Goal: Task Accomplishment & Management: Manage account settings

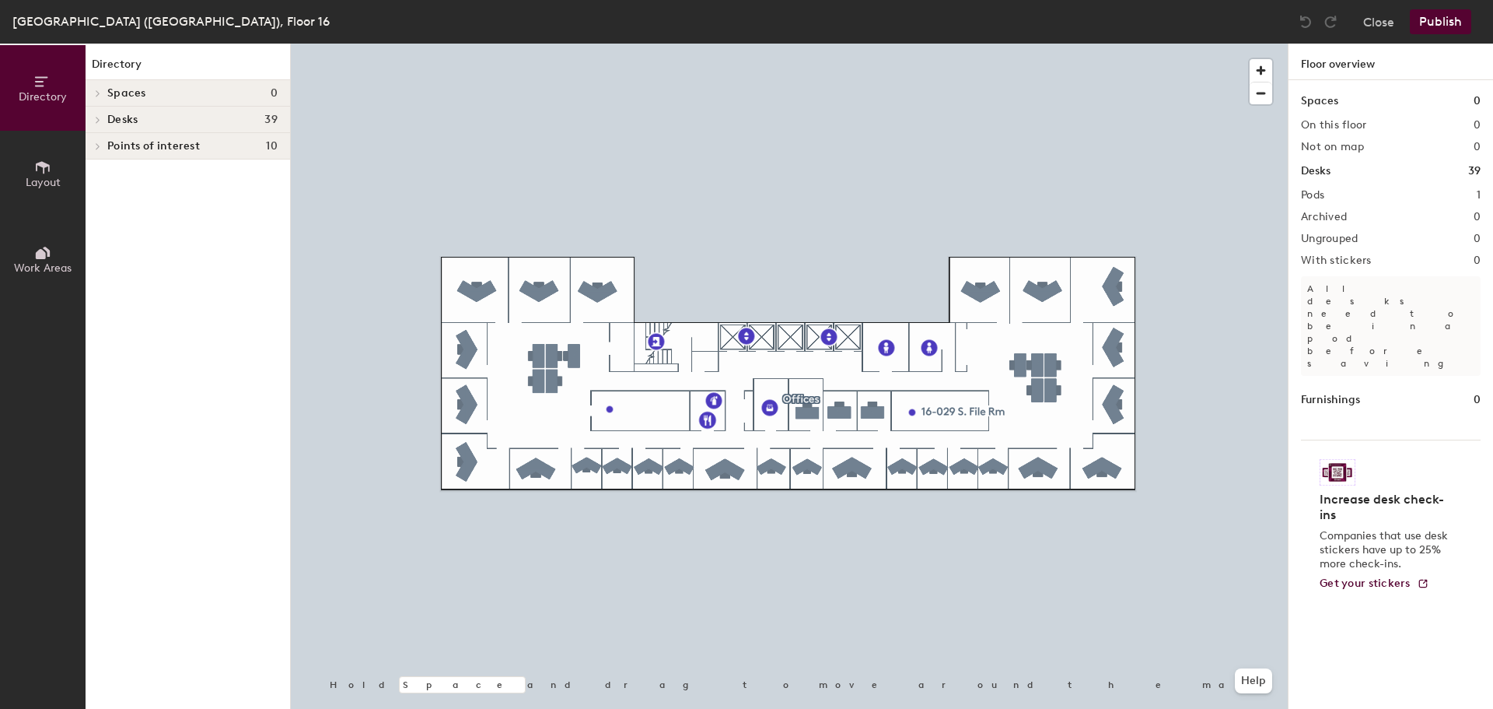
click at [1385, 26] on button "Close" at bounding box center [1379, 21] width 31 height 25
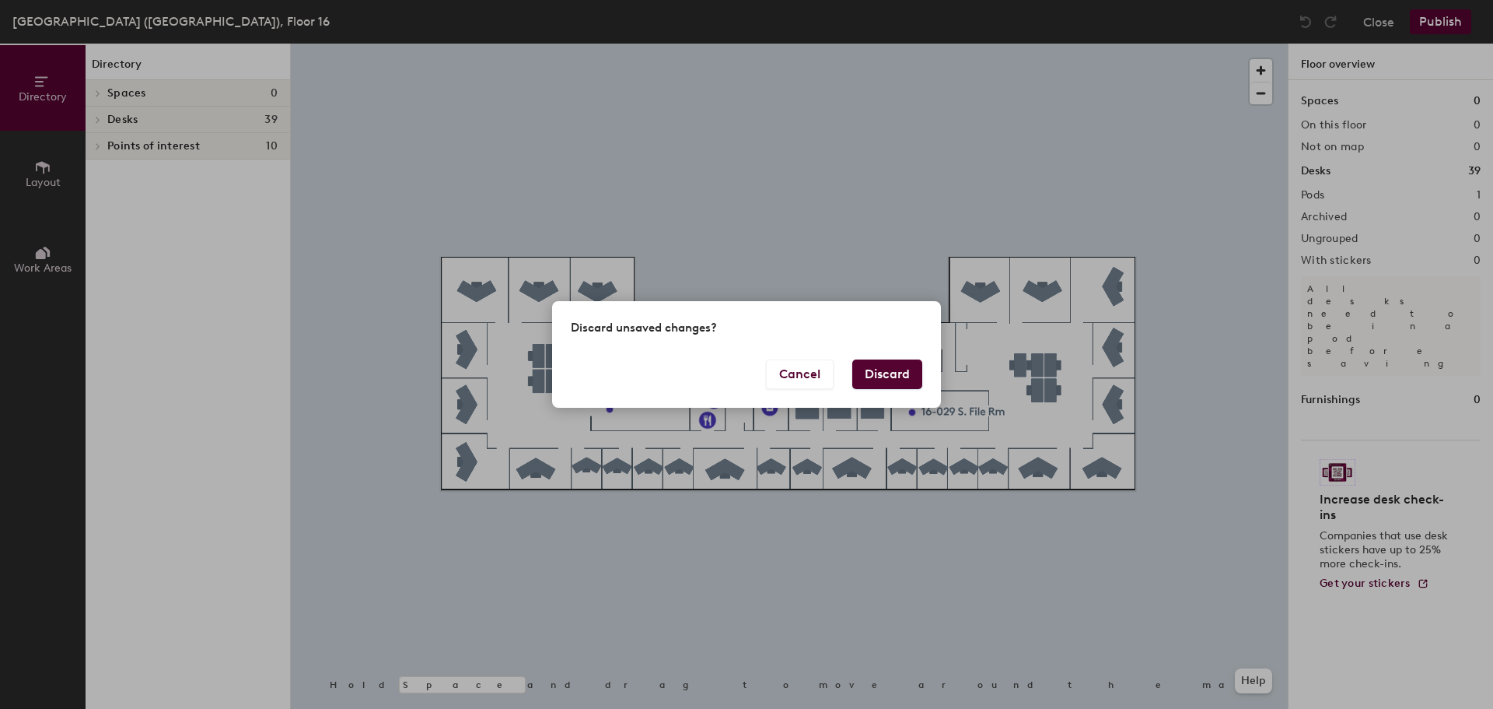
click at [901, 366] on button "Discard" at bounding box center [887, 374] width 70 height 30
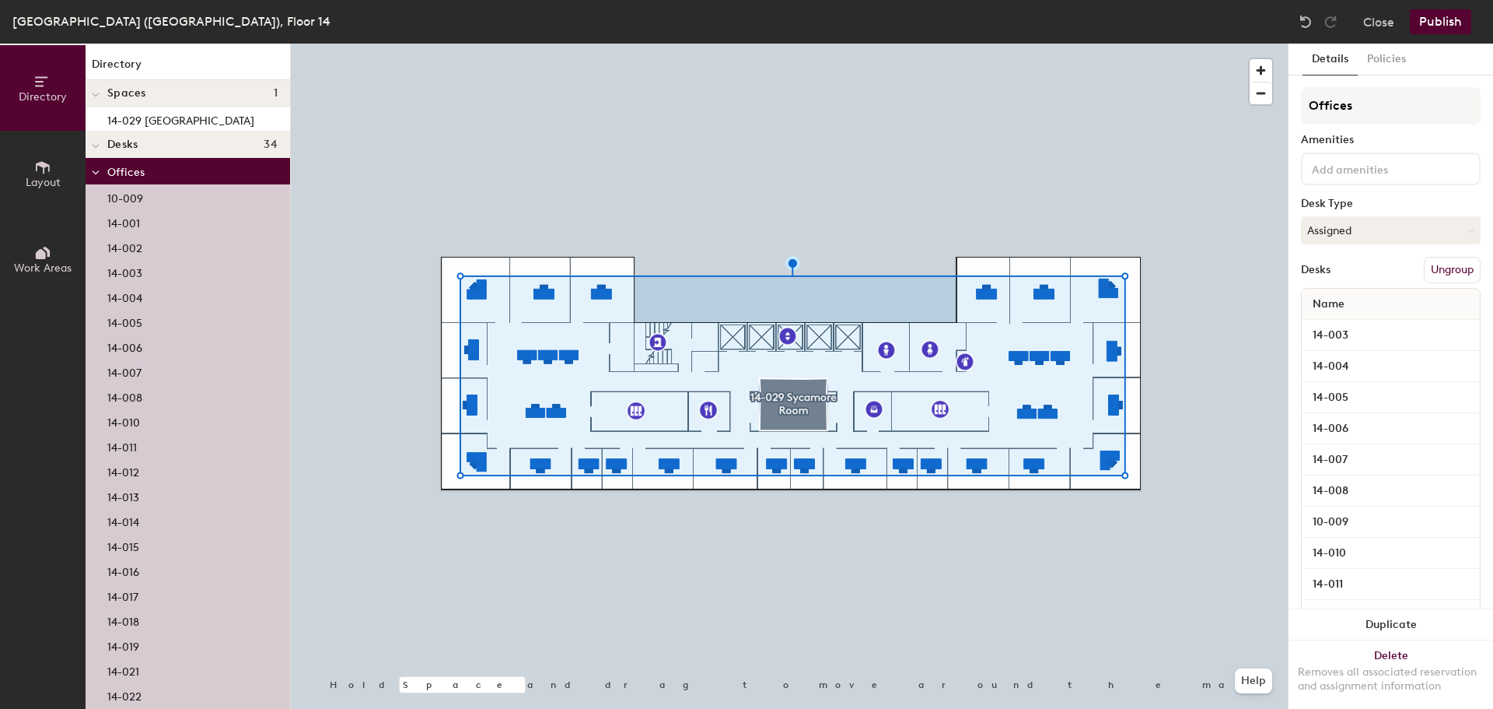
click at [1450, 275] on button "Ungroup" at bounding box center [1452, 270] width 57 height 26
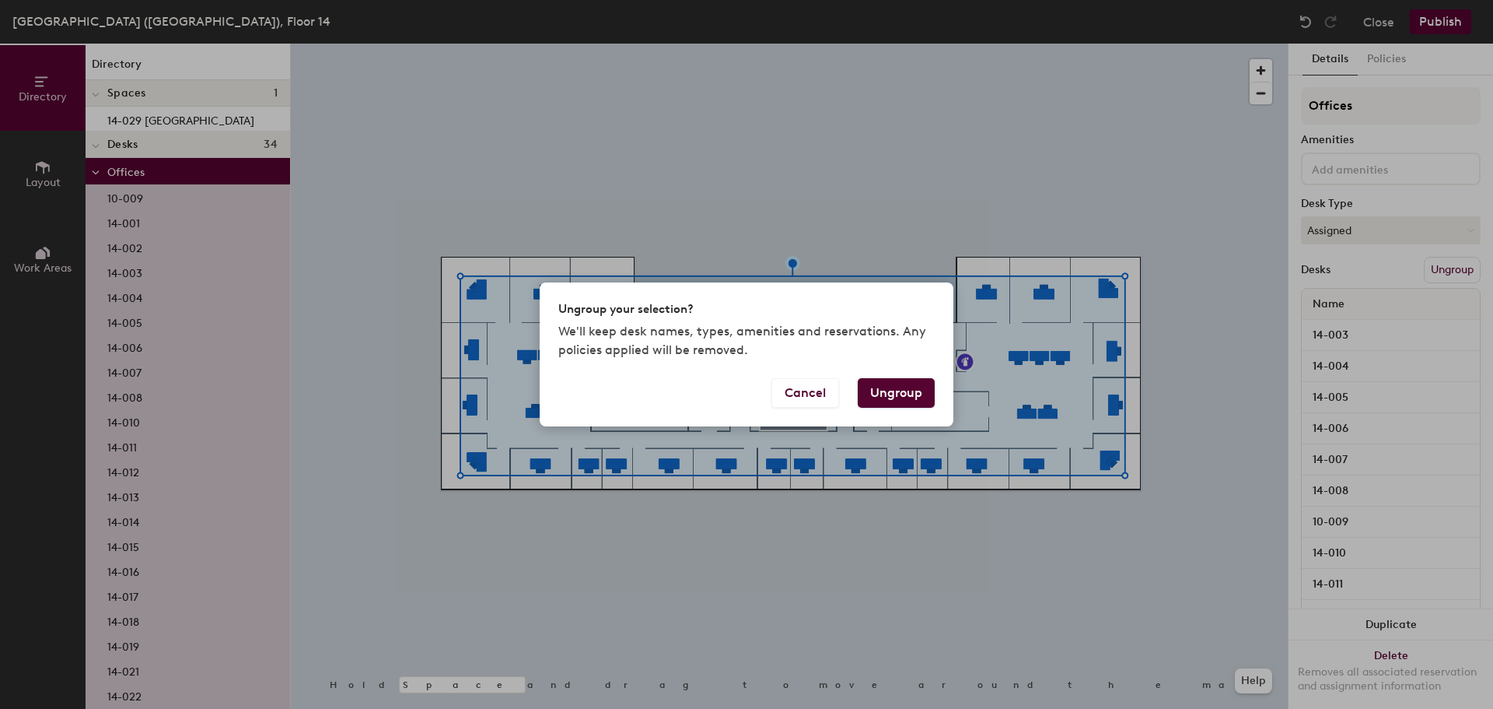
click at [877, 406] on button "Ungroup" at bounding box center [896, 393] width 77 height 30
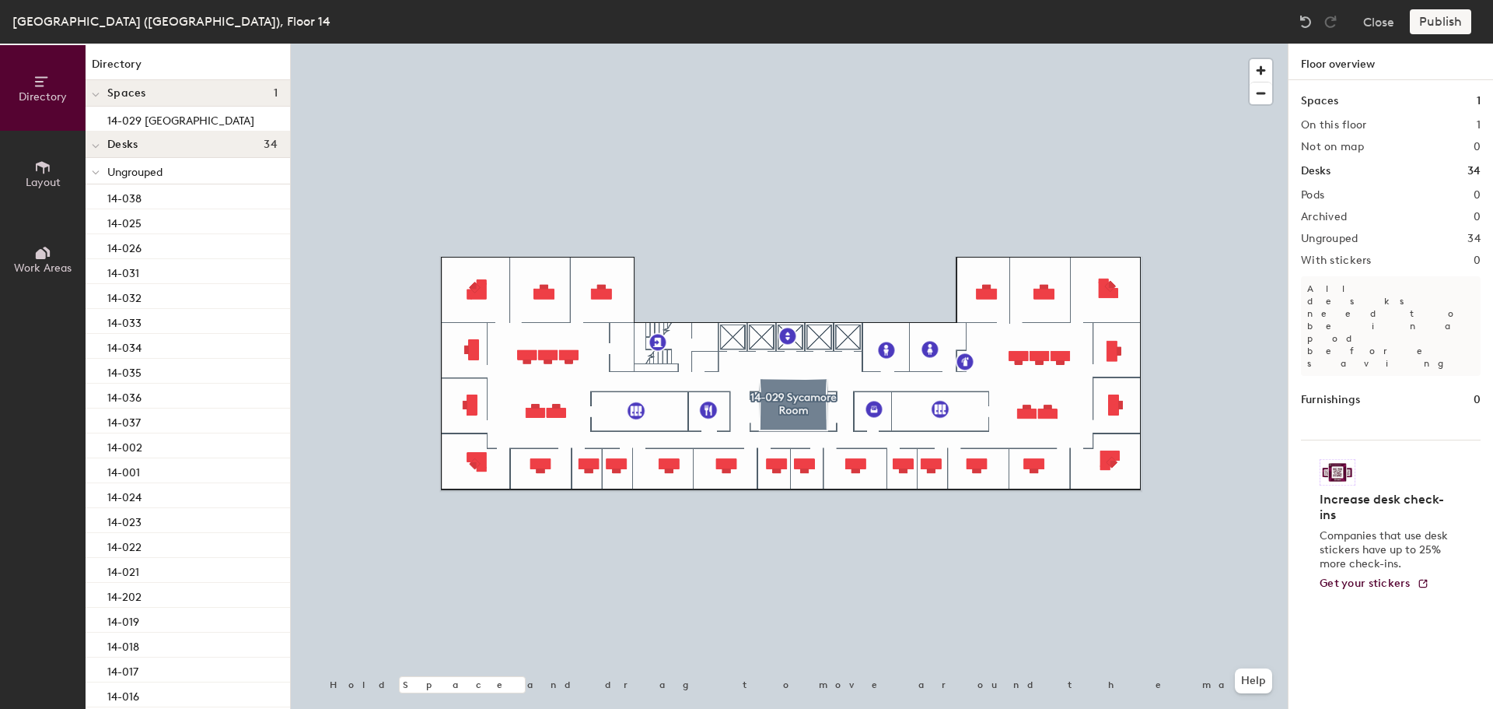
click at [48, 178] on span "Layout" at bounding box center [43, 182] width 35 height 13
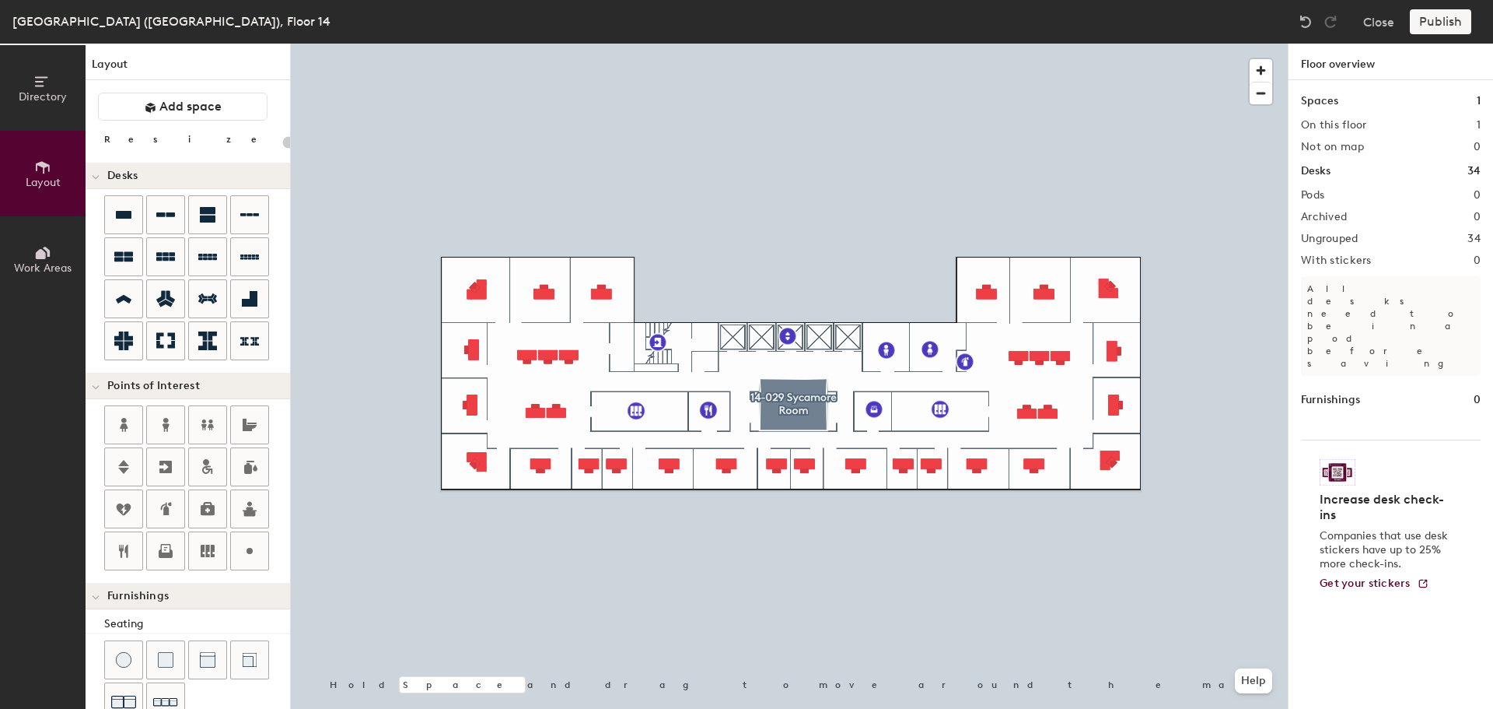
click at [126, 298] on icon at bounding box center [124, 299] width 16 height 9
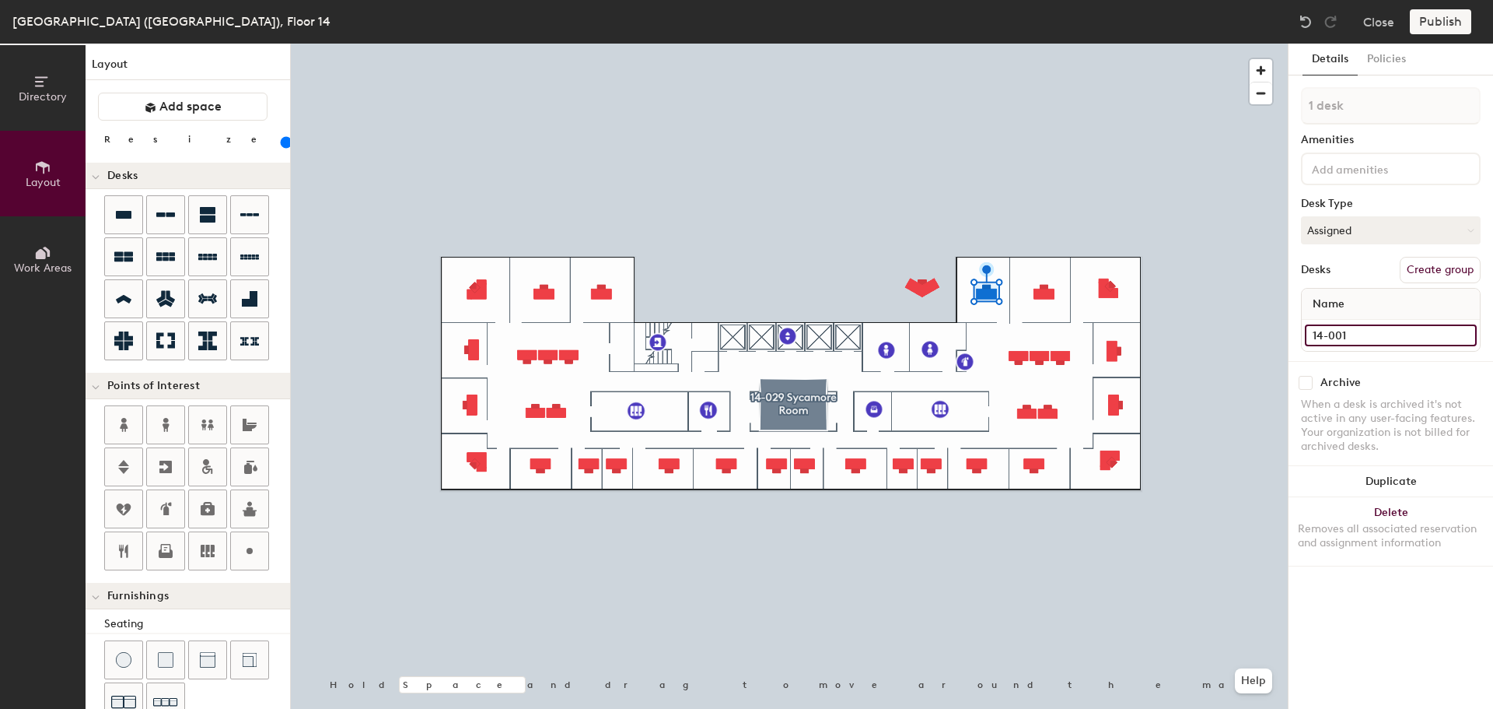
click at [1388, 339] on input "14-001" at bounding box center [1391, 335] width 172 height 22
click at [1414, 519] on button "Delete Removes all associated reservation and assignment information" at bounding box center [1391, 531] width 205 height 68
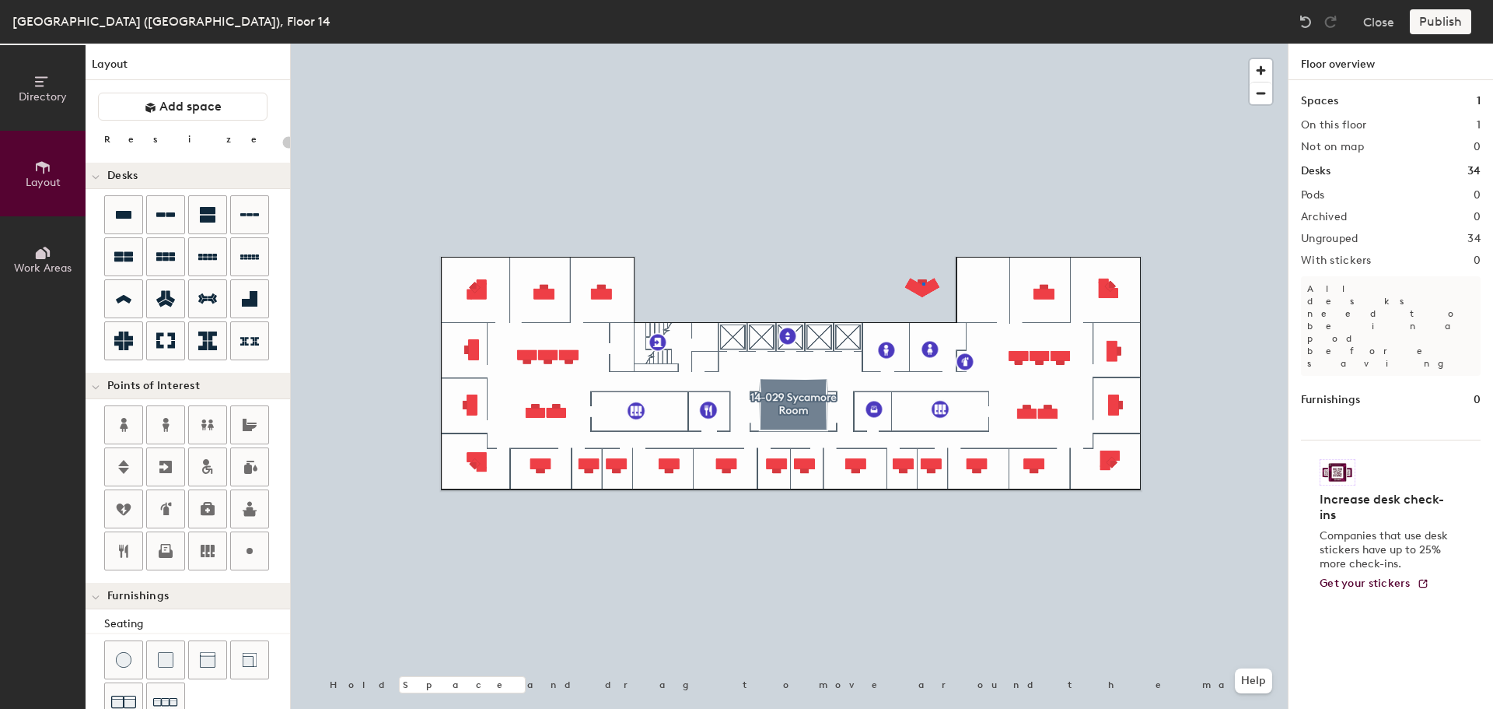
click at [923, 44] on div at bounding box center [789, 44] width 997 height 0
type input "140"
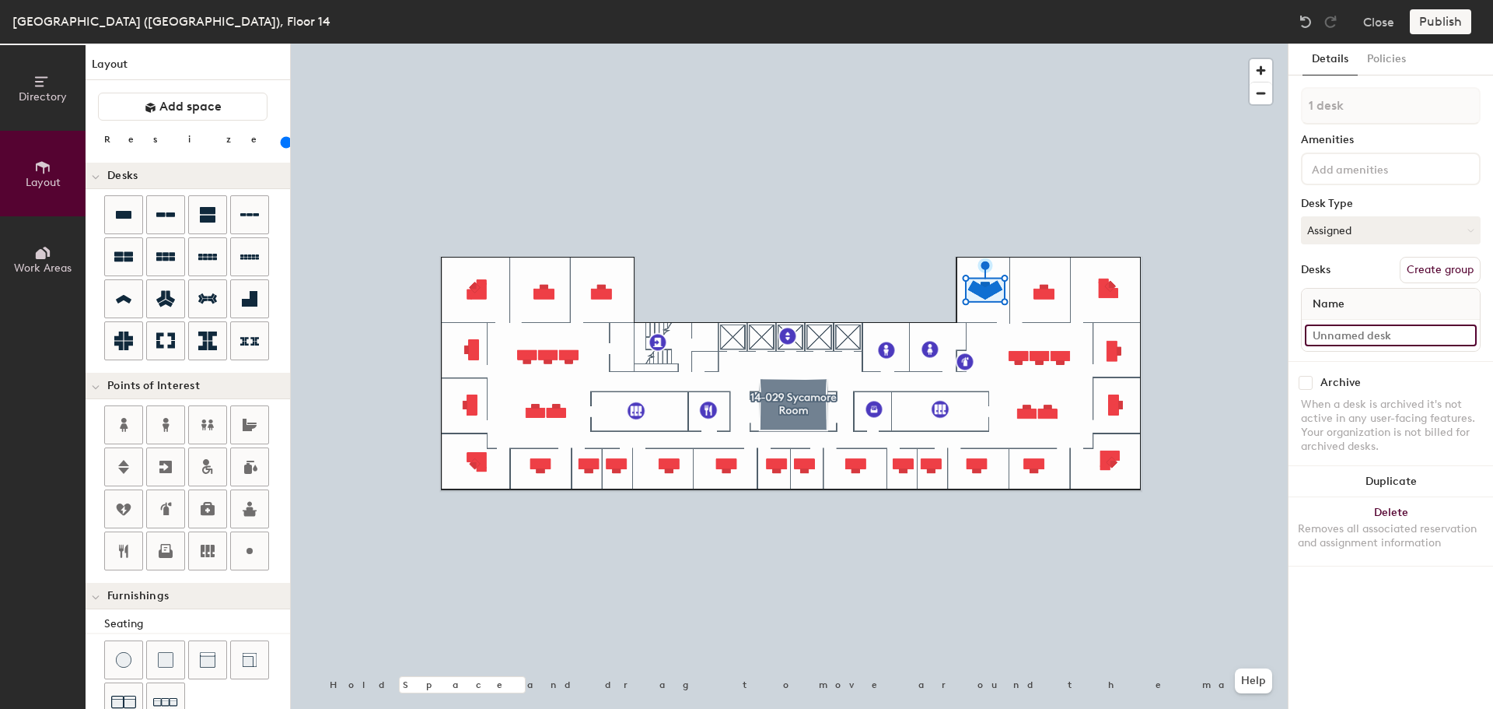
click at [1353, 333] on input at bounding box center [1391, 335] width 172 height 22
paste input "14-001"
type input "14-001"
click at [1045, 44] on div at bounding box center [789, 44] width 997 height 0
click at [1422, 470] on button "Duplicate" at bounding box center [1391, 481] width 205 height 31
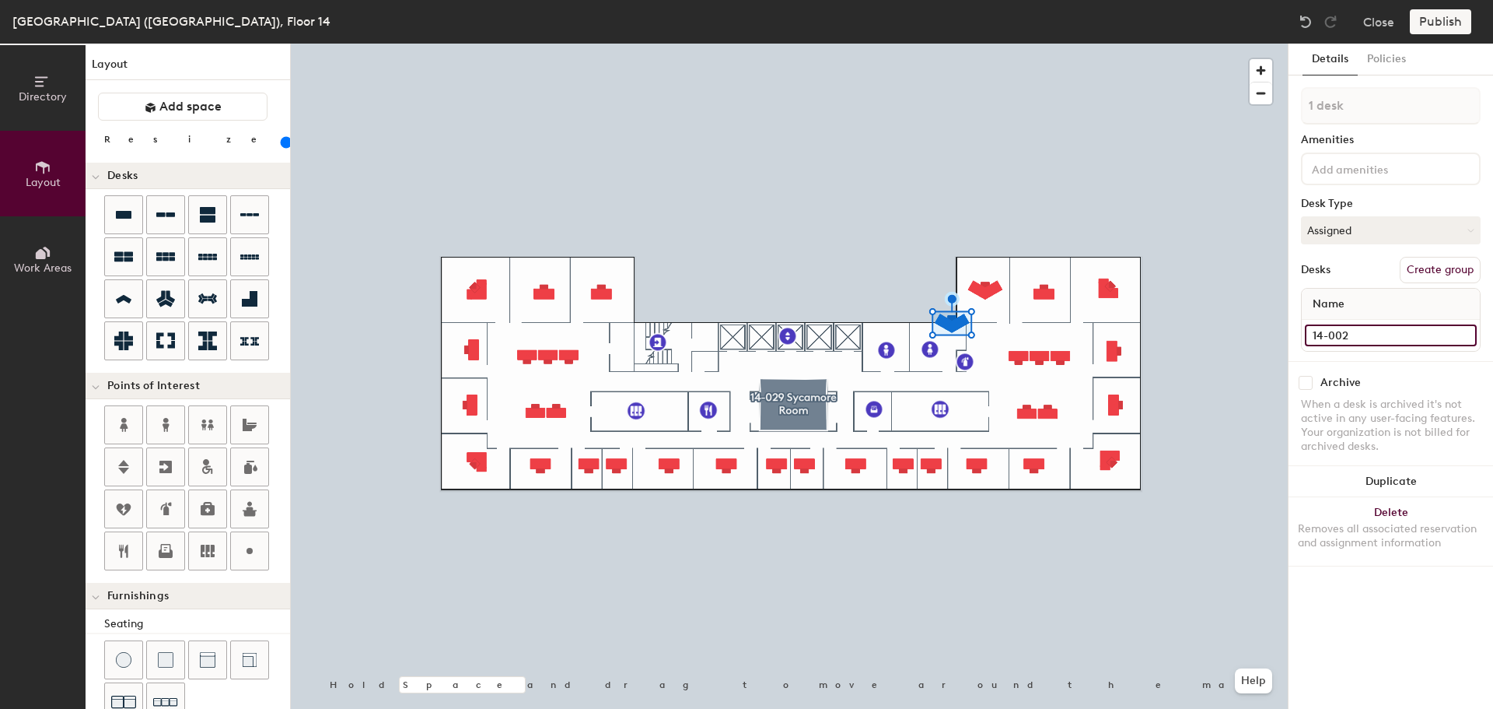
click at [1343, 334] on input "14-002" at bounding box center [1391, 335] width 172 height 22
click at [1393, 526] on div "Removes all associated reservation and assignment information" at bounding box center [1391, 536] width 186 height 28
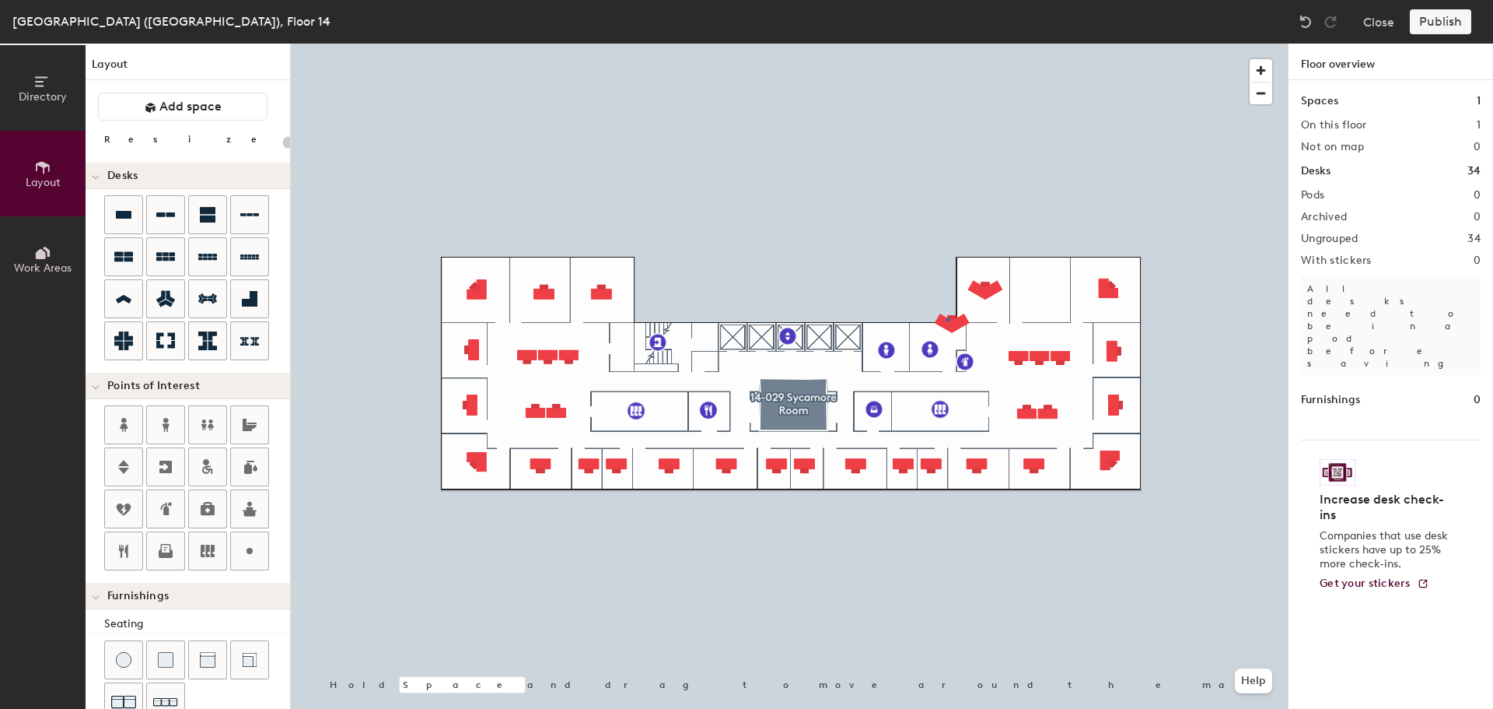
click at [947, 44] on div at bounding box center [789, 44] width 997 height 0
type input "140"
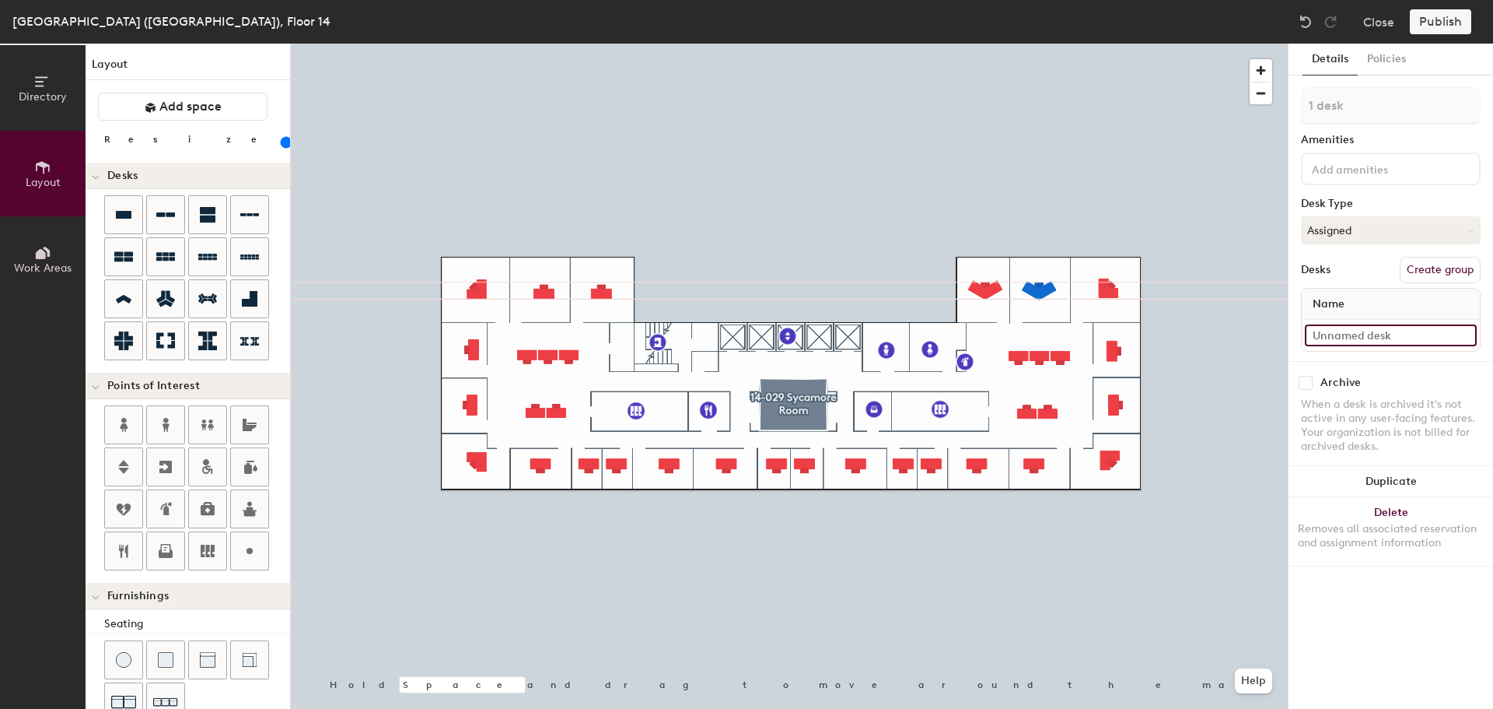
click at [1369, 333] on input at bounding box center [1391, 335] width 172 height 22
paste input "14-002"
type input "14-002"
click at [1396, 478] on button "Duplicate" at bounding box center [1391, 481] width 205 height 31
click at [1368, 331] on input "14-003" at bounding box center [1391, 335] width 172 height 22
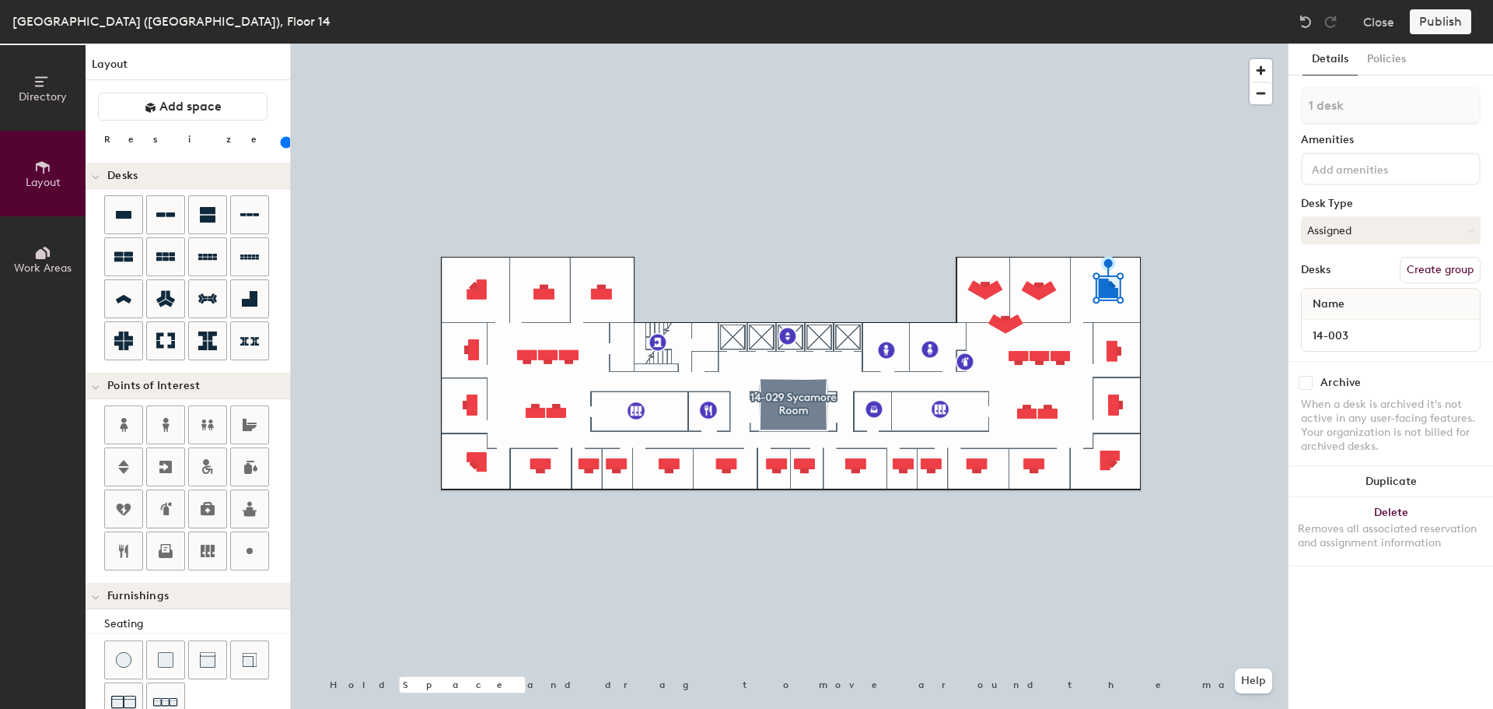
click at [1401, 534] on div "Removes all associated reservation and assignment information" at bounding box center [1391, 536] width 186 height 28
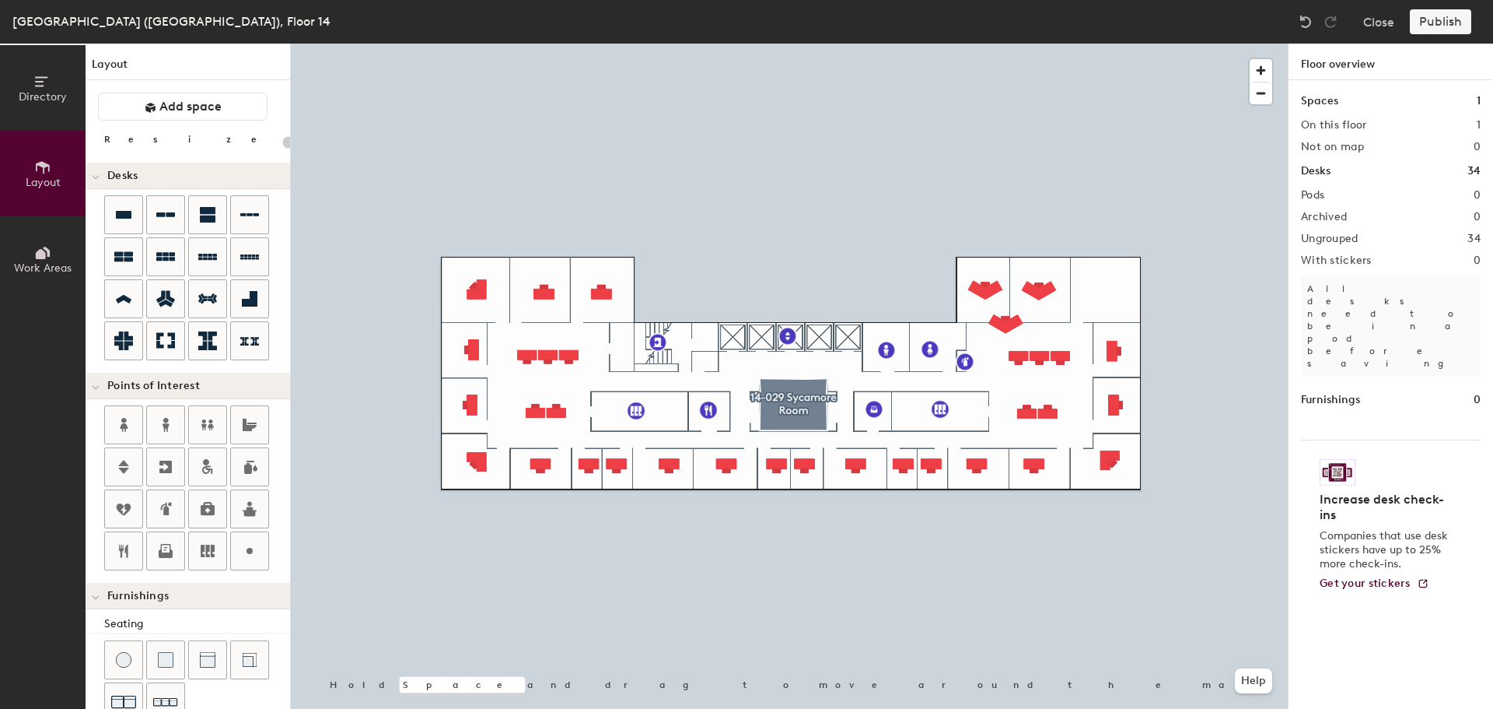
click at [1004, 44] on div at bounding box center [789, 44] width 997 height 0
type input "140"
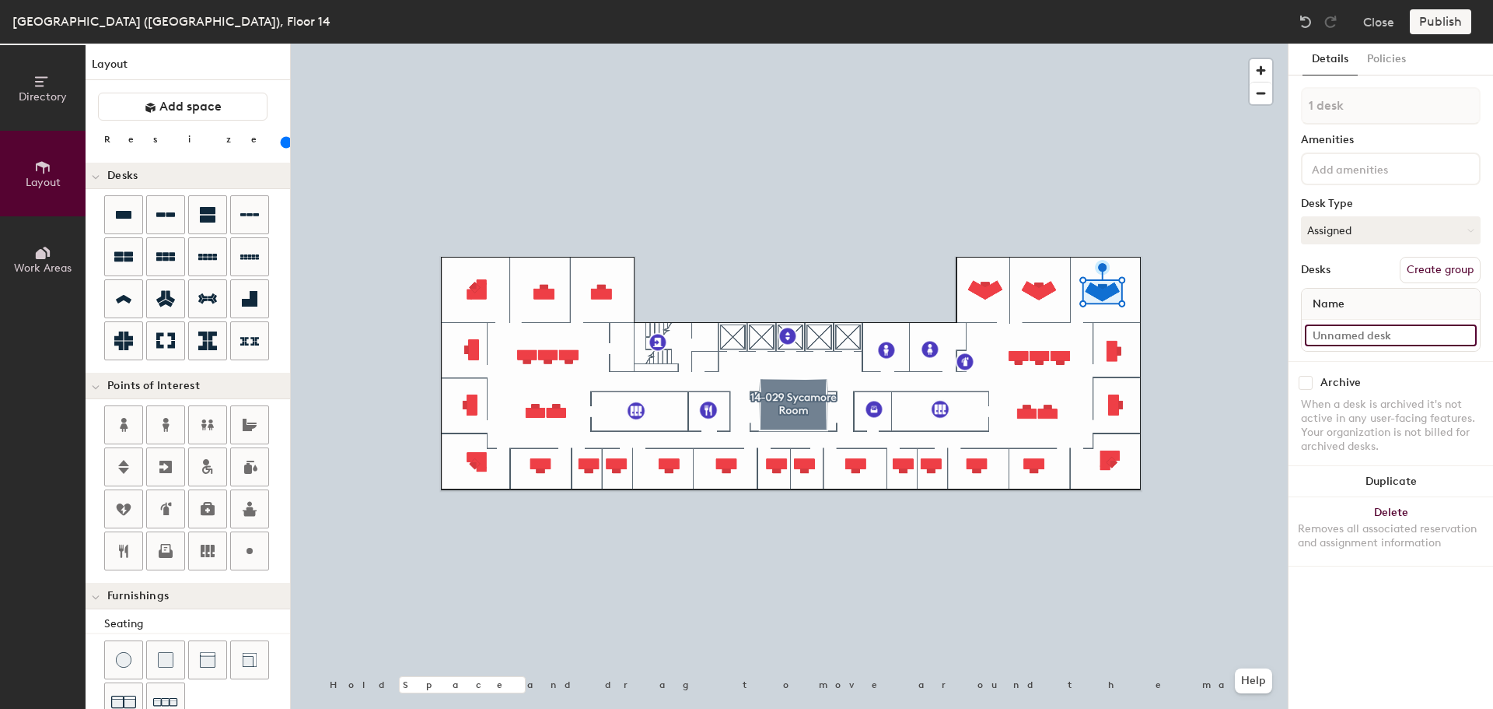
click at [1352, 332] on input at bounding box center [1391, 335] width 172 height 22
paste input "14-003"
type input "14-003"
click at [1423, 488] on button "Duplicate" at bounding box center [1391, 481] width 205 height 31
click at [1366, 334] on input "14-004" at bounding box center [1391, 335] width 172 height 22
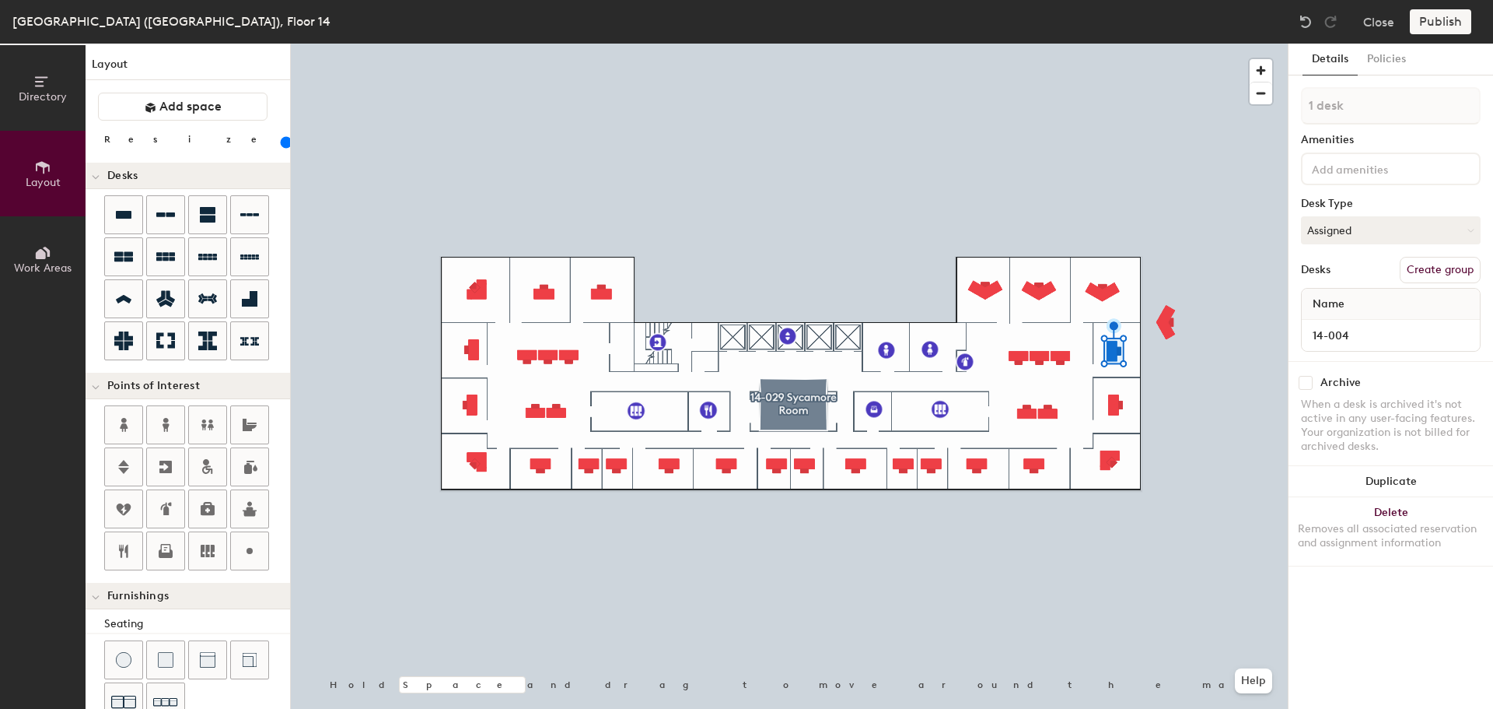
click at [1383, 518] on button "Delete Removes all associated reservation and assignment information" at bounding box center [1391, 531] width 205 height 68
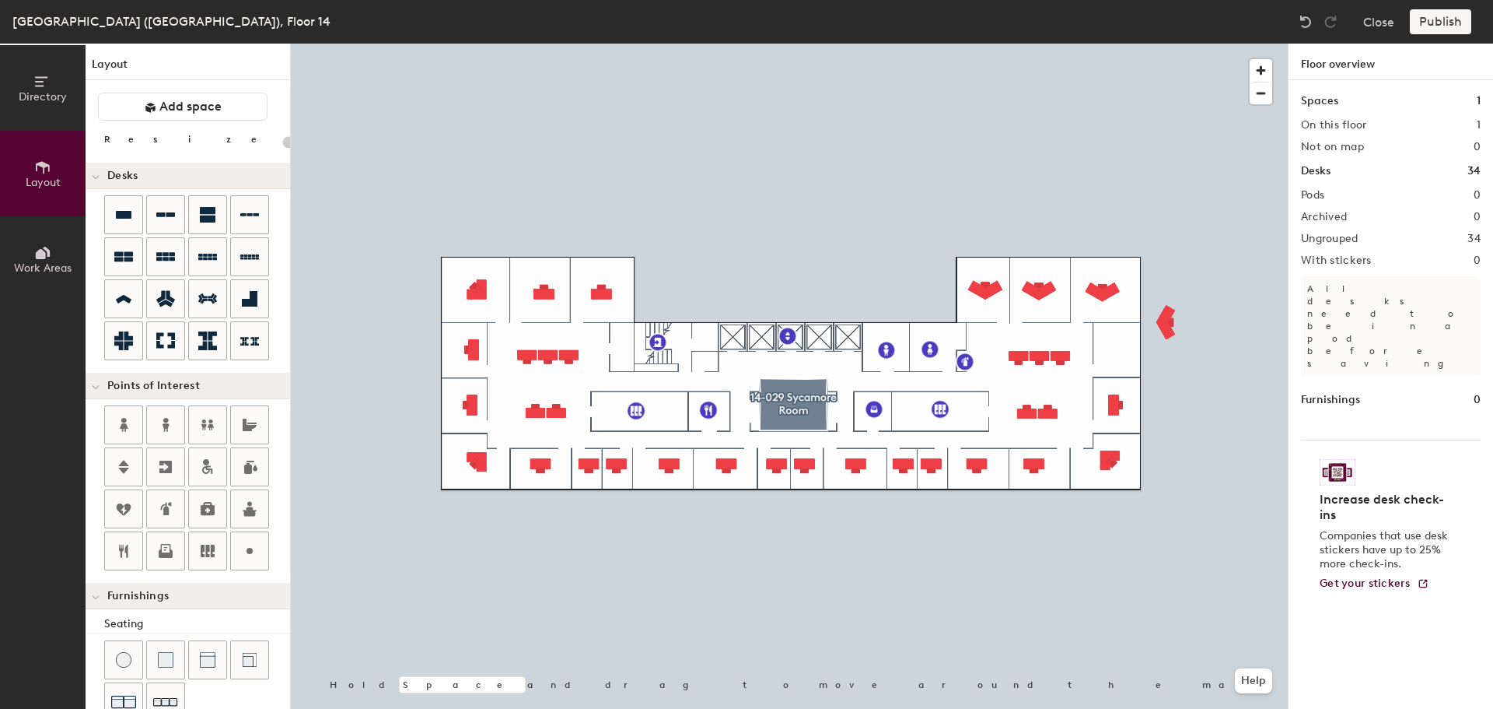
click at [1170, 44] on div at bounding box center [789, 44] width 997 height 0
type input "140"
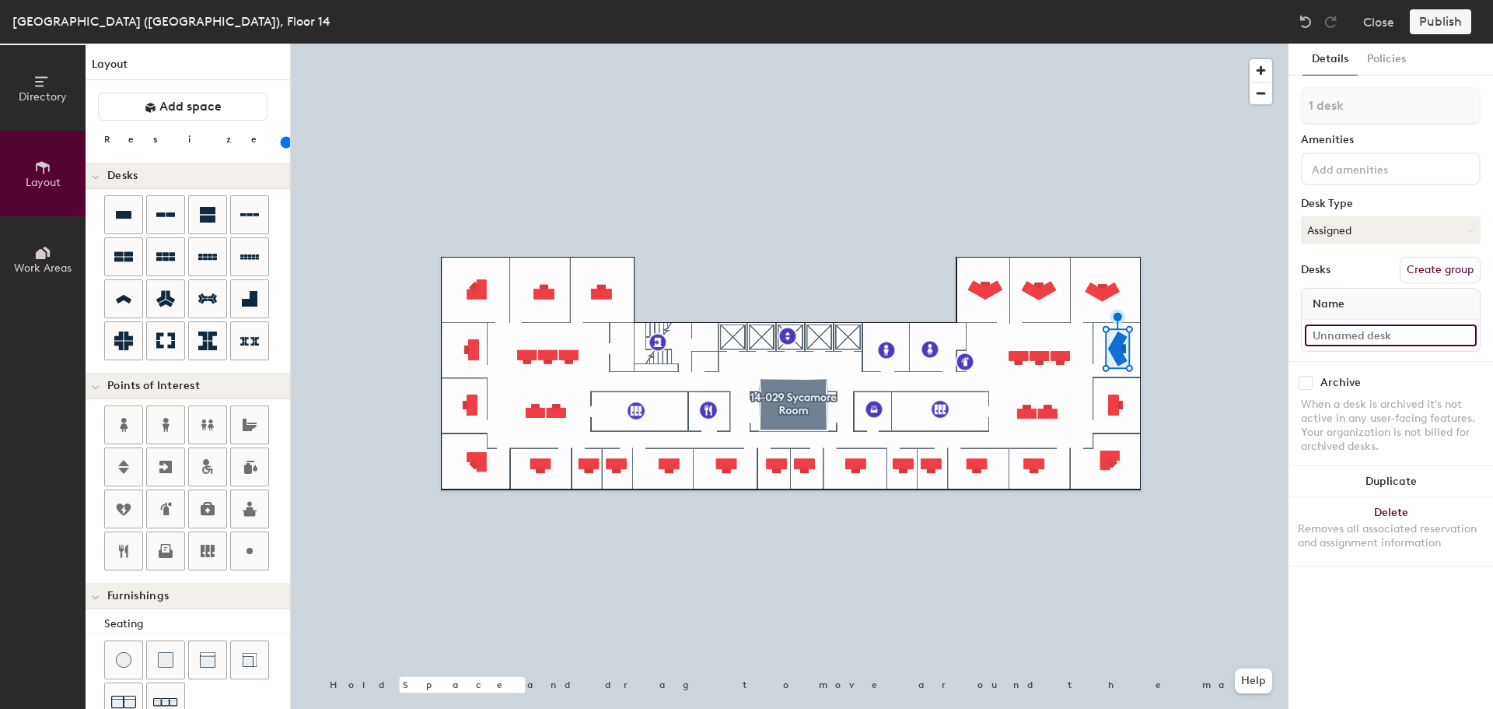
click at [1350, 341] on input at bounding box center [1391, 335] width 172 height 22
paste input "14-004"
type input "14-004"
click at [1387, 471] on button "Duplicate" at bounding box center [1391, 481] width 205 height 31
click at [1372, 338] on input "14-005" at bounding box center [1391, 335] width 172 height 22
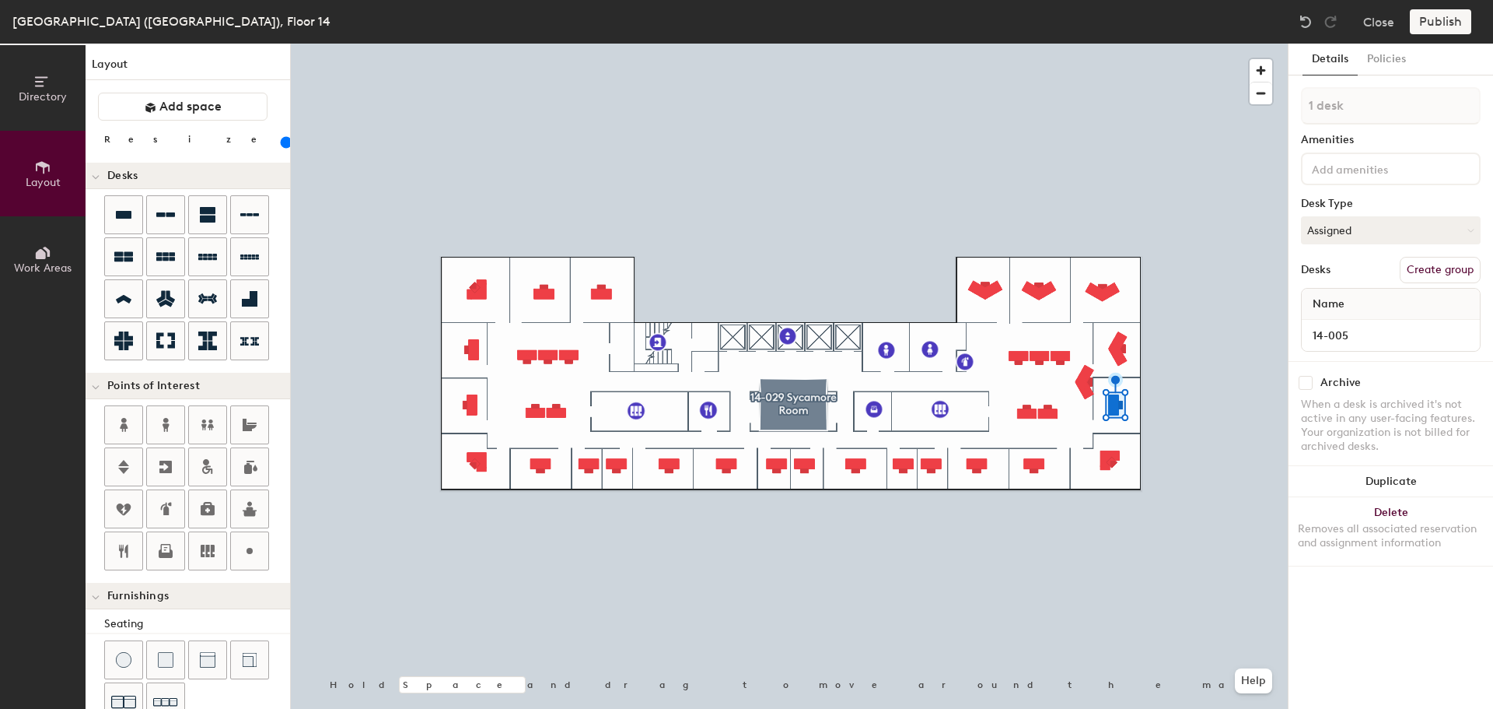
click at [1406, 523] on div "Removes all associated reservation and assignment information" at bounding box center [1391, 536] width 186 height 28
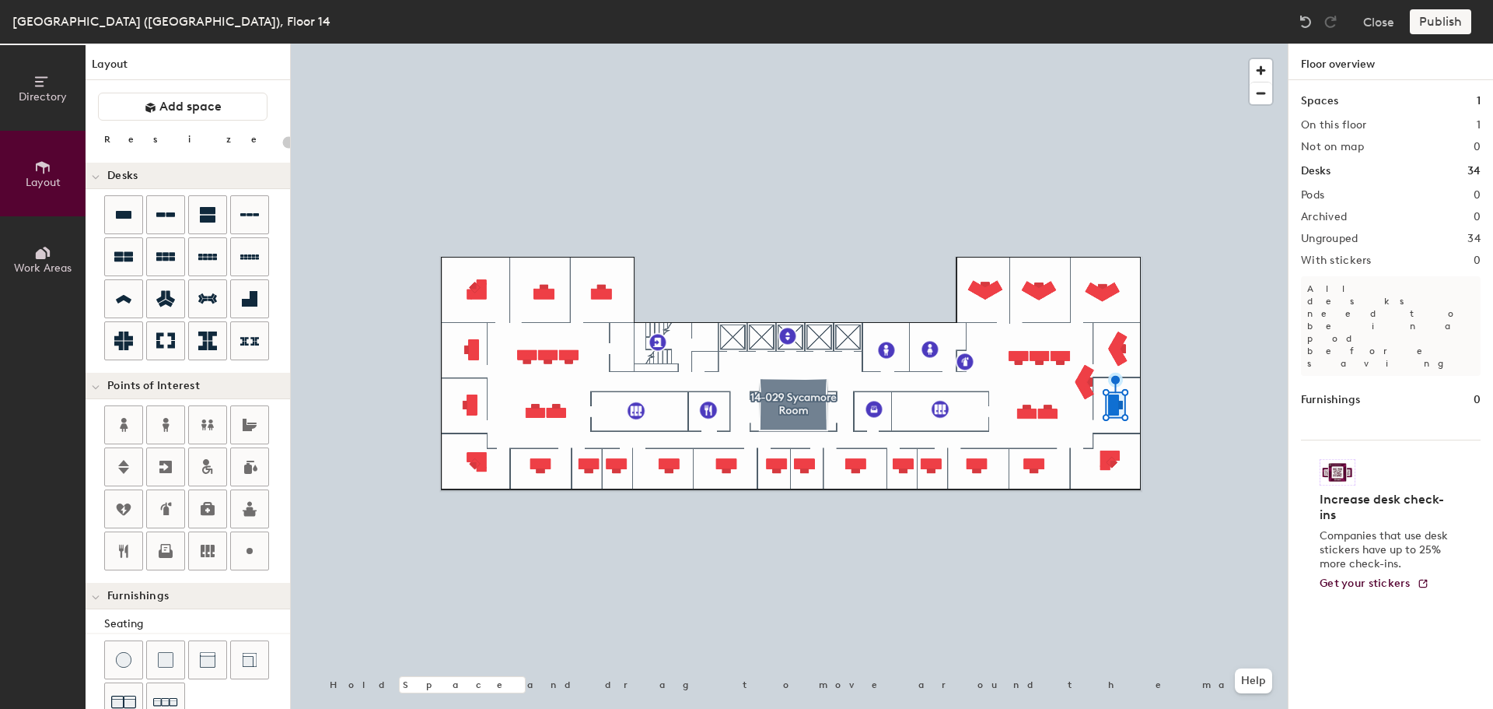
click at [1083, 44] on div at bounding box center [789, 44] width 997 height 0
type input "140"
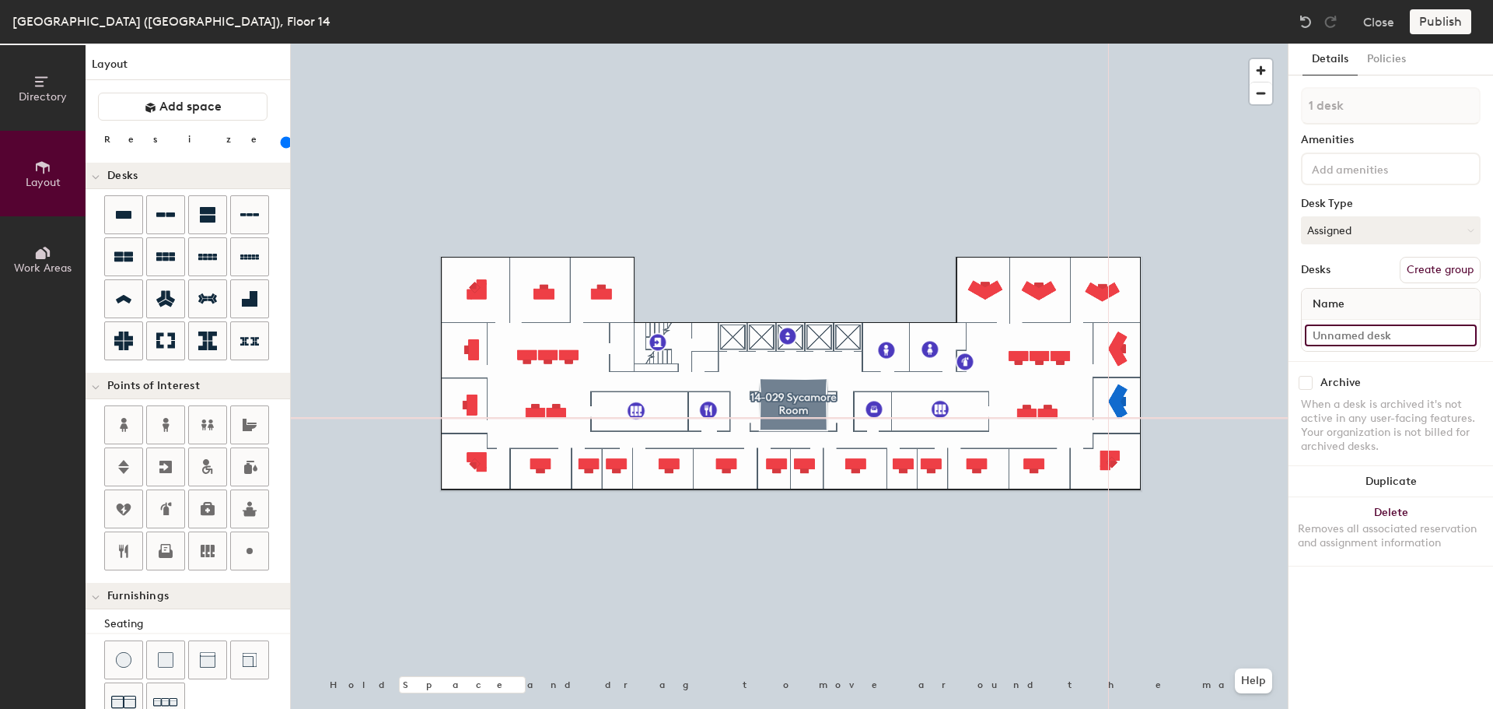
click at [1359, 335] on input at bounding box center [1391, 335] width 172 height 22
paste input "14-005"
type input "14-005"
click at [1389, 476] on button "Duplicate" at bounding box center [1391, 481] width 205 height 31
click at [1402, 519] on button "Delete Removes all associated reservation and assignment information" at bounding box center [1391, 531] width 205 height 68
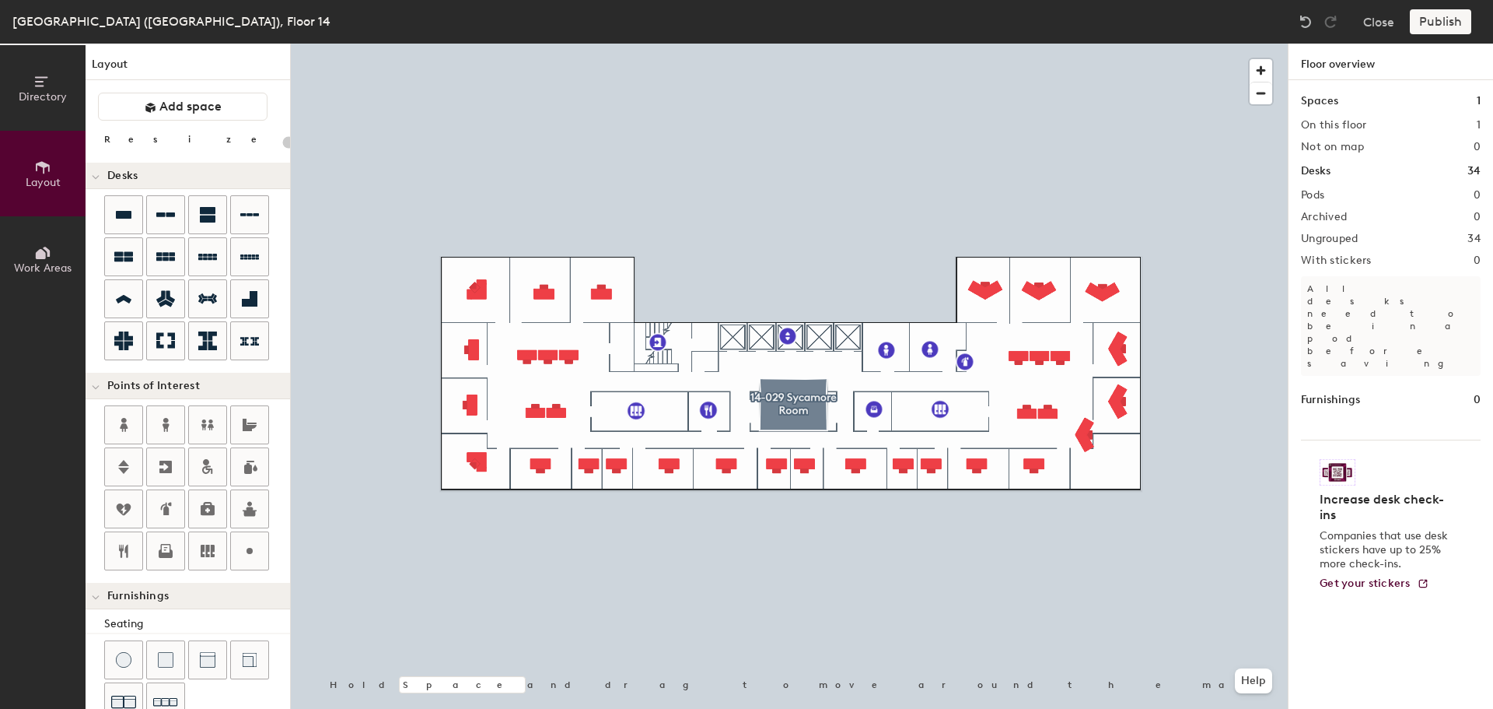
click at [1122, 44] on div at bounding box center [789, 44] width 997 height 0
type input "140"
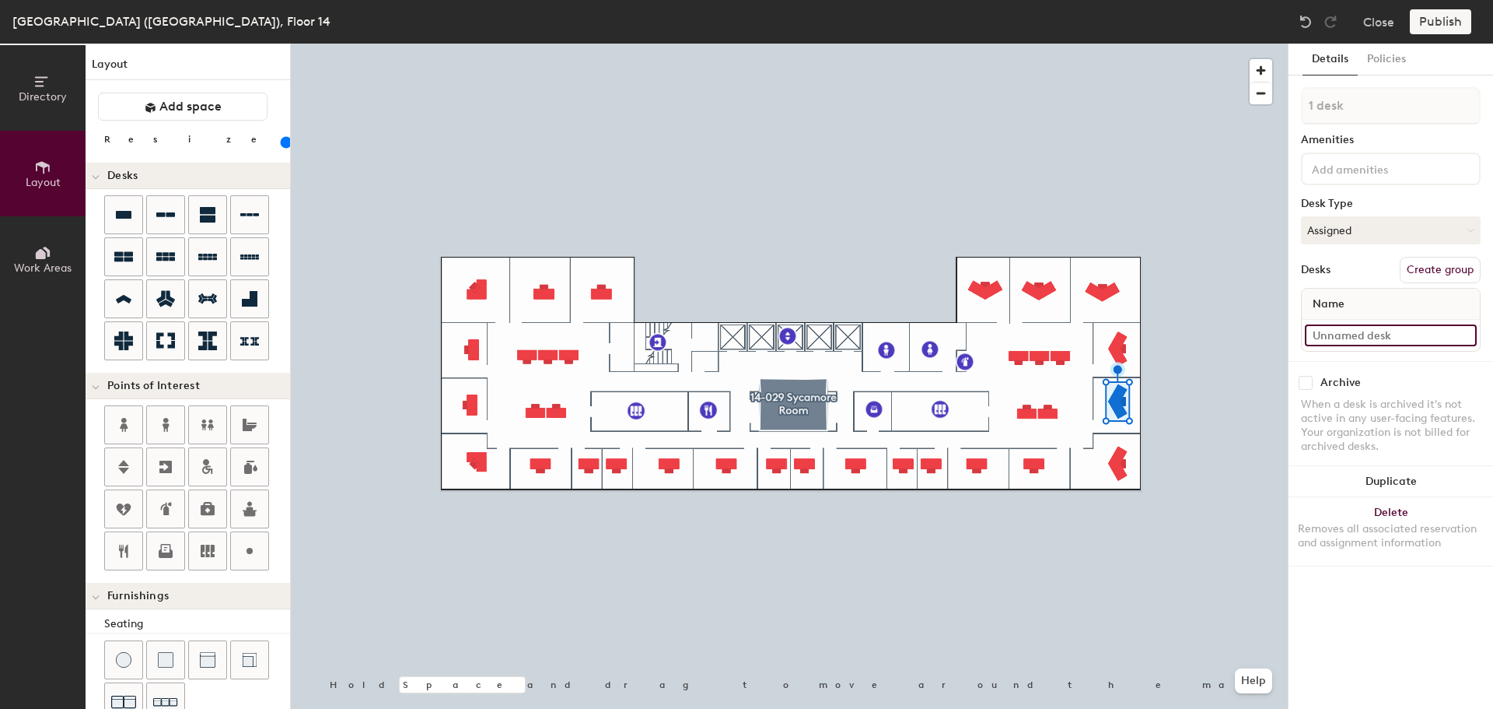
click at [1390, 339] on input at bounding box center [1391, 335] width 172 height 22
type input "14-006"
click at [1368, 482] on button "Duplicate" at bounding box center [1391, 481] width 205 height 31
click at [1031, 44] on div at bounding box center [789, 44] width 997 height 0
click at [1344, 335] on input "14-007" at bounding box center [1391, 335] width 172 height 22
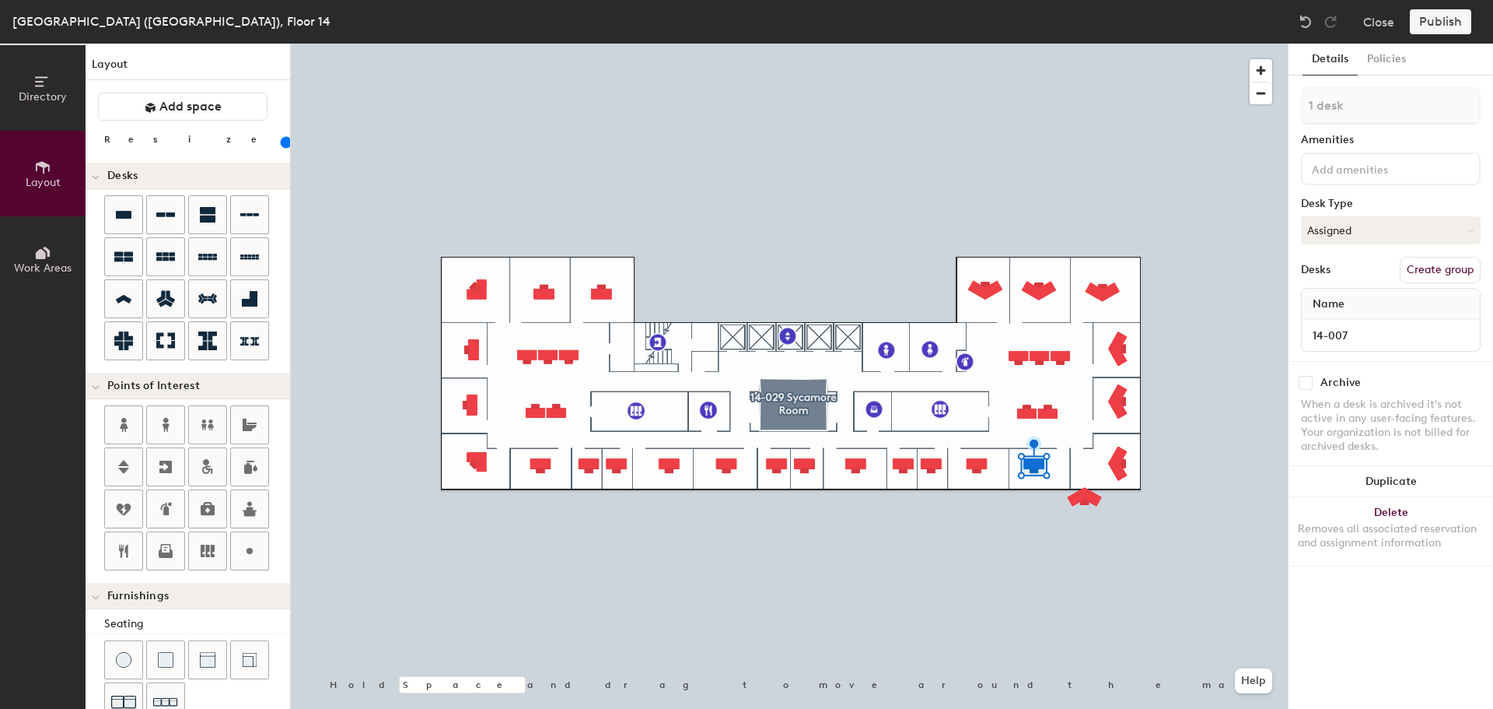
click at [1427, 530] on div "Removes all associated reservation and assignment information" at bounding box center [1391, 536] width 186 height 28
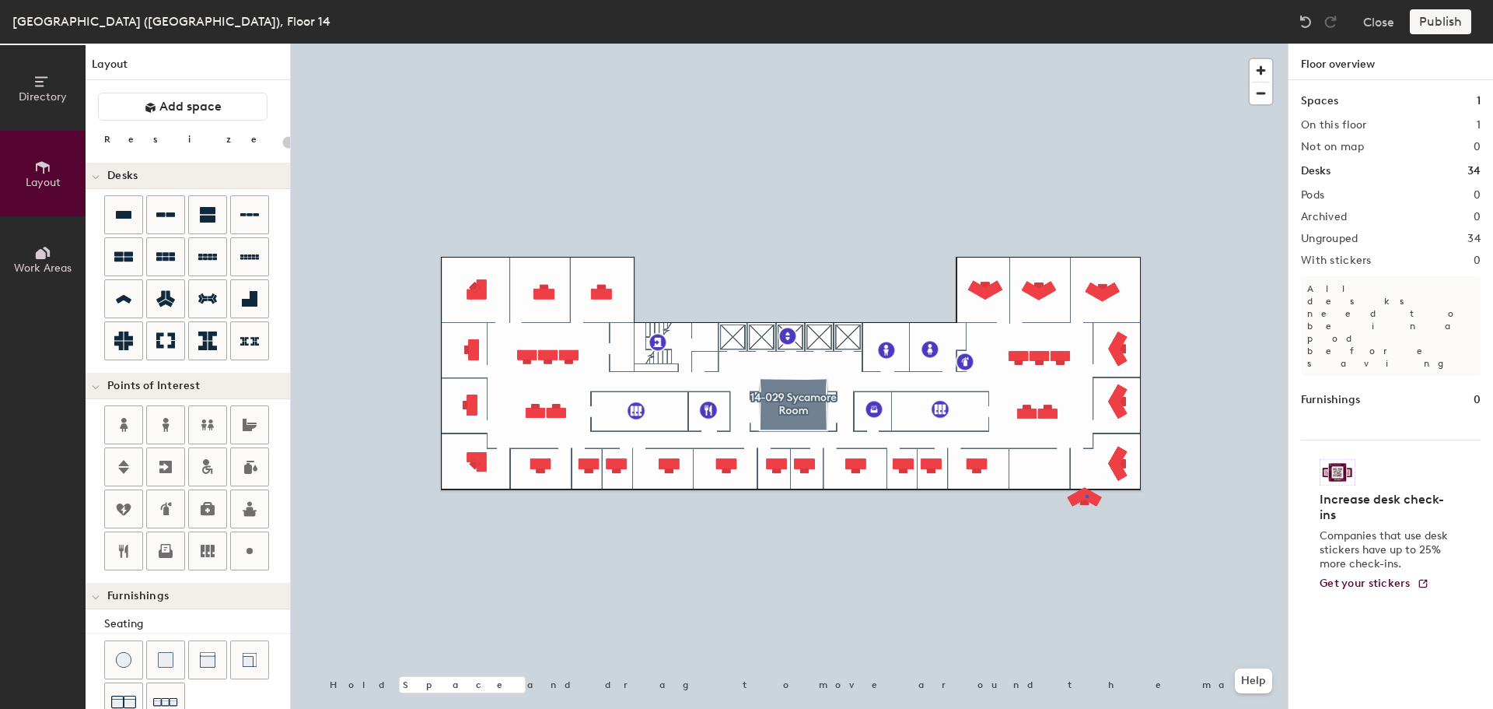
click at [1086, 44] on div at bounding box center [789, 44] width 997 height 0
type input "140"
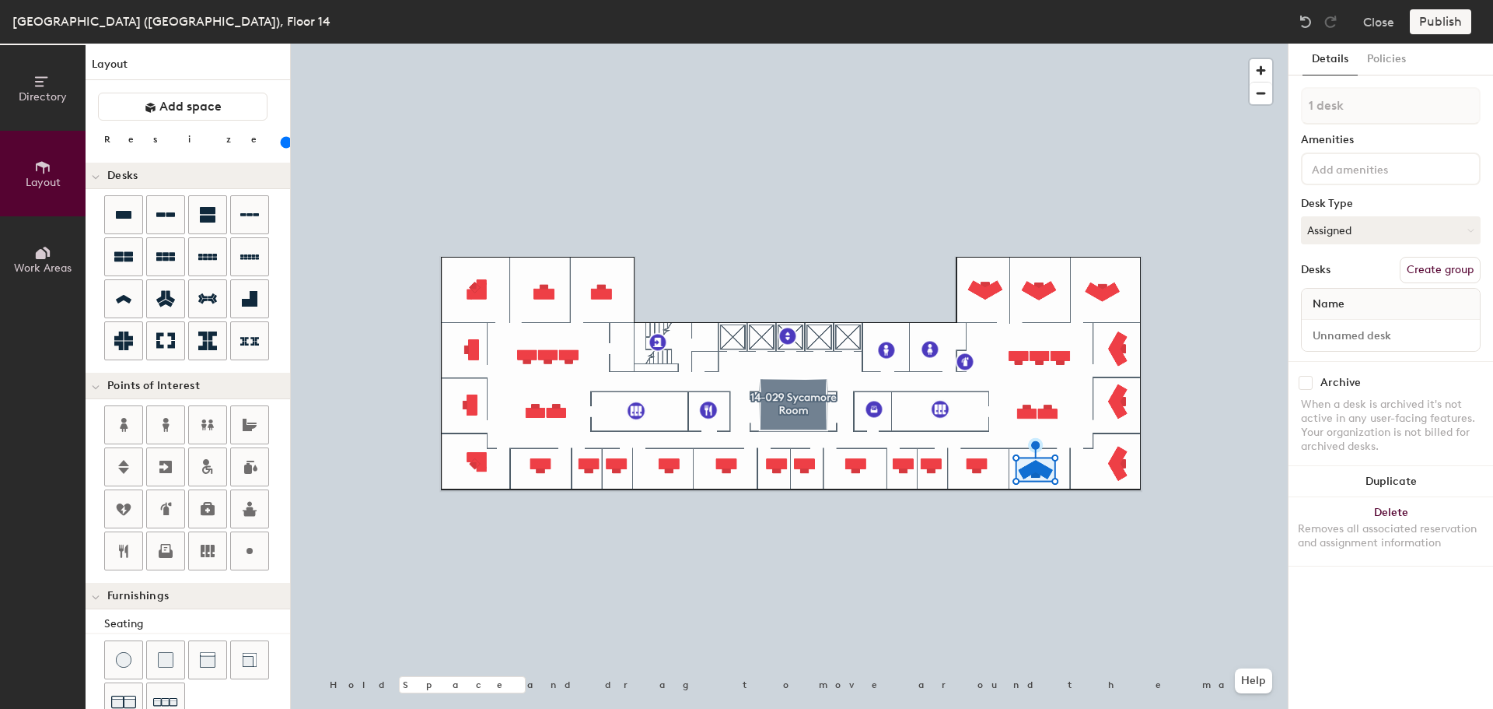
click at [1376, 486] on button "Duplicate" at bounding box center [1391, 481] width 205 height 31
click at [1041, 44] on div at bounding box center [789, 44] width 997 height 0
click at [1384, 331] on input at bounding box center [1391, 335] width 172 height 22
paste input "14-007"
type input "14-007"
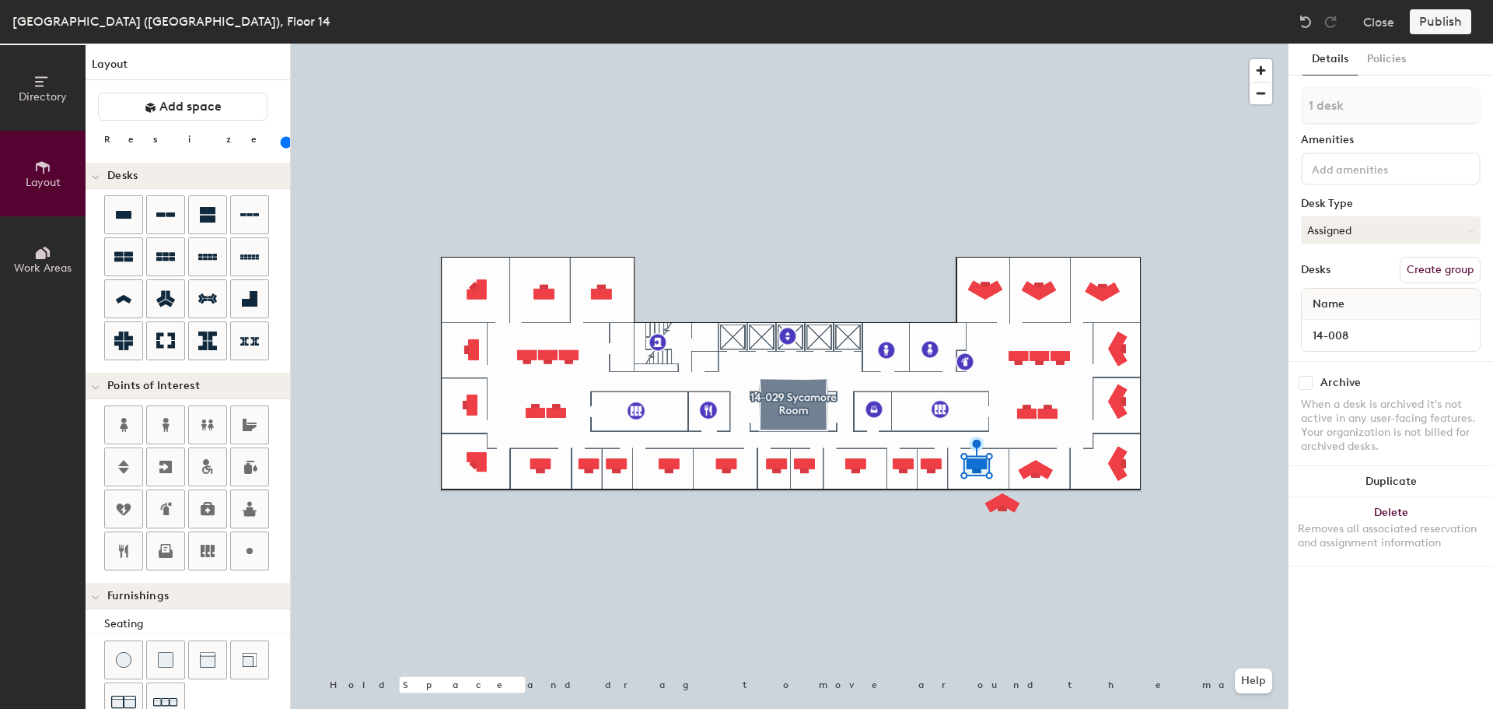
click at [1337, 348] on div "14-008" at bounding box center [1391, 335] width 178 height 31
click at [1342, 339] on input "14-008" at bounding box center [1391, 335] width 172 height 22
click at [1399, 538] on div "Removes all associated reservation and assignment information" at bounding box center [1391, 536] width 186 height 28
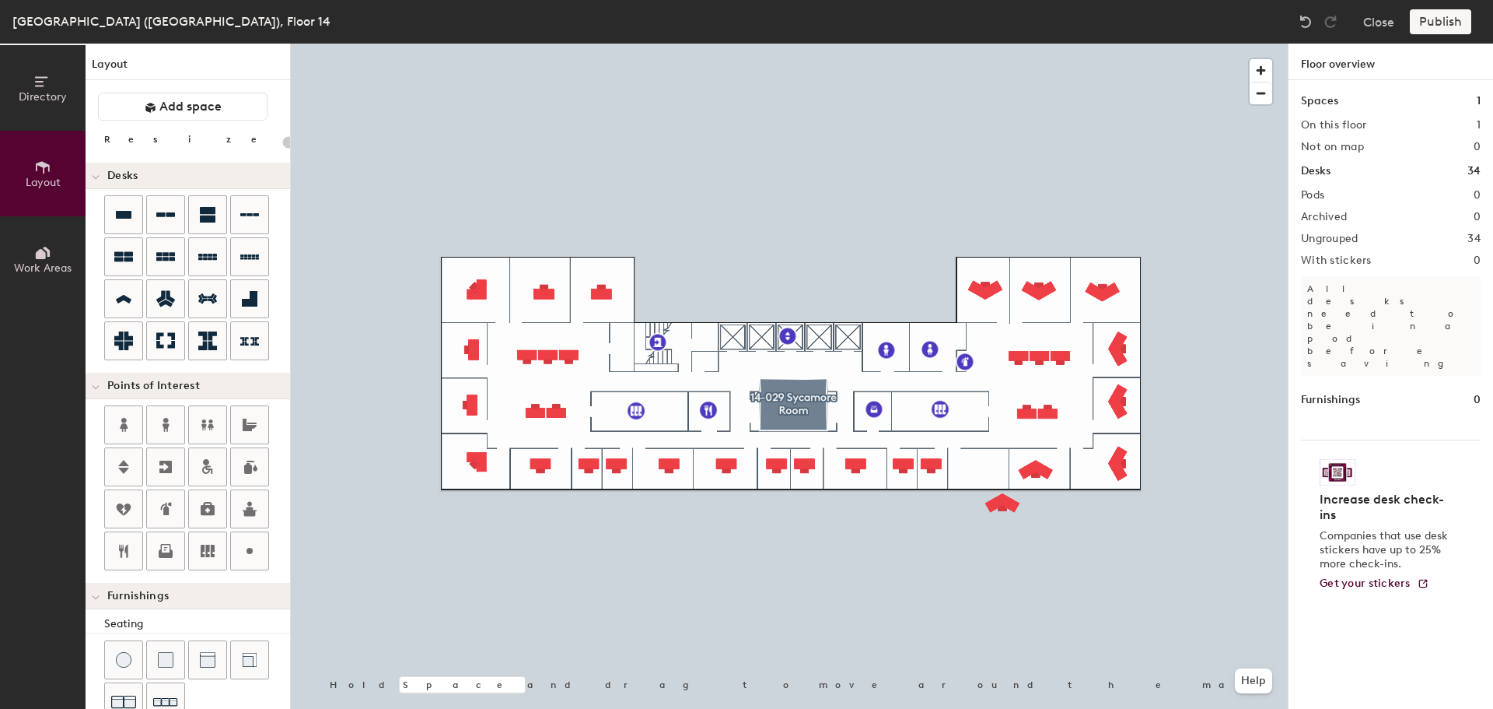
type input "140"
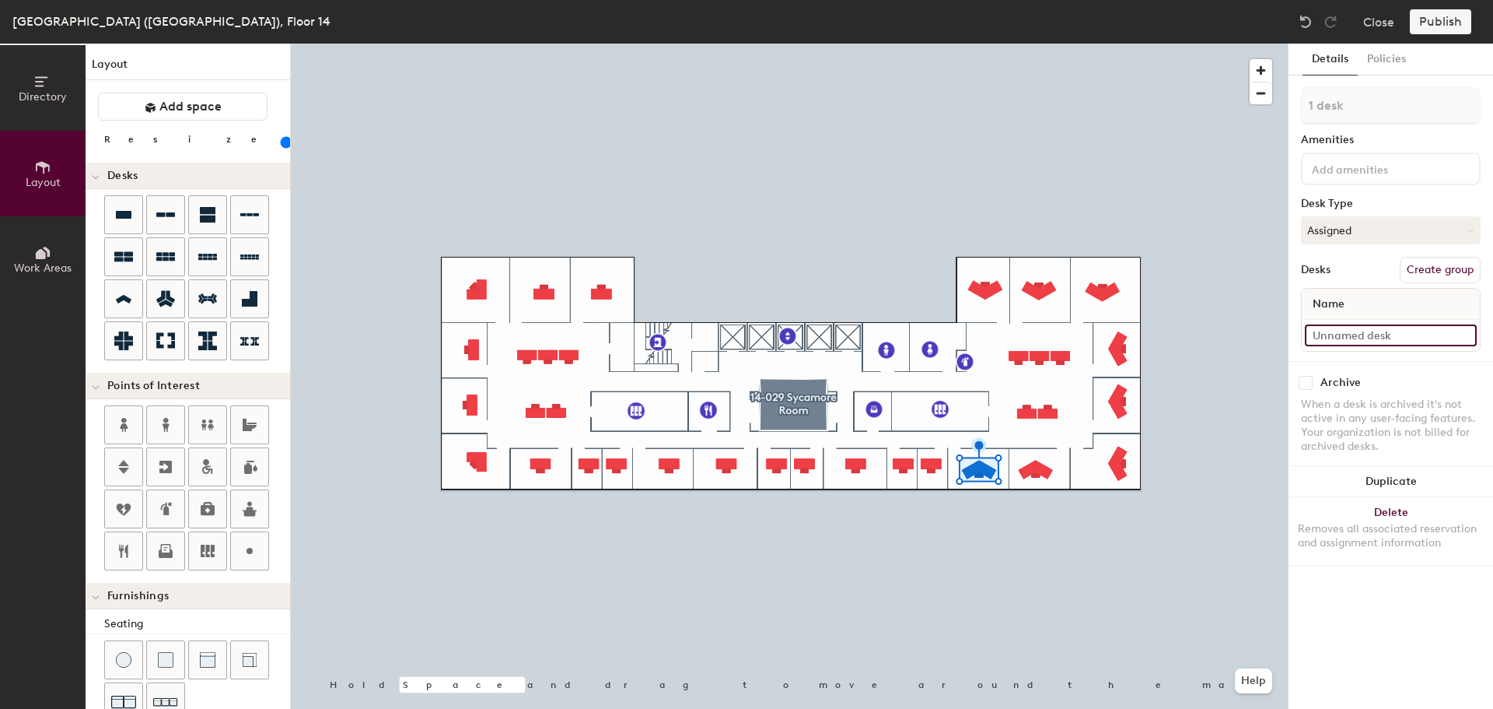
click at [1330, 334] on input at bounding box center [1391, 335] width 172 height 22
paste input "14-008"
type input "14-008"
click at [1375, 479] on button "Duplicate" at bounding box center [1391, 481] width 205 height 31
click at [1355, 332] on input "10-009" at bounding box center [1391, 335] width 172 height 22
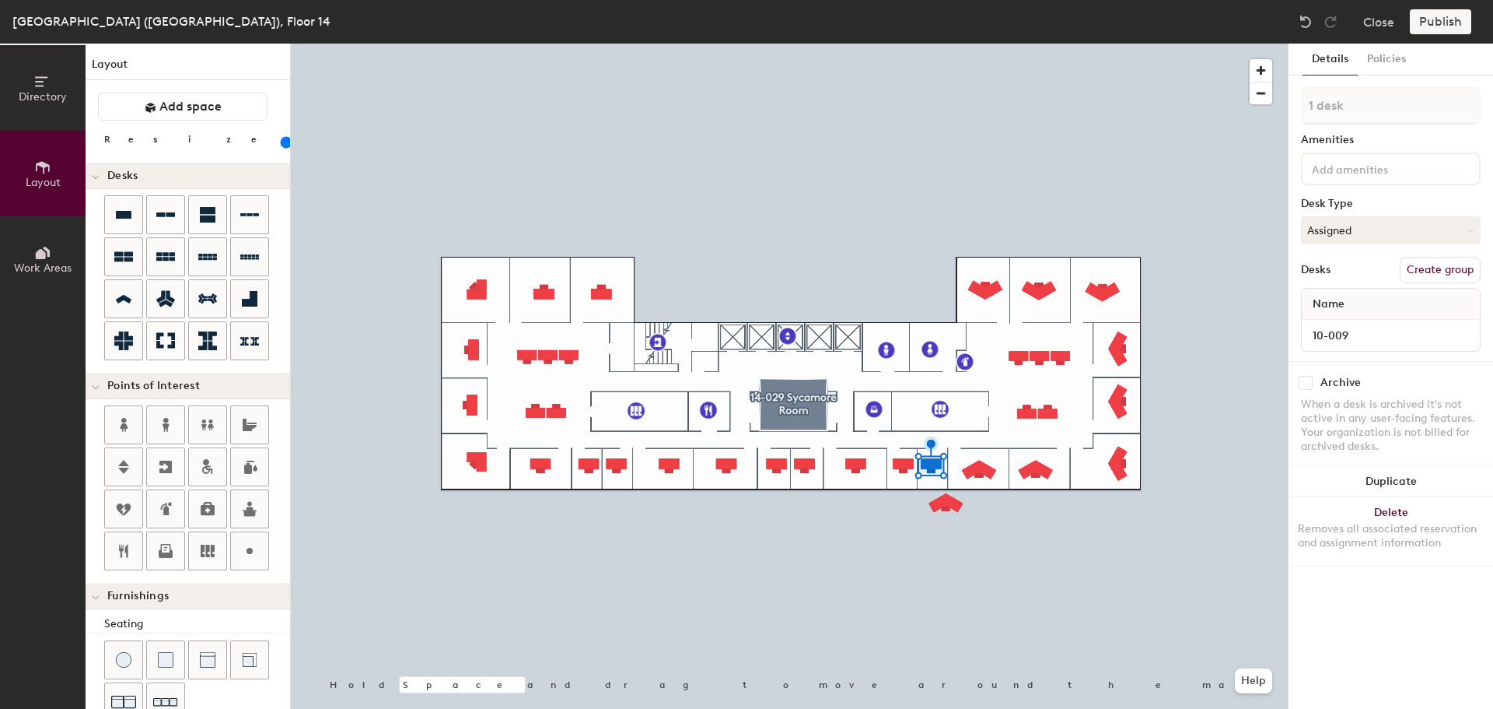
click at [1383, 513] on button "Delete Removes all associated reservation and assignment information" at bounding box center [1391, 531] width 205 height 68
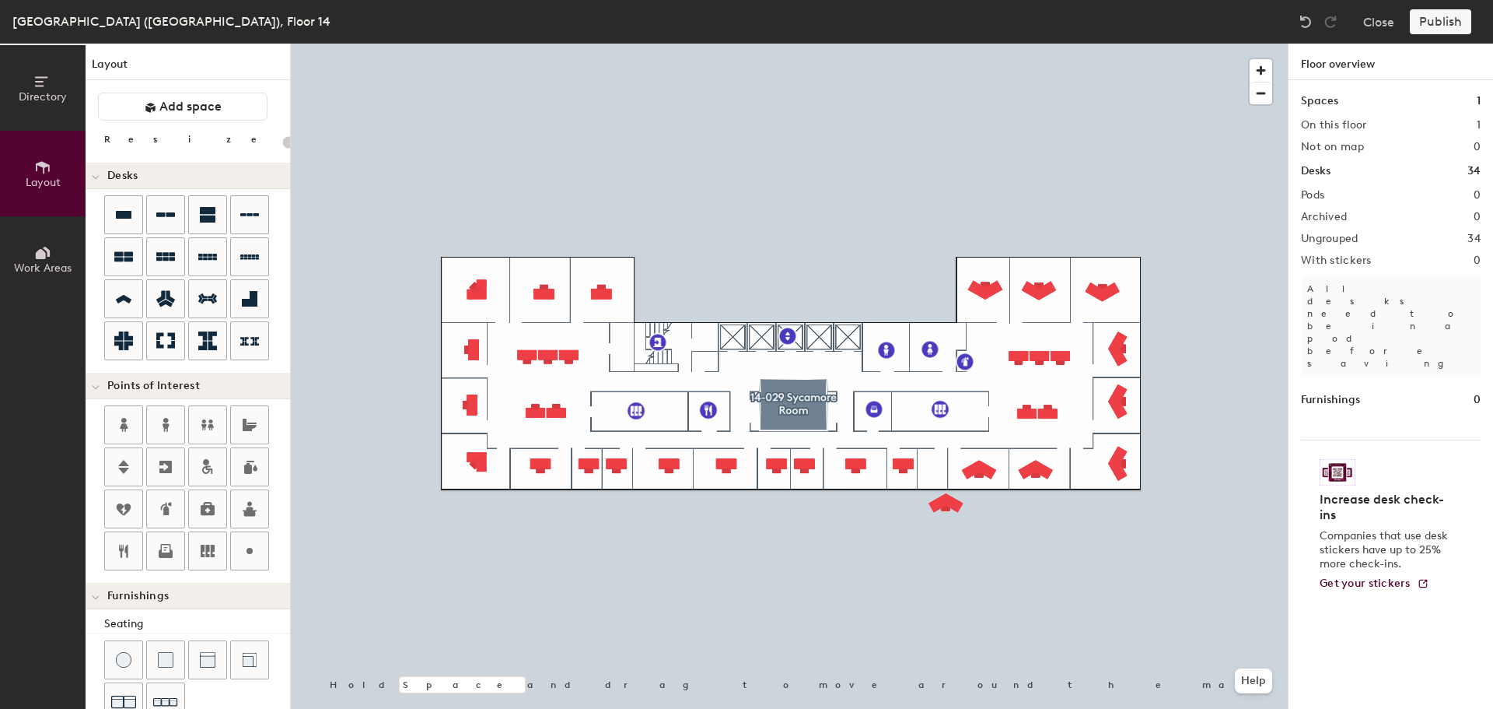
click at [941, 44] on div at bounding box center [789, 44] width 997 height 0
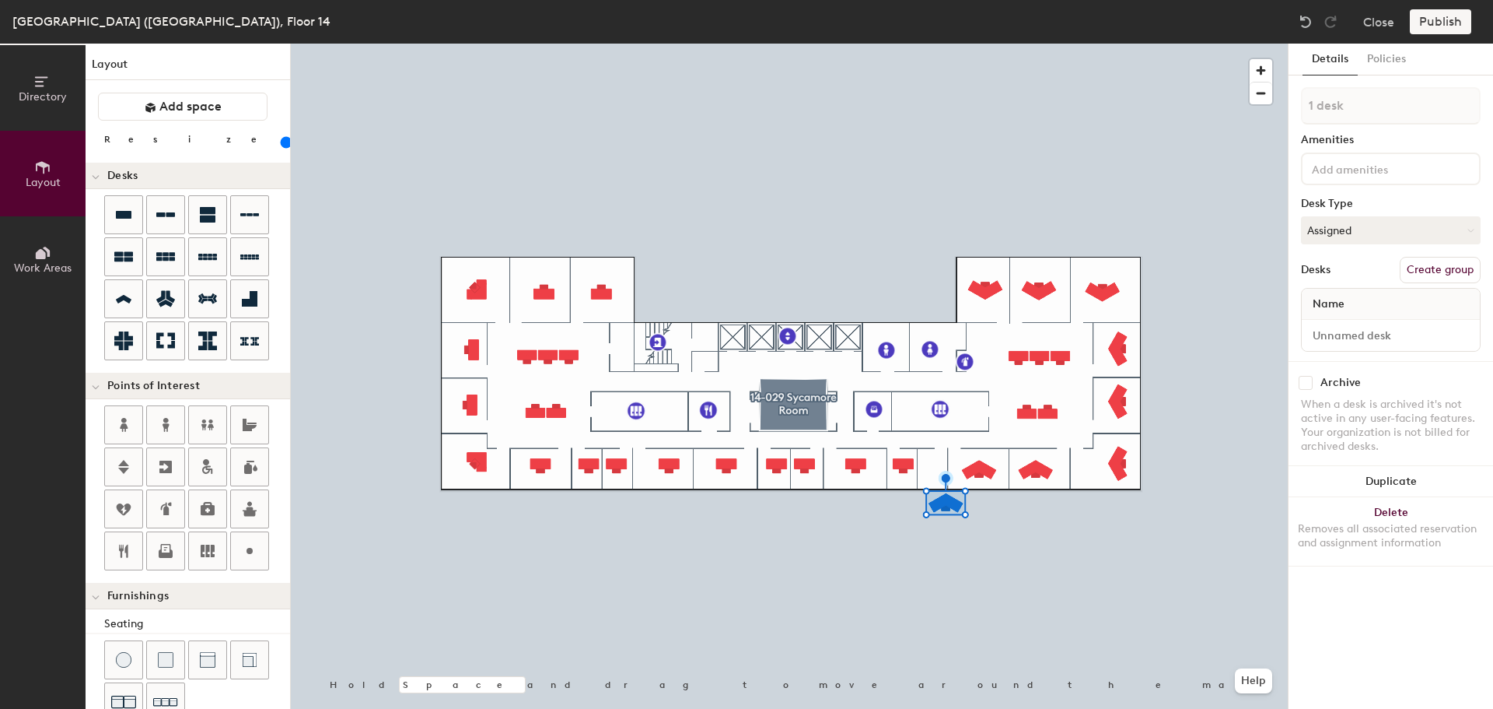
type input "120"
click at [1370, 330] on input at bounding box center [1391, 335] width 172 height 22
paste input "10-009"
type input "10-009"
click at [1377, 475] on button "Duplicate" at bounding box center [1391, 481] width 205 height 31
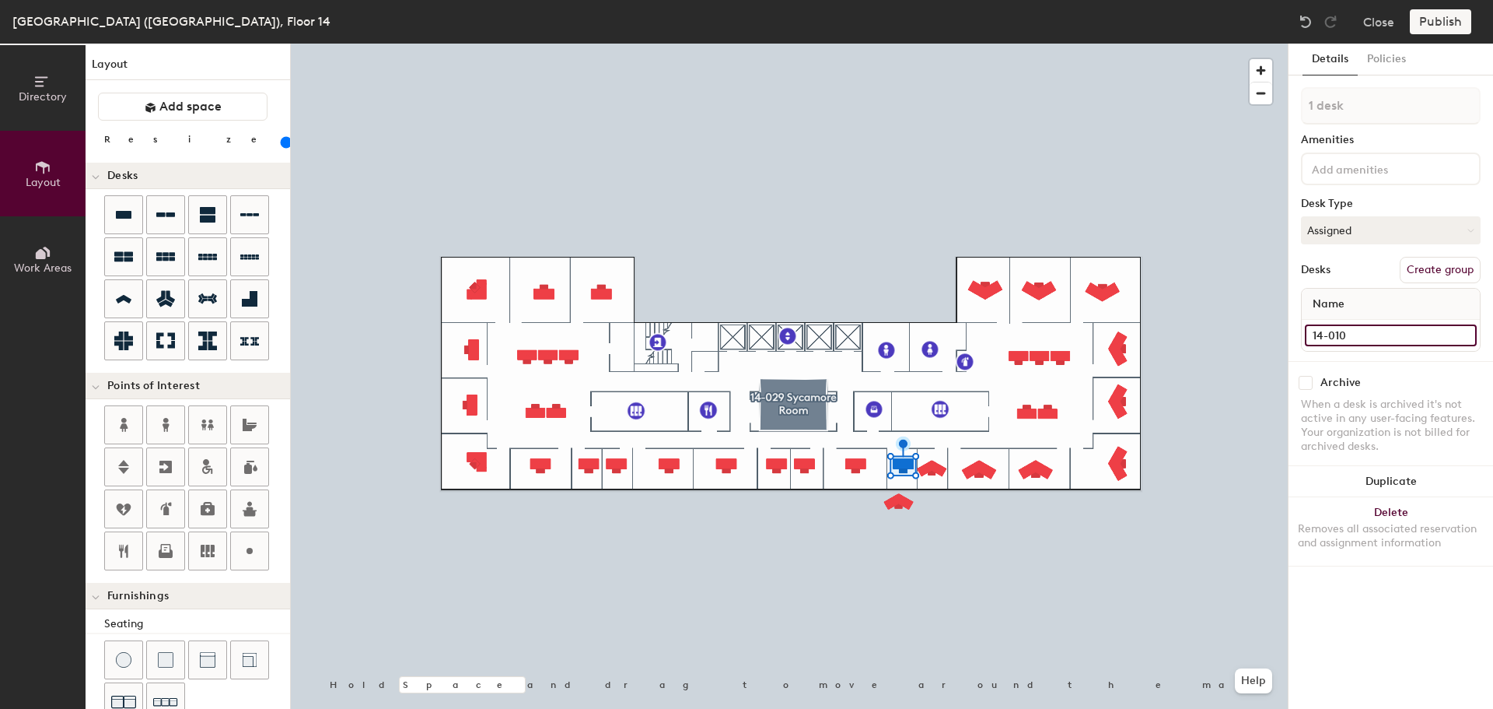
click at [1364, 328] on input "14-010" at bounding box center [1391, 335] width 172 height 22
click at [1399, 520] on button "Delete Removes all associated reservation and assignment information" at bounding box center [1391, 531] width 205 height 68
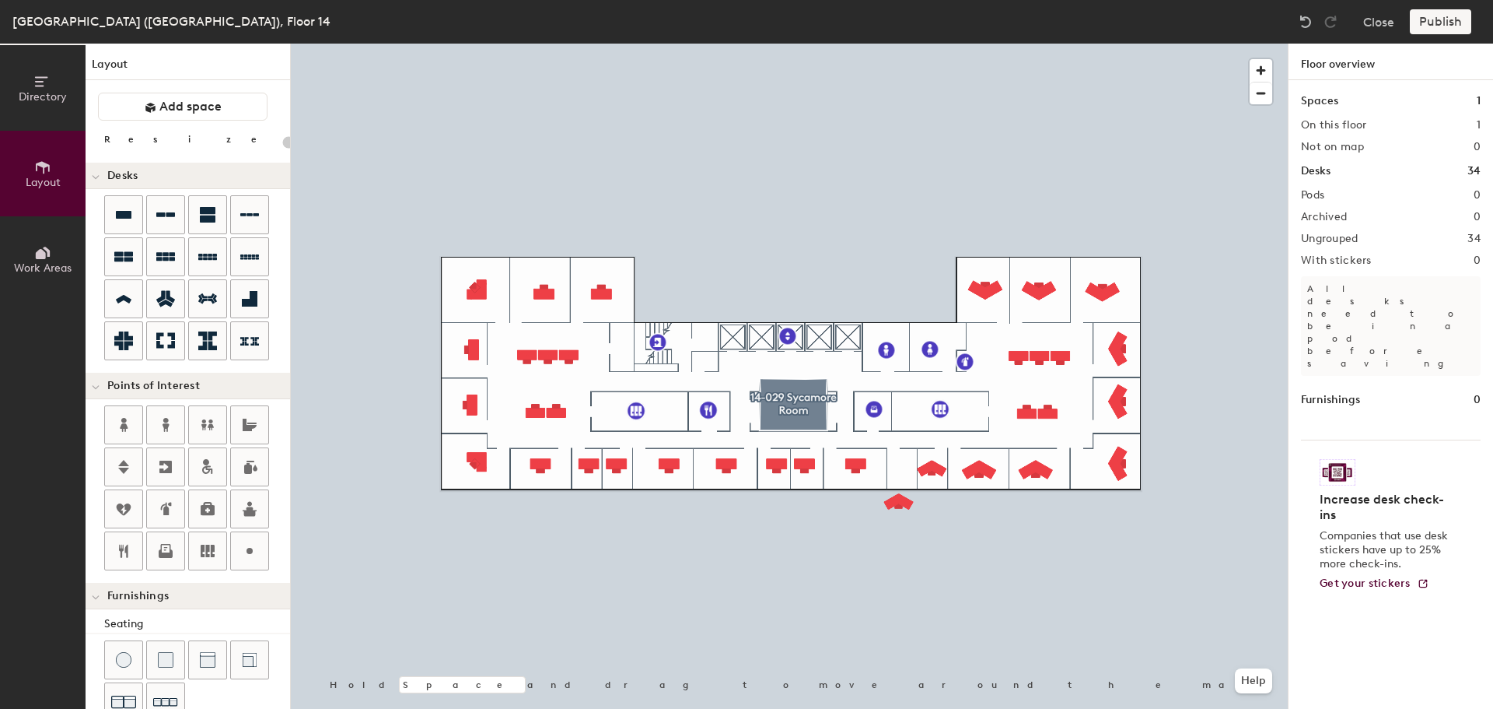
click at [892, 44] on div at bounding box center [789, 44] width 997 height 0
type input "120"
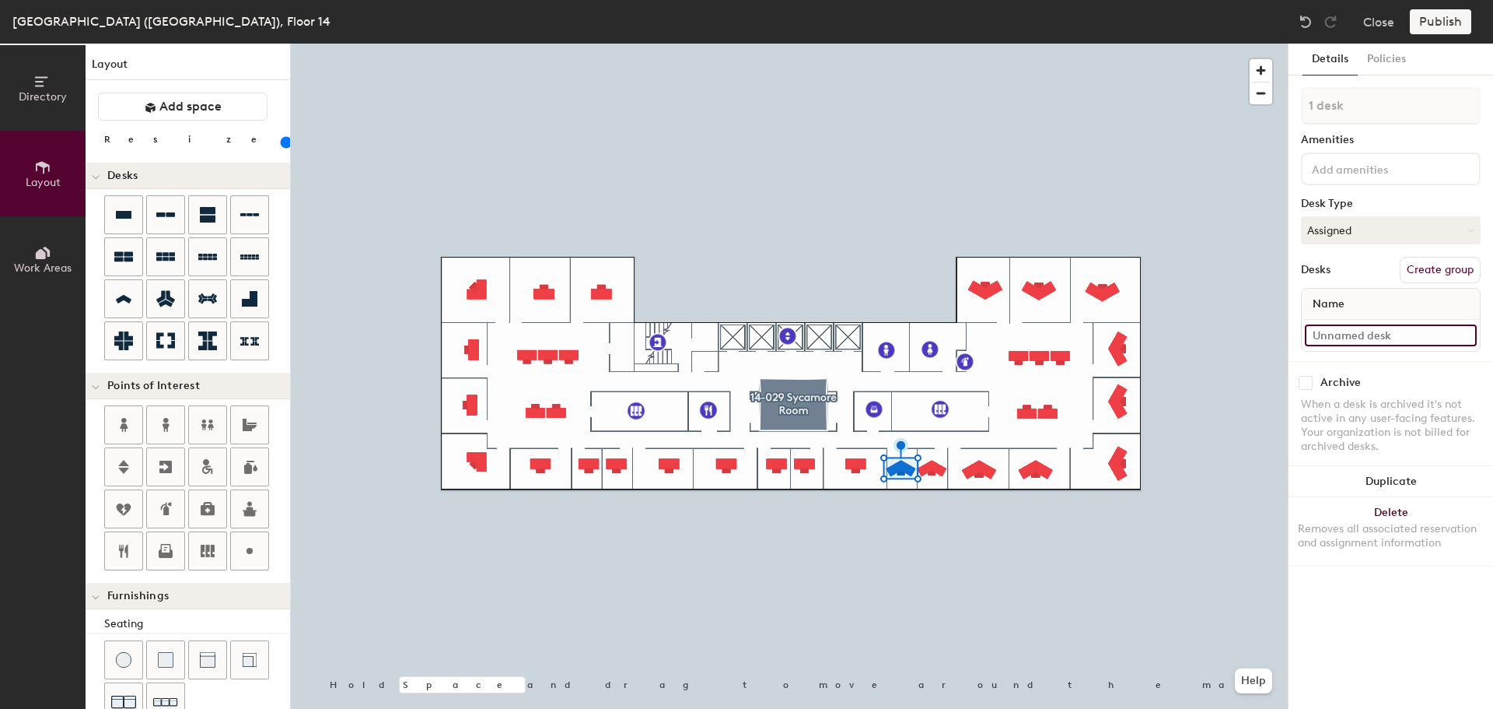
click at [1373, 328] on input at bounding box center [1391, 335] width 172 height 22
paste input "14-010"
type input "14-010"
click at [1353, 474] on button "Duplicate" at bounding box center [1391, 481] width 205 height 31
click at [1354, 338] on input "14-011" at bounding box center [1391, 335] width 172 height 22
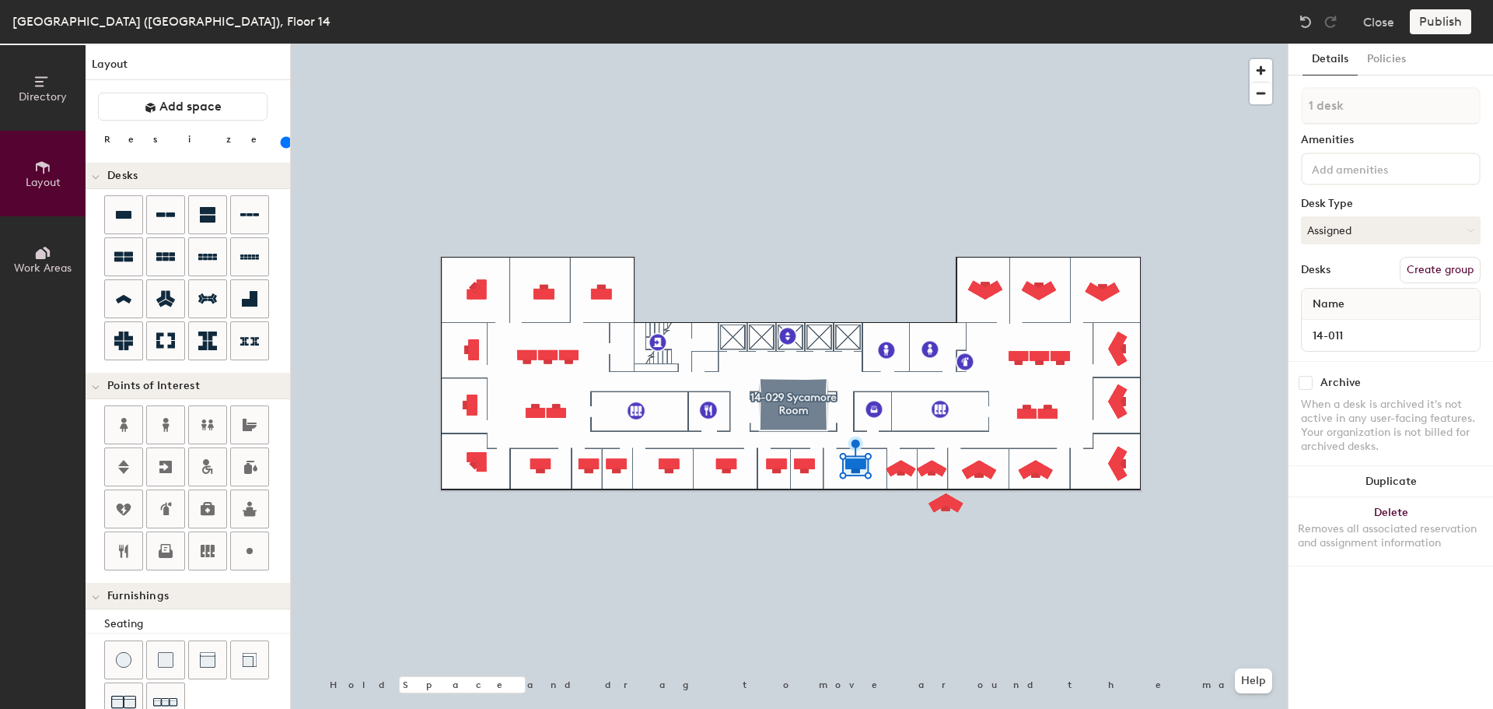
click at [1388, 523] on div "Removes all associated reservation and assignment information" at bounding box center [1391, 536] width 186 height 28
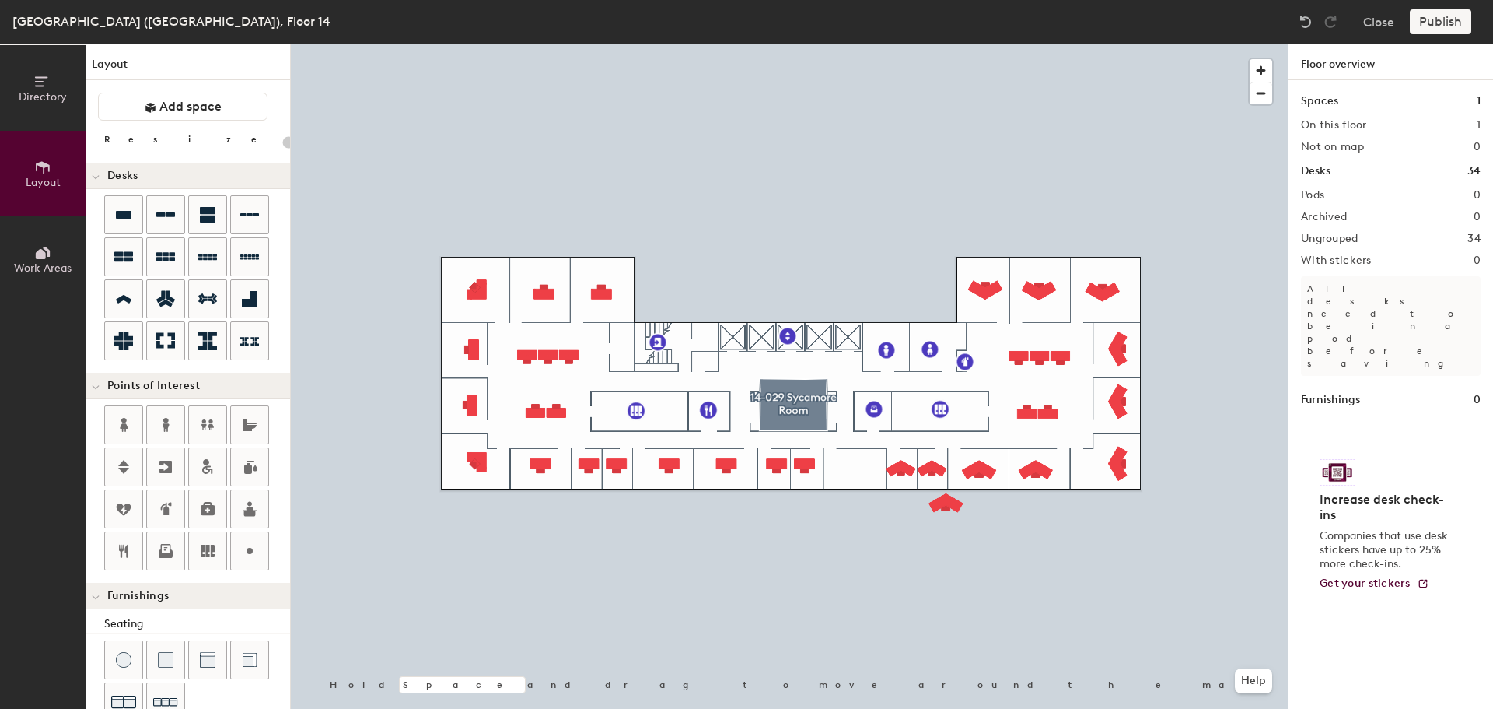
click at [944, 44] on div at bounding box center [789, 44] width 997 height 0
type input "140"
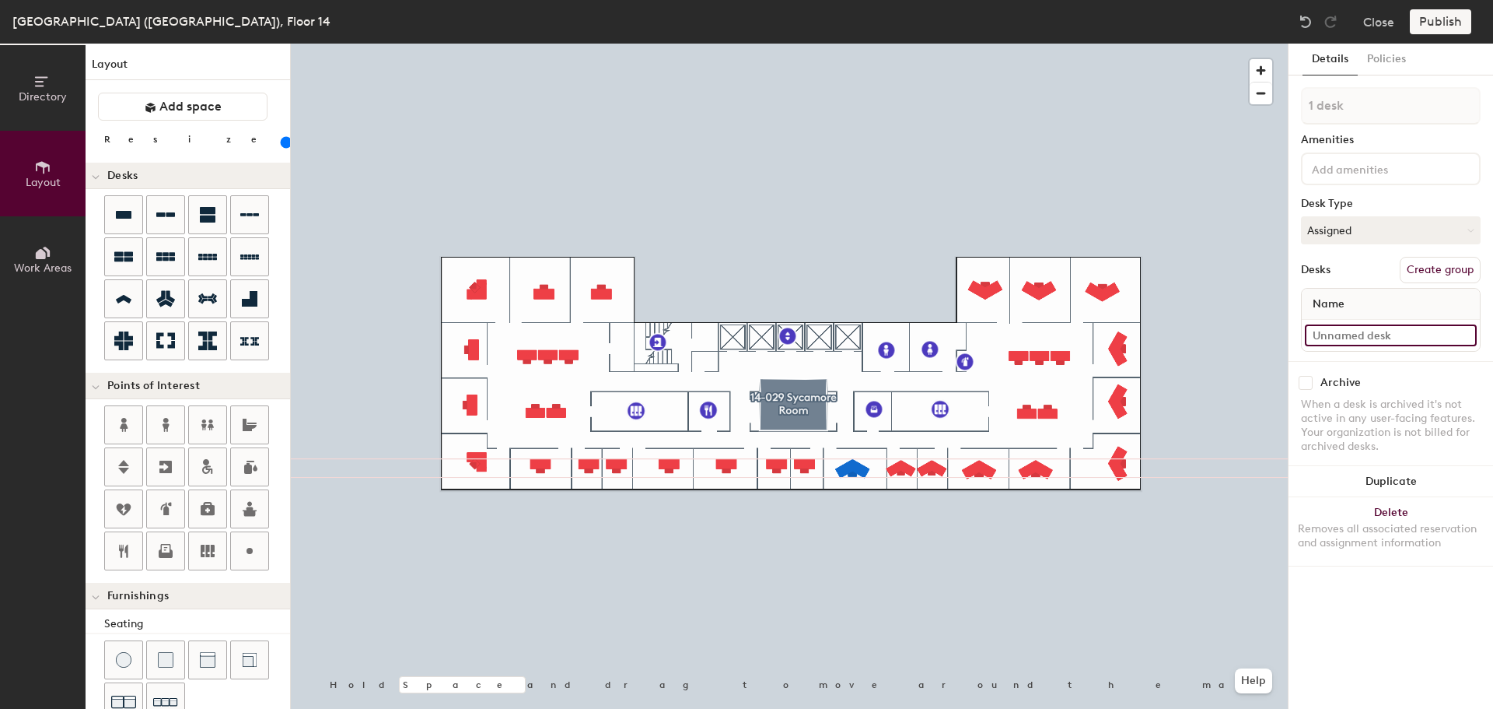
click at [1362, 328] on input at bounding box center [1391, 335] width 172 height 22
paste input "14-011"
type input "14-011"
click at [1375, 481] on button "Duplicate" at bounding box center [1391, 481] width 205 height 31
click at [1395, 473] on button "Duplicate" at bounding box center [1391, 481] width 205 height 31
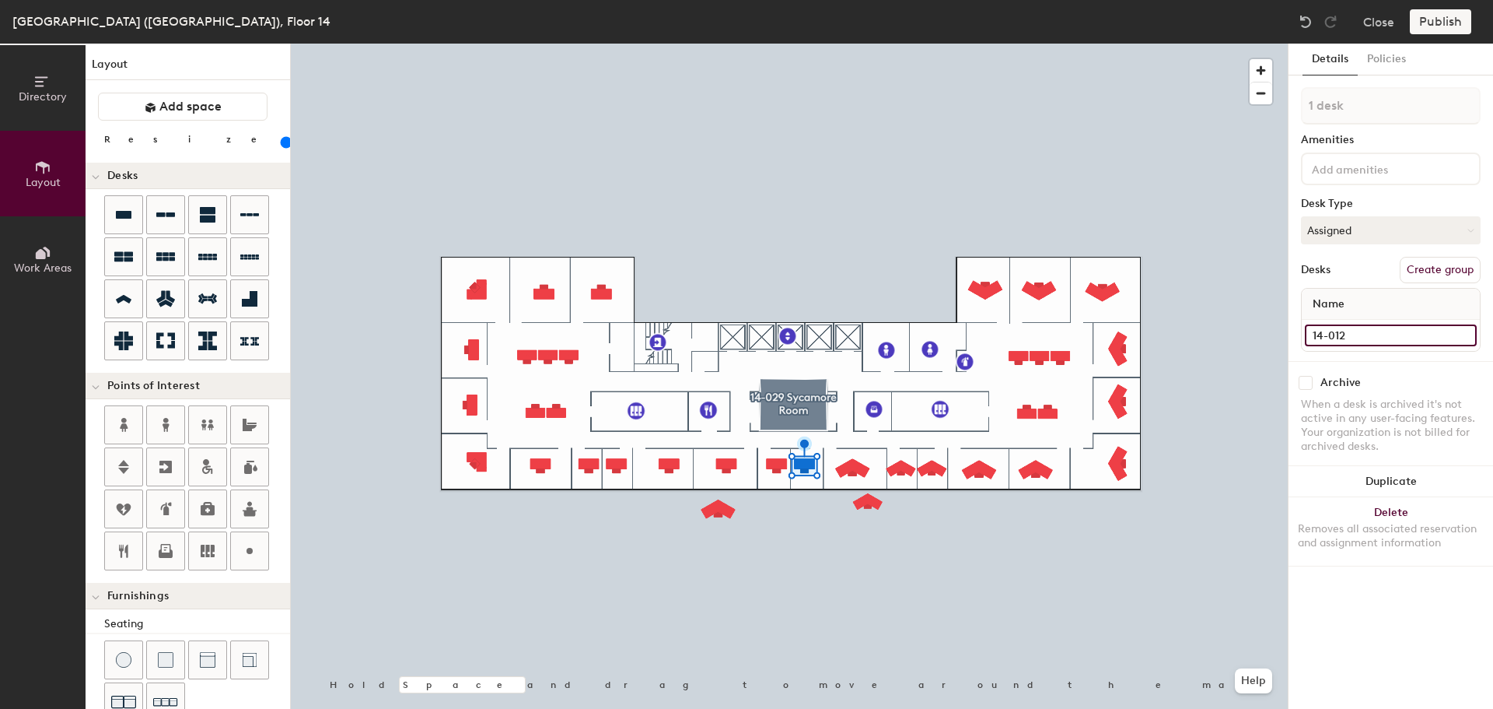
click at [1356, 342] on input "14-012" at bounding box center [1391, 335] width 172 height 22
click at [1395, 525] on div "Removes all associated reservation and assignment information" at bounding box center [1391, 536] width 186 height 28
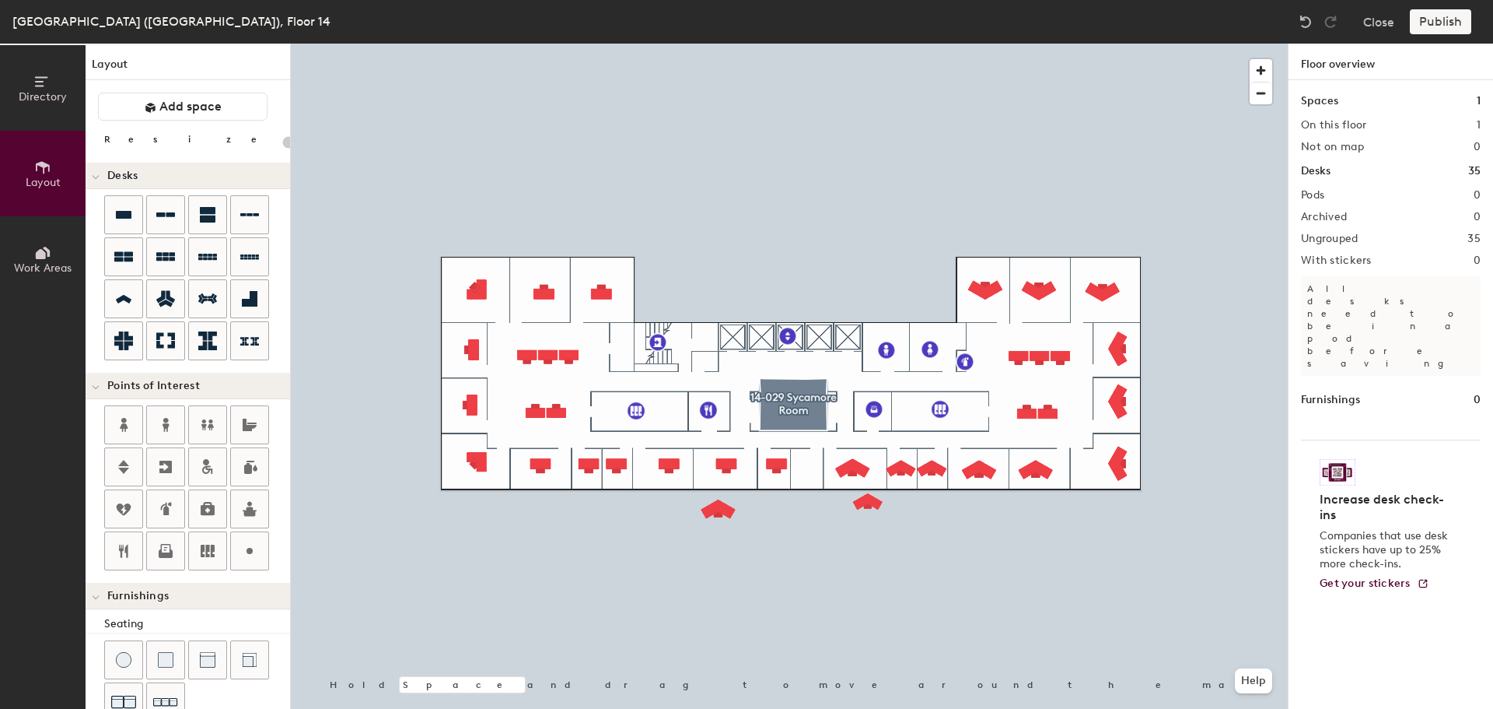
click at [867, 44] on div at bounding box center [789, 44] width 997 height 0
type input "120"
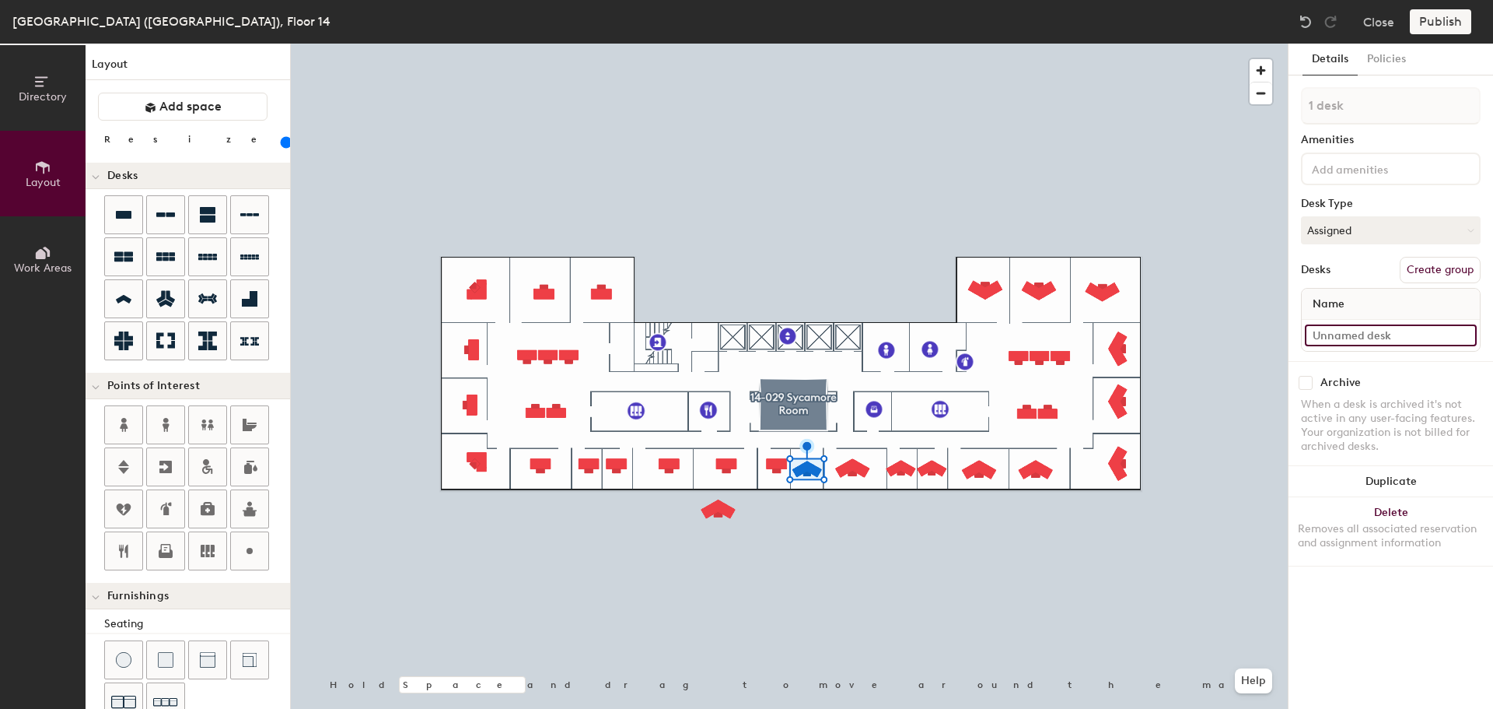
click at [1350, 331] on input at bounding box center [1391, 335] width 172 height 22
paste input "14-012"
type input "14-012"
click at [1392, 481] on button "Duplicate" at bounding box center [1391, 481] width 205 height 31
click at [1385, 333] on input "14-013" at bounding box center [1391, 335] width 172 height 22
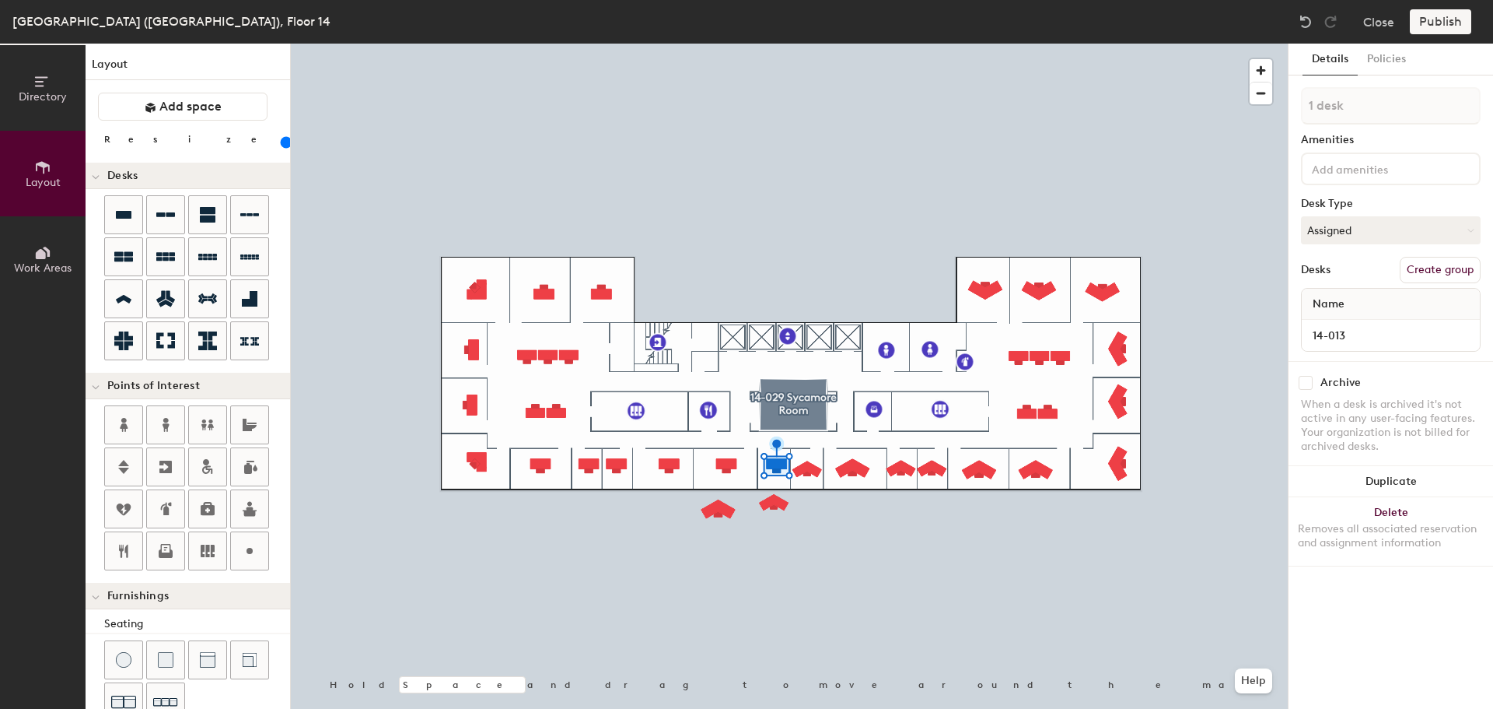
click at [1366, 508] on button "Delete Removes all associated reservation and assignment information" at bounding box center [1391, 531] width 205 height 68
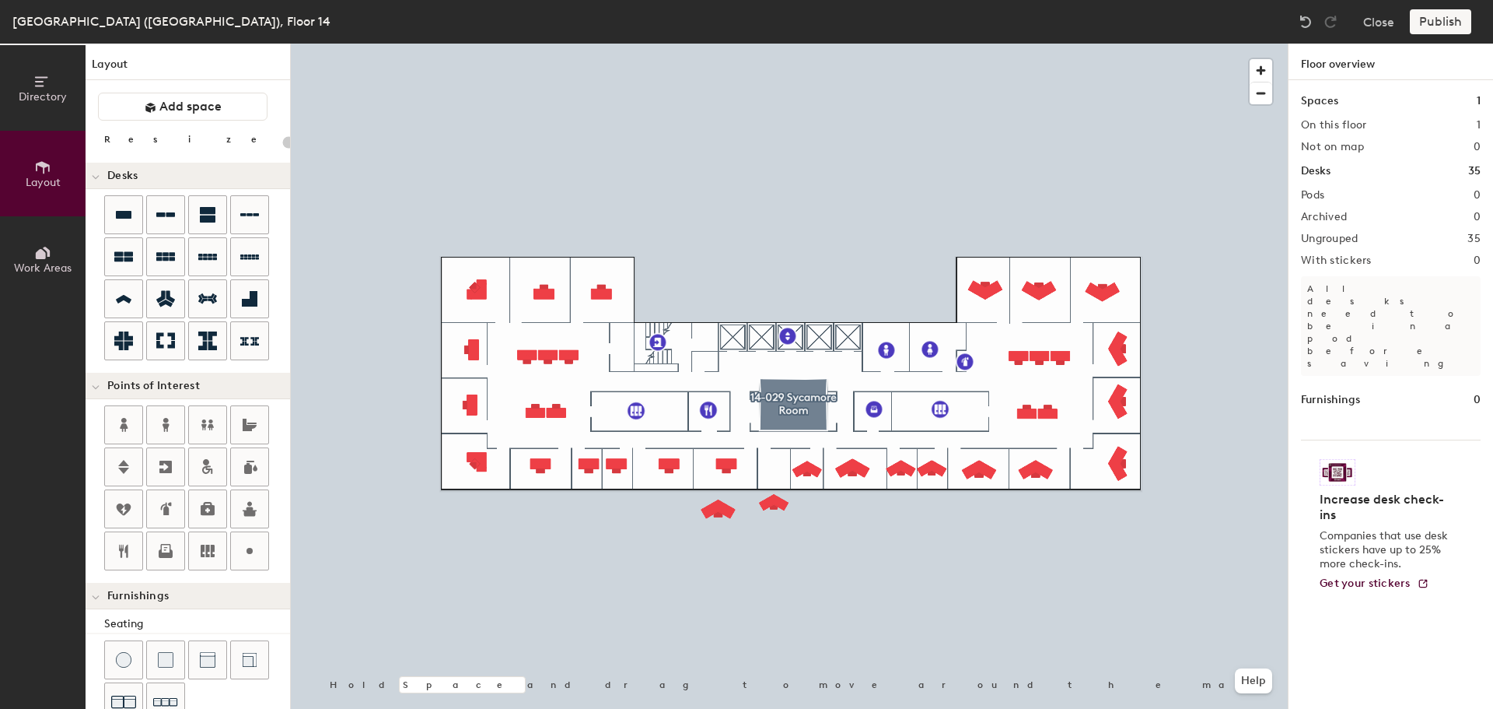
type input "120"
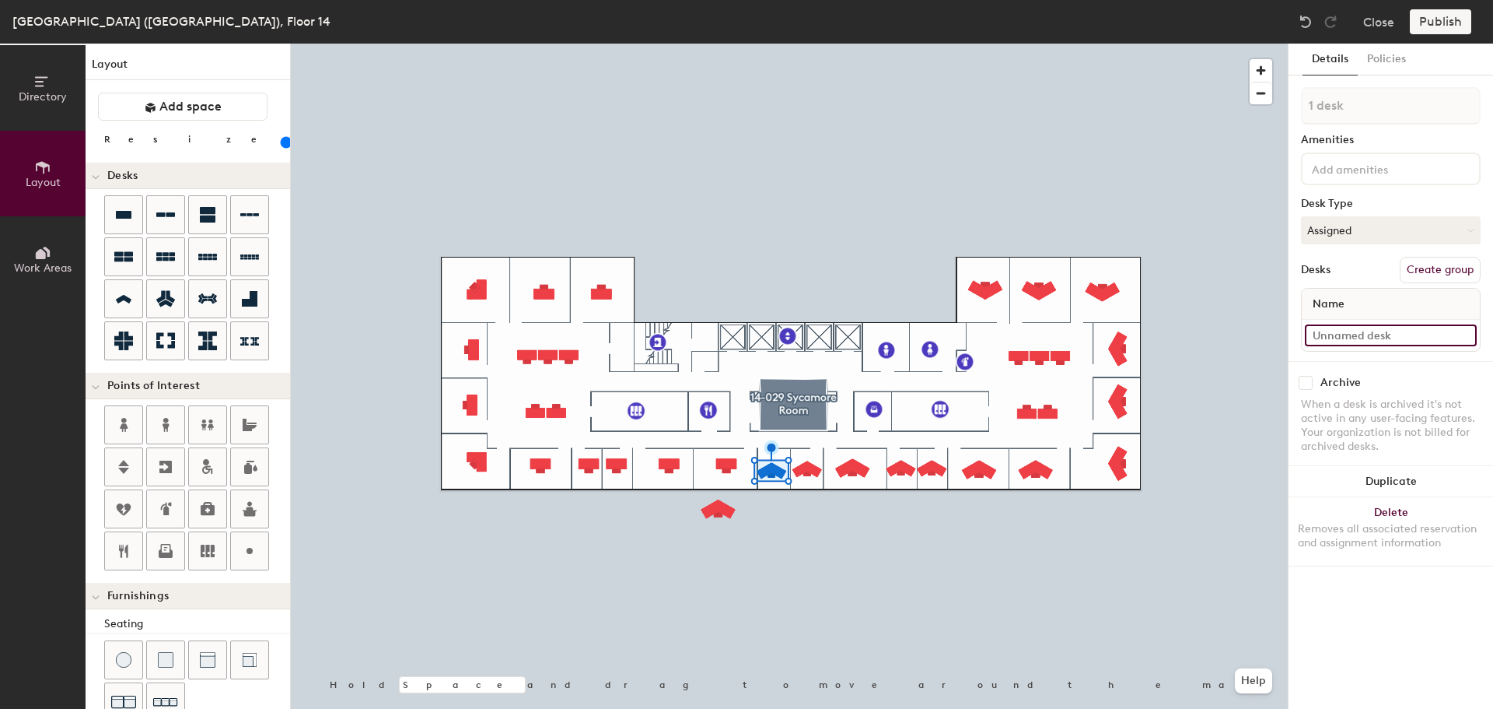
click at [1338, 334] on input at bounding box center [1391, 335] width 172 height 22
paste input "14-013"
type input "14-013"
click at [1357, 334] on input "14-014" at bounding box center [1391, 335] width 172 height 22
click at [1401, 529] on div "Removes all associated reservation and assignment information" at bounding box center [1391, 536] width 186 height 28
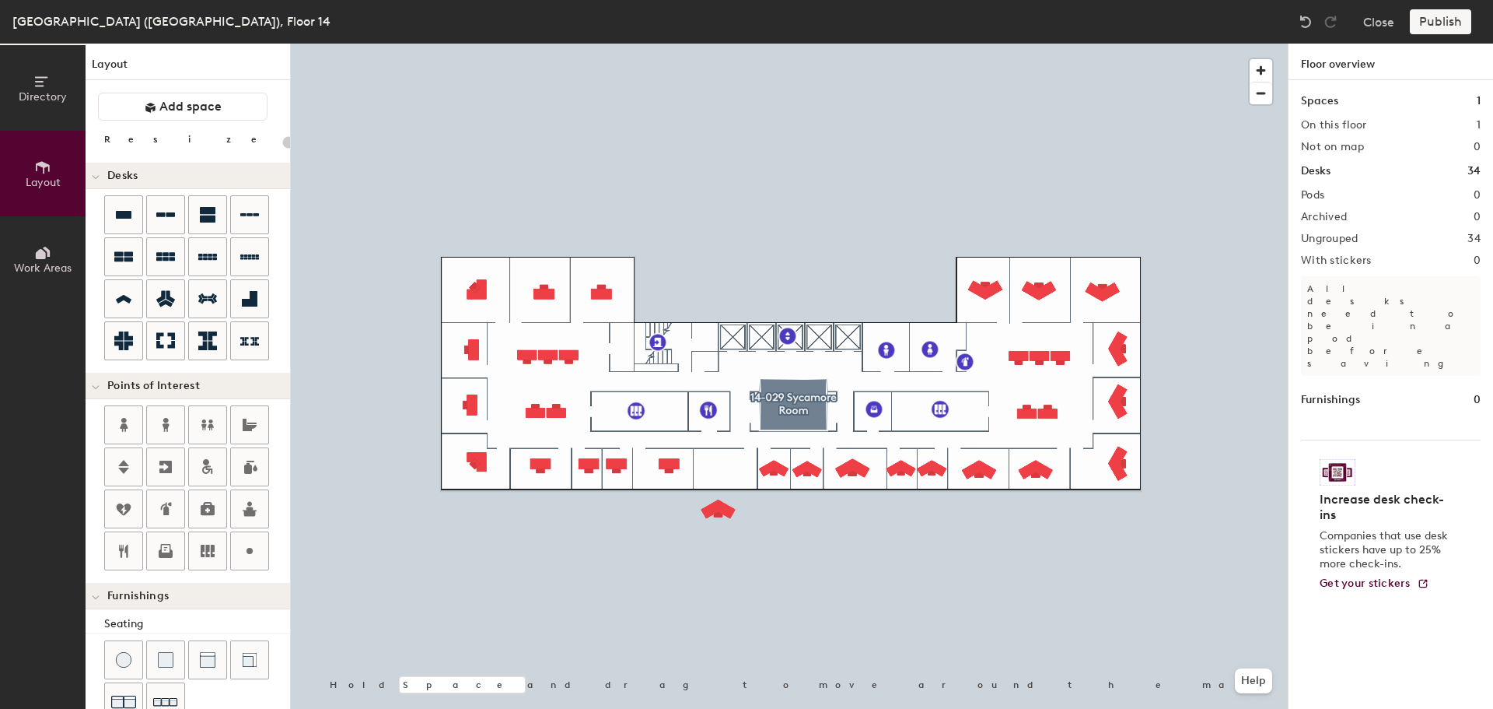
type input "140"
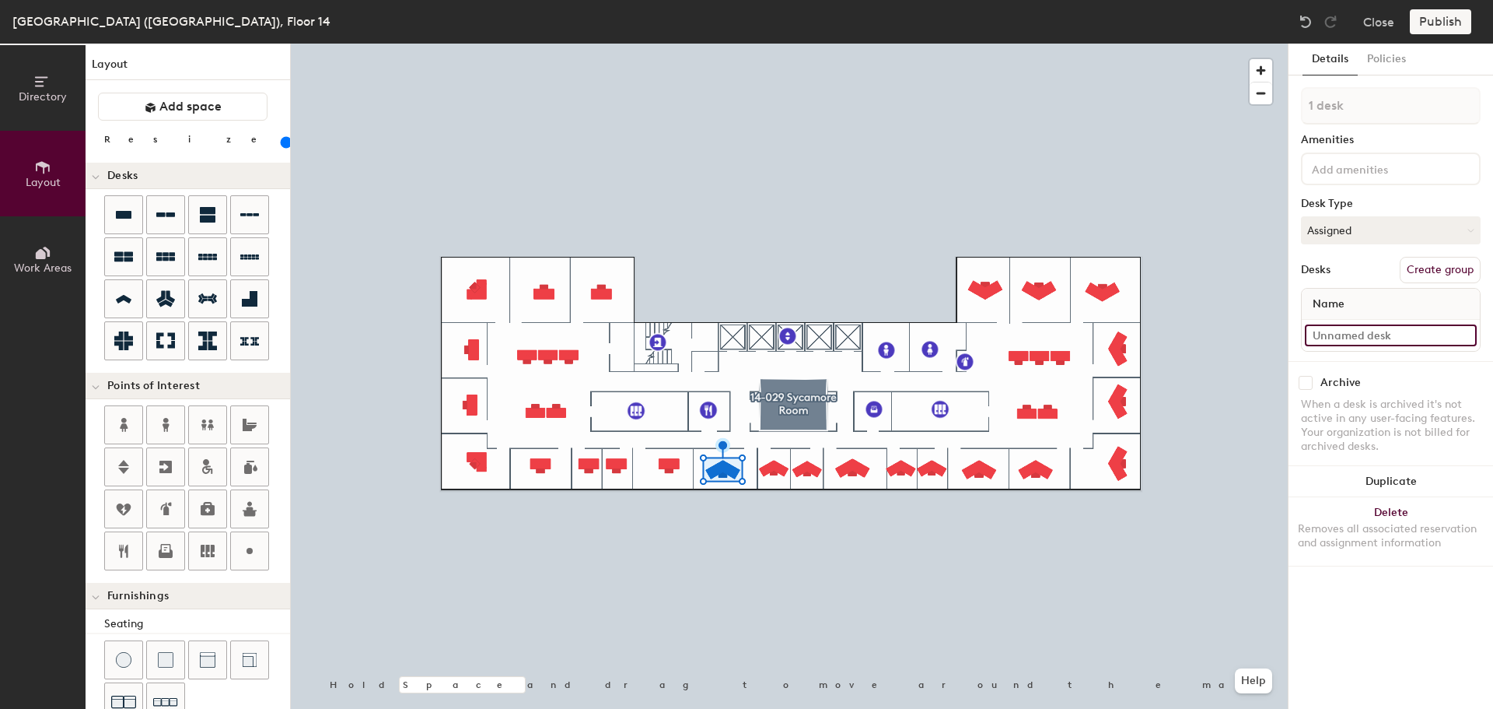
click at [1347, 338] on input at bounding box center [1391, 335] width 172 height 22
paste input "14-014"
type input "14-014"
click at [1384, 491] on button "Duplicate" at bounding box center [1391, 481] width 205 height 31
click at [1337, 335] on input "14-015" at bounding box center [1391, 335] width 172 height 22
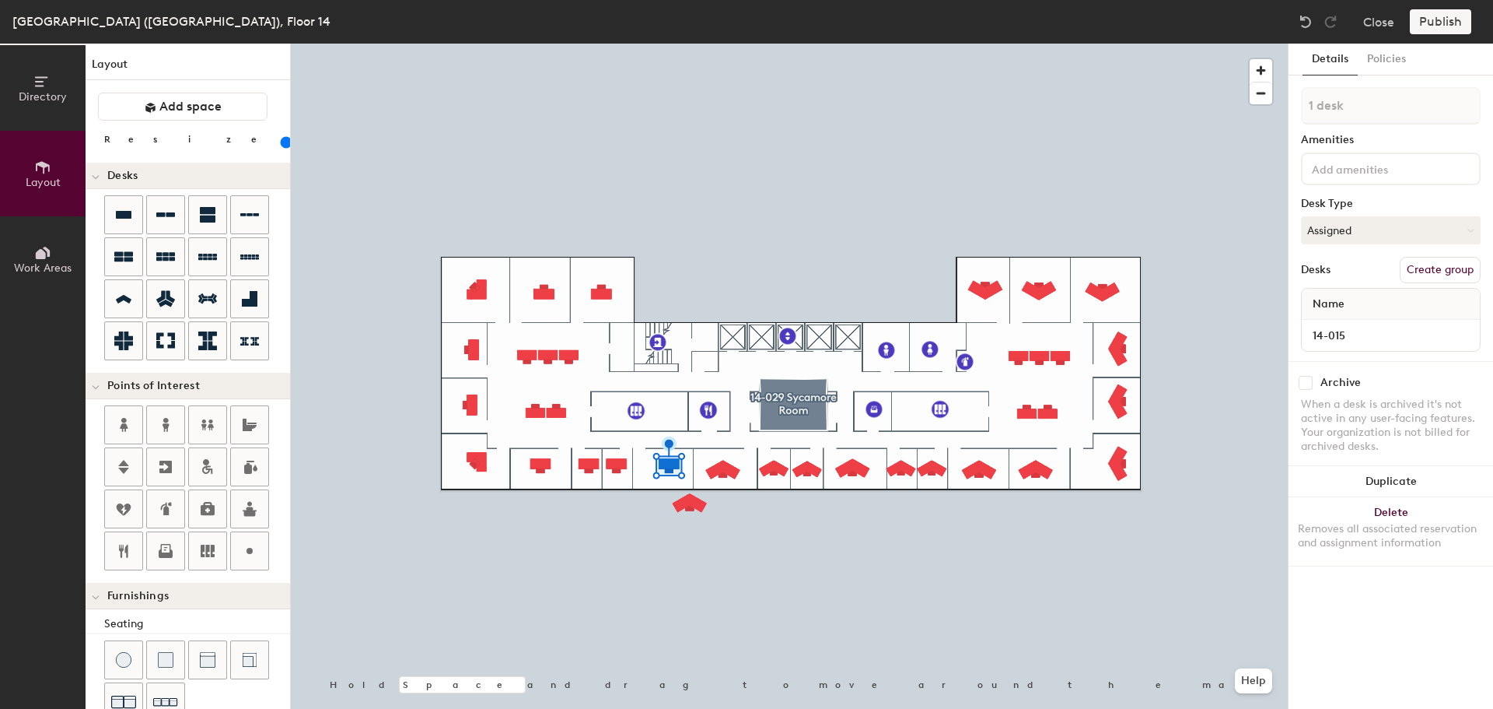
click at [1390, 524] on div "Removes all associated reservation and assignment information" at bounding box center [1391, 536] width 186 height 28
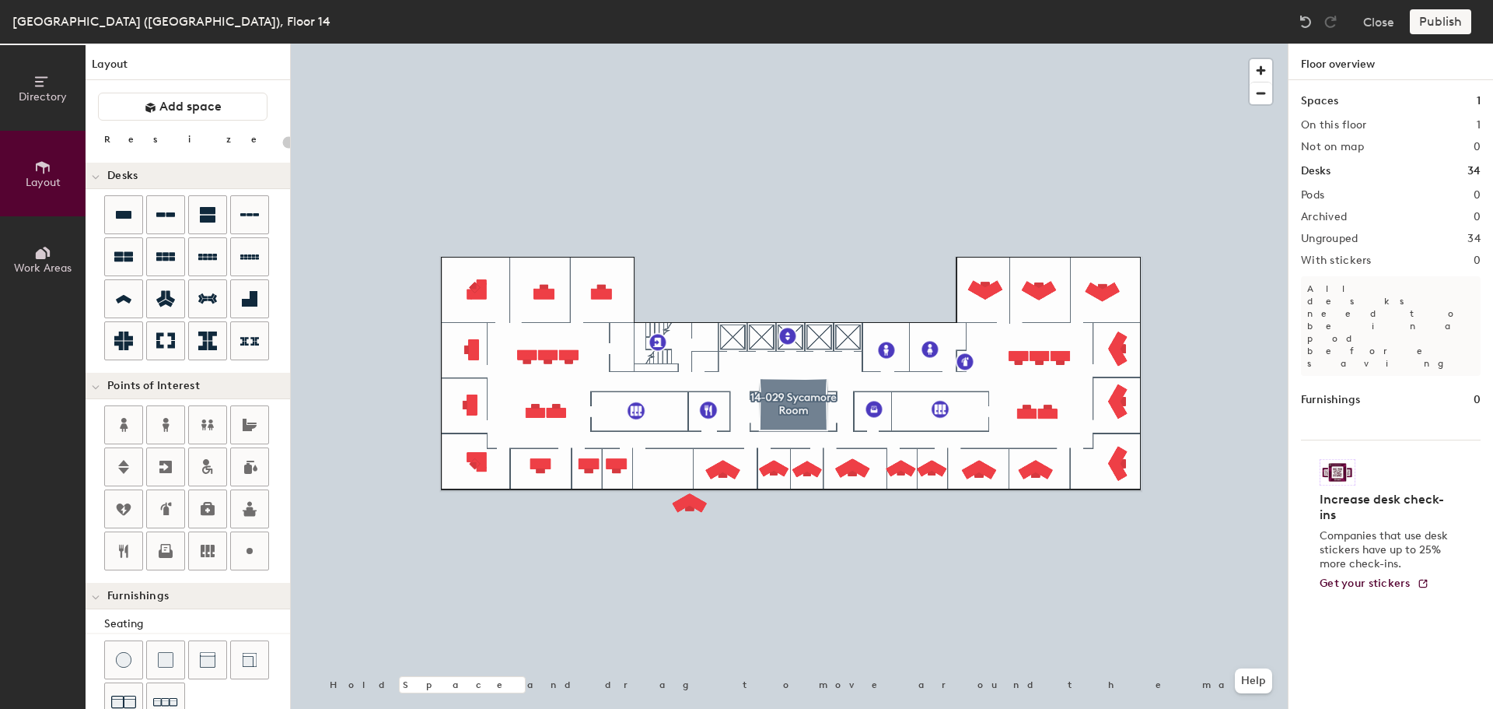
click at [694, 44] on div at bounding box center [789, 44] width 997 height 0
type input "140"
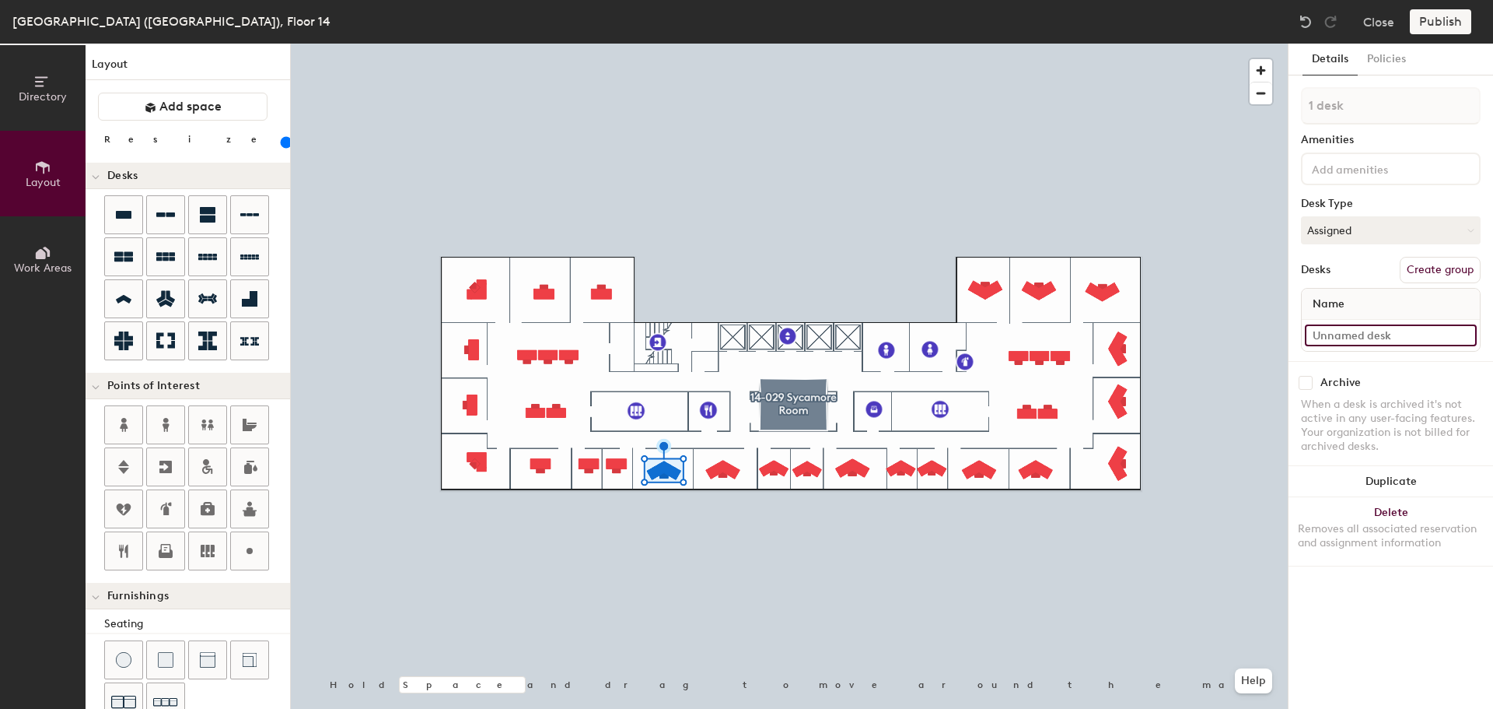
click at [1357, 331] on input at bounding box center [1391, 335] width 172 height 22
paste input "14-015"
type input "14-015"
click at [1402, 467] on button "Duplicate" at bounding box center [1391, 481] width 205 height 31
click at [1360, 338] on input "14-016" at bounding box center [1391, 335] width 172 height 22
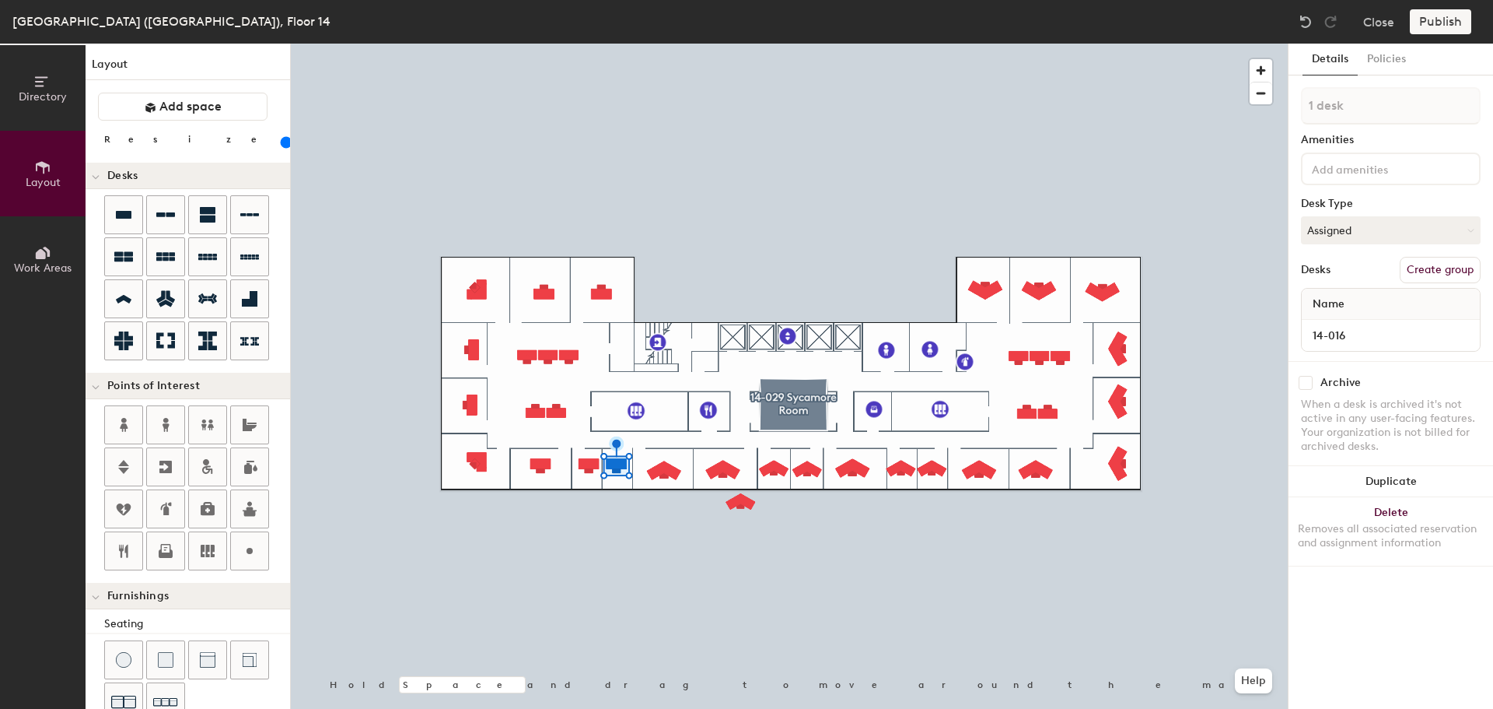
click at [1387, 541] on div "Removes all associated reservation and assignment information" at bounding box center [1391, 536] width 186 height 28
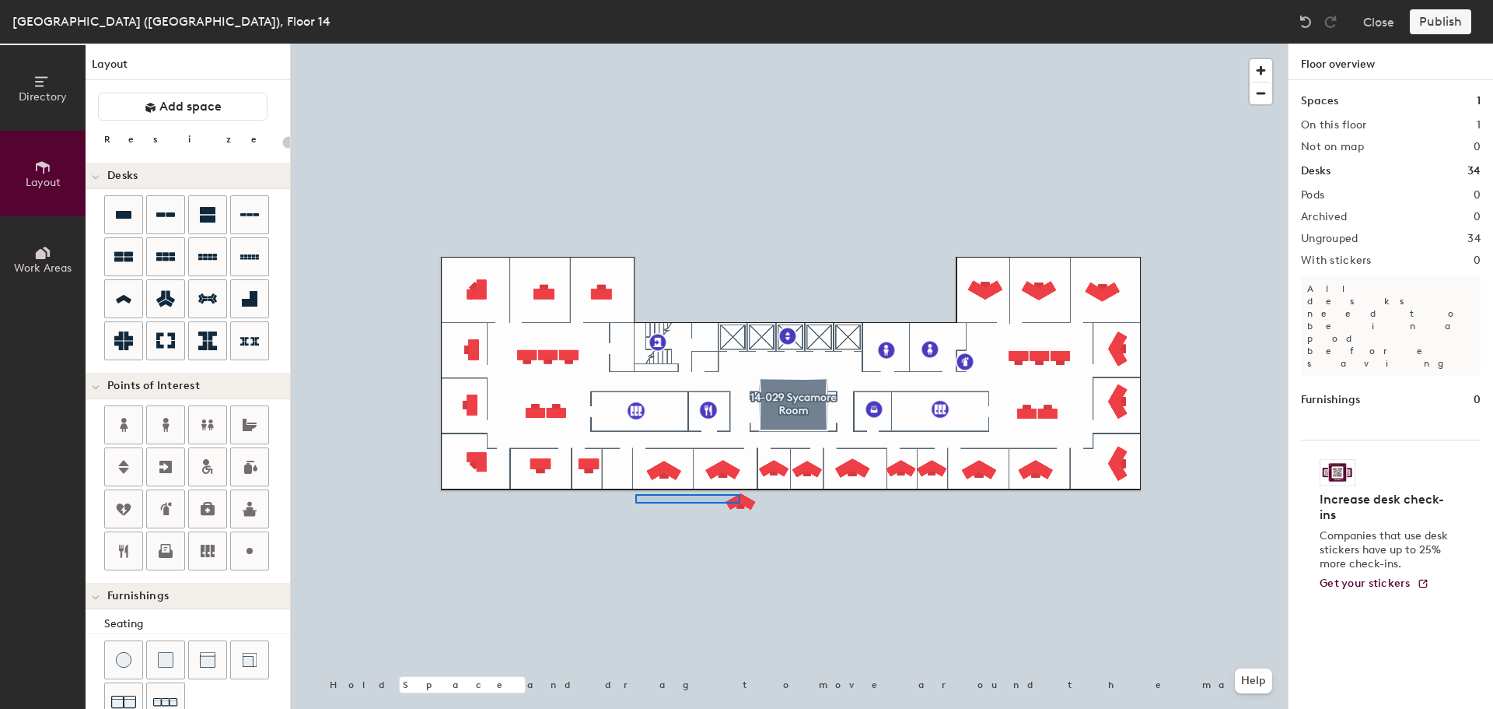
click at [635, 44] on div at bounding box center [789, 44] width 997 height 0
type input "120"
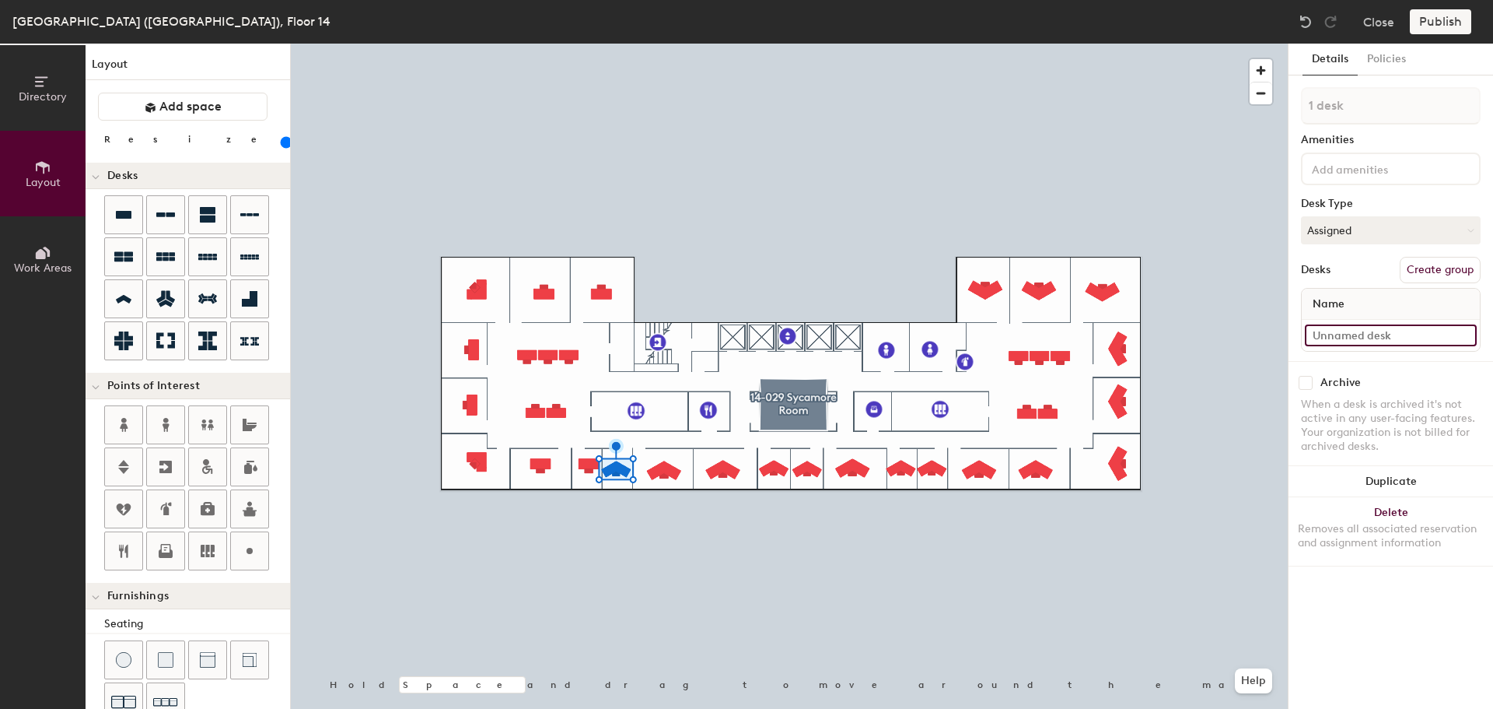
click at [1347, 329] on input at bounding box center [1391, 335] width 172 height 22
paste input "14-016"
type input "14-016"
click at [621, 44] on div at bounding box center [789, 44] width 997 height 0
click at [1377, 476] on button "Duplicate" at bounding box center [1391, 481] width 205 height 31
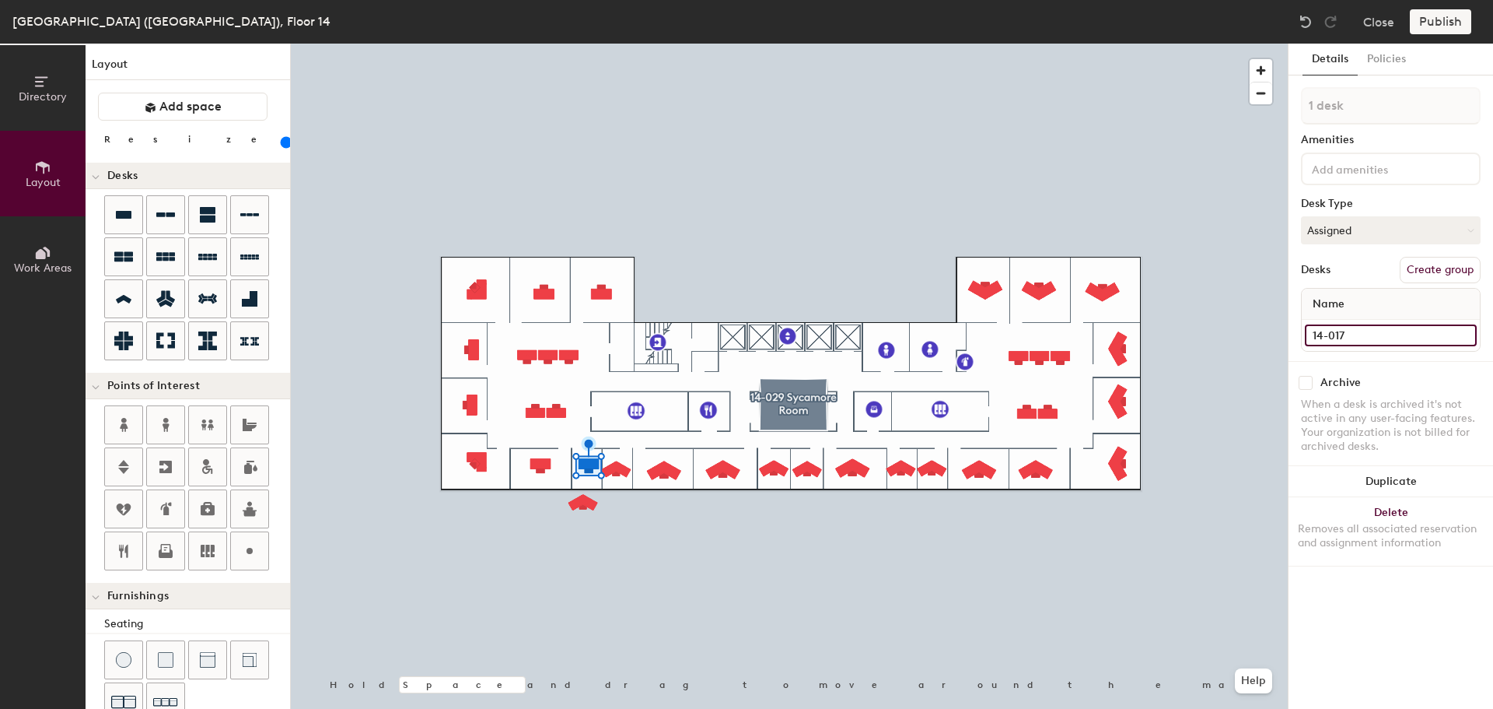
click at [1353, 336] on input "14-017" at bounding box center [1391, 335] width 172 height 22
click at [1410, 523] on div "Removes all associated reservation and assignment information" at bounding box center [1391, 536] width 186 height 28
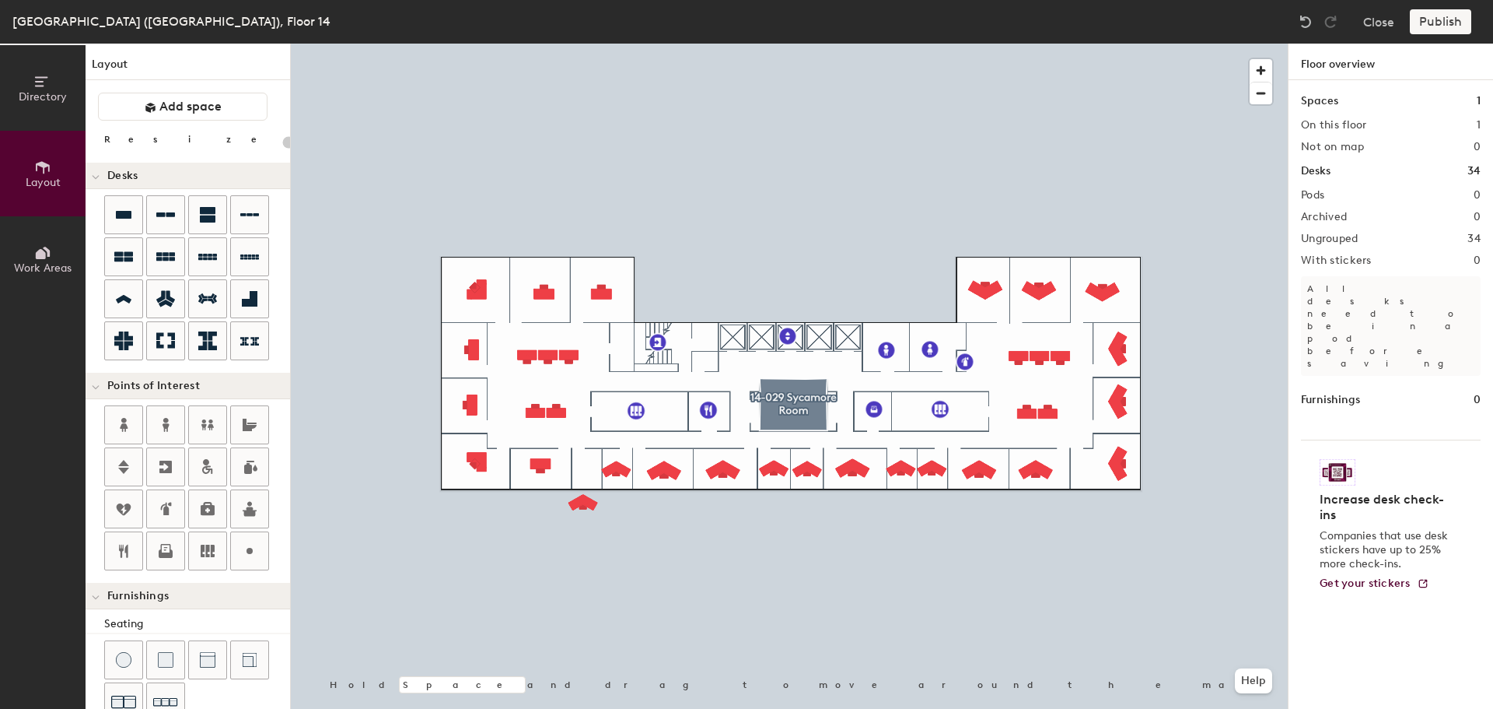
click at [583, 44] on div at bounding box center [789, 44] width 997 height 0
type input "120"
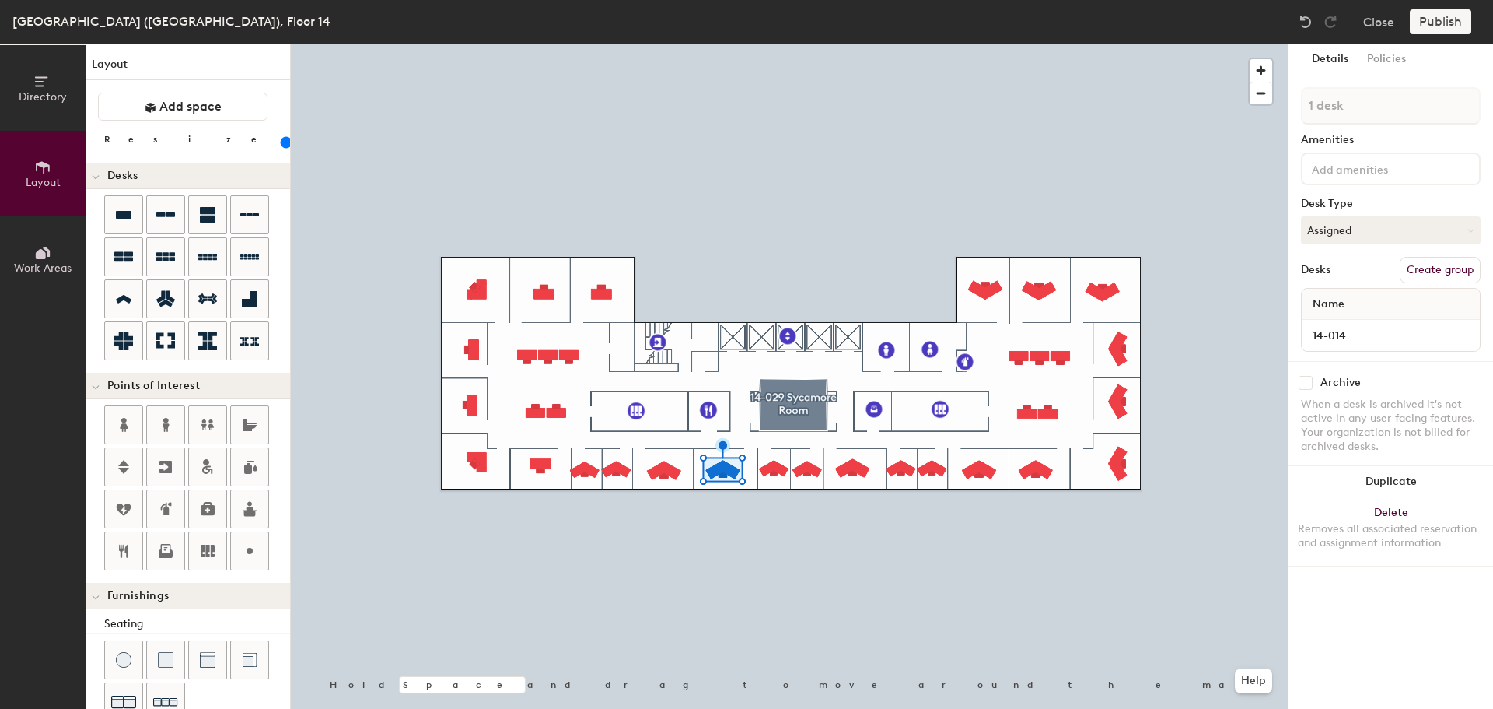
click at [1392, 480] on button "Duplicate" at bounding box center [1391, 481] width 205 height 31
click at [1357, 327] on input "14-018" at bounding box center [1391, 335] width 172 height 22
click at [1387, 537] on div "Removes all associated reservation and assignment information" at bounding box center [1391, 536] width 186 height 28
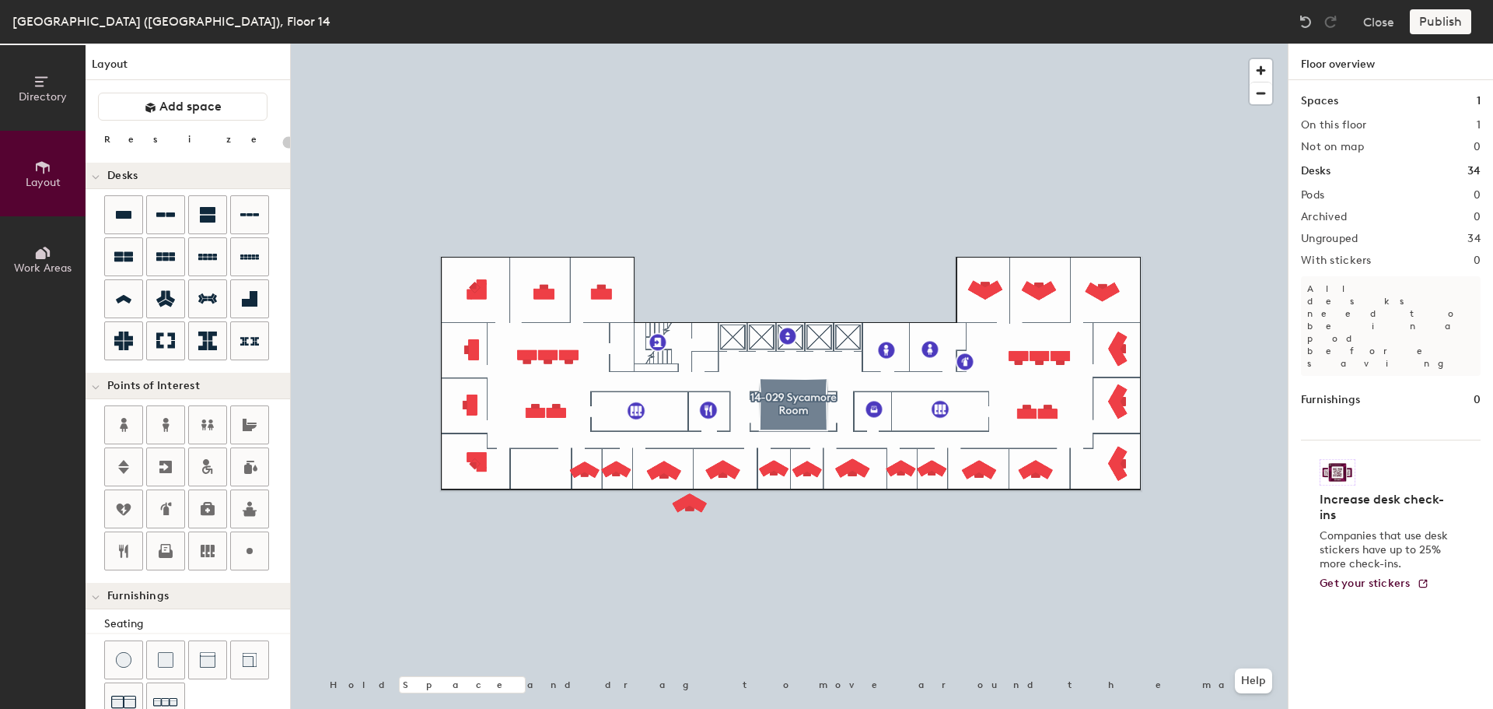
type input "140"
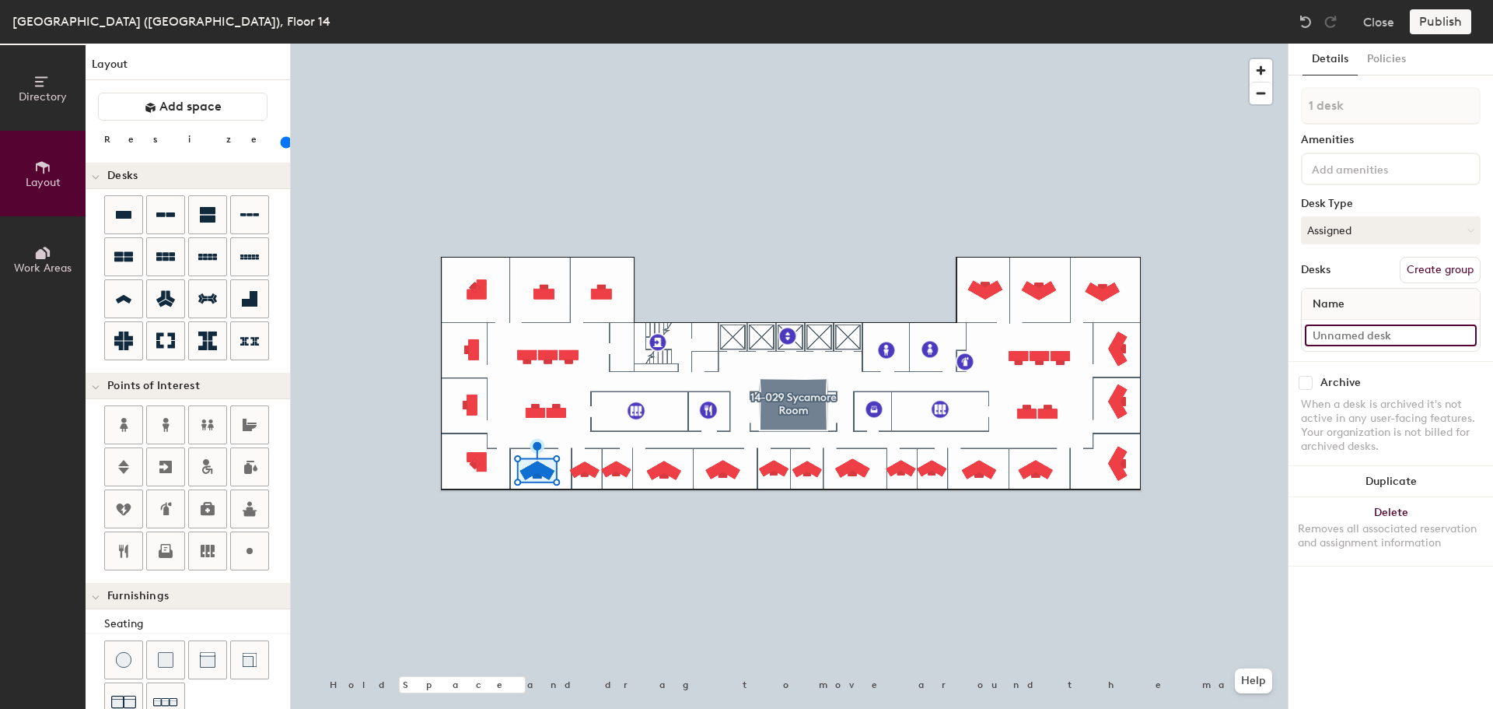
click at [1366, 343] on input at bounding box center [1391, 335] width 172 height 22
paste input "14-018"
type input "14-018"
click at [1396, 474] on button "Duplicate" at bounding box center [1391, 481] width 205 height 31
click at [1378, 341] on input "14-019" at bounding box center [1391, 335] width 172 height 22
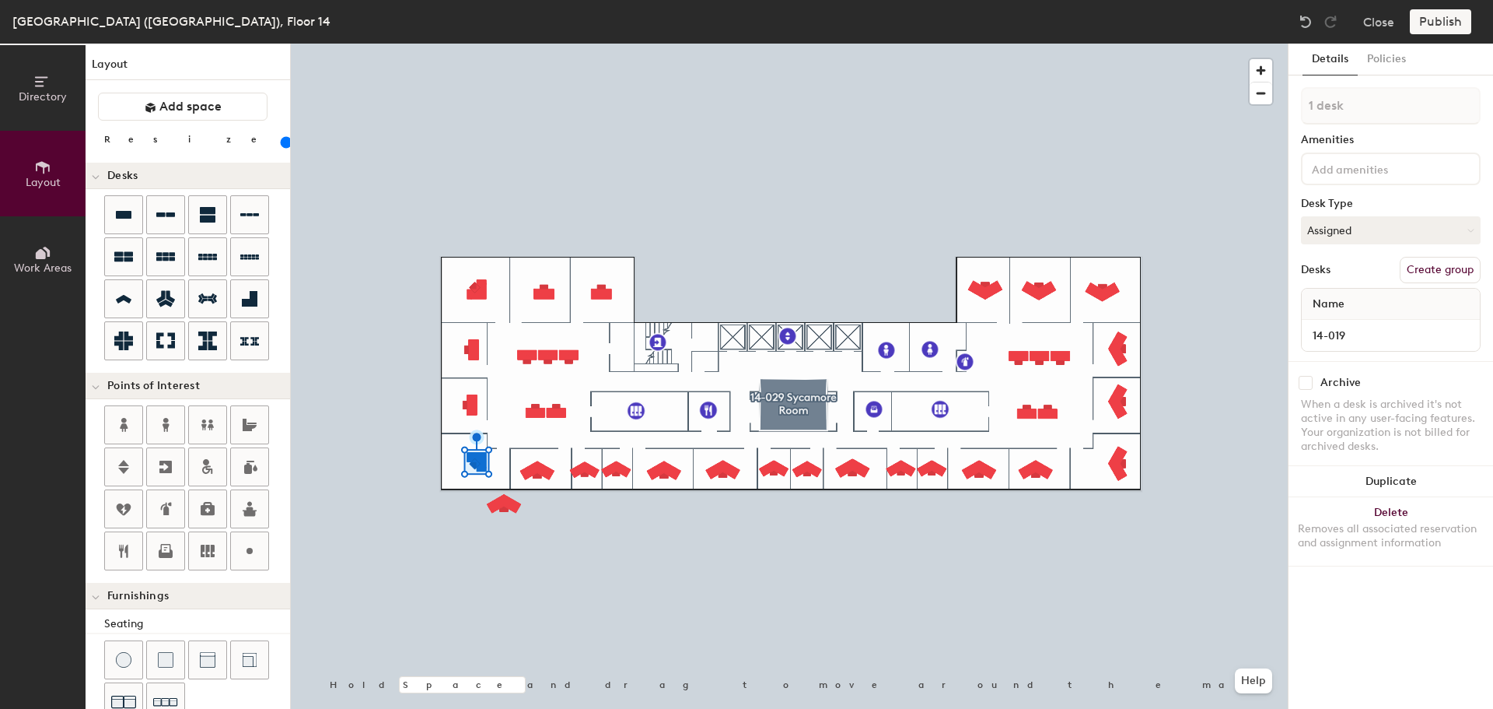
click at [1430, 538] on div "Removes all associated reservation and assignment information" at bounding box center [1391, 536] width 186 height 28
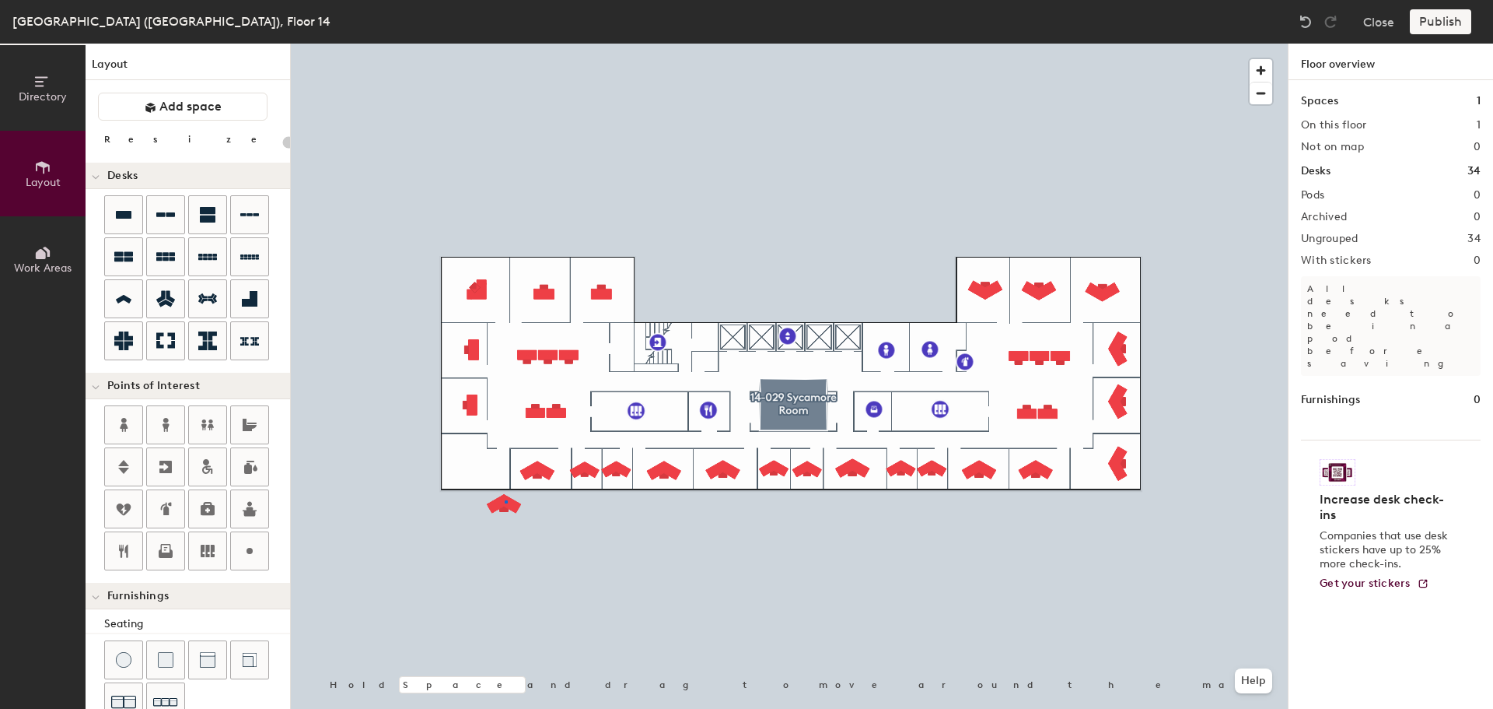
click at [506, 44] on div at bounding box center [789, 44] width 997 height 0
type input "140"
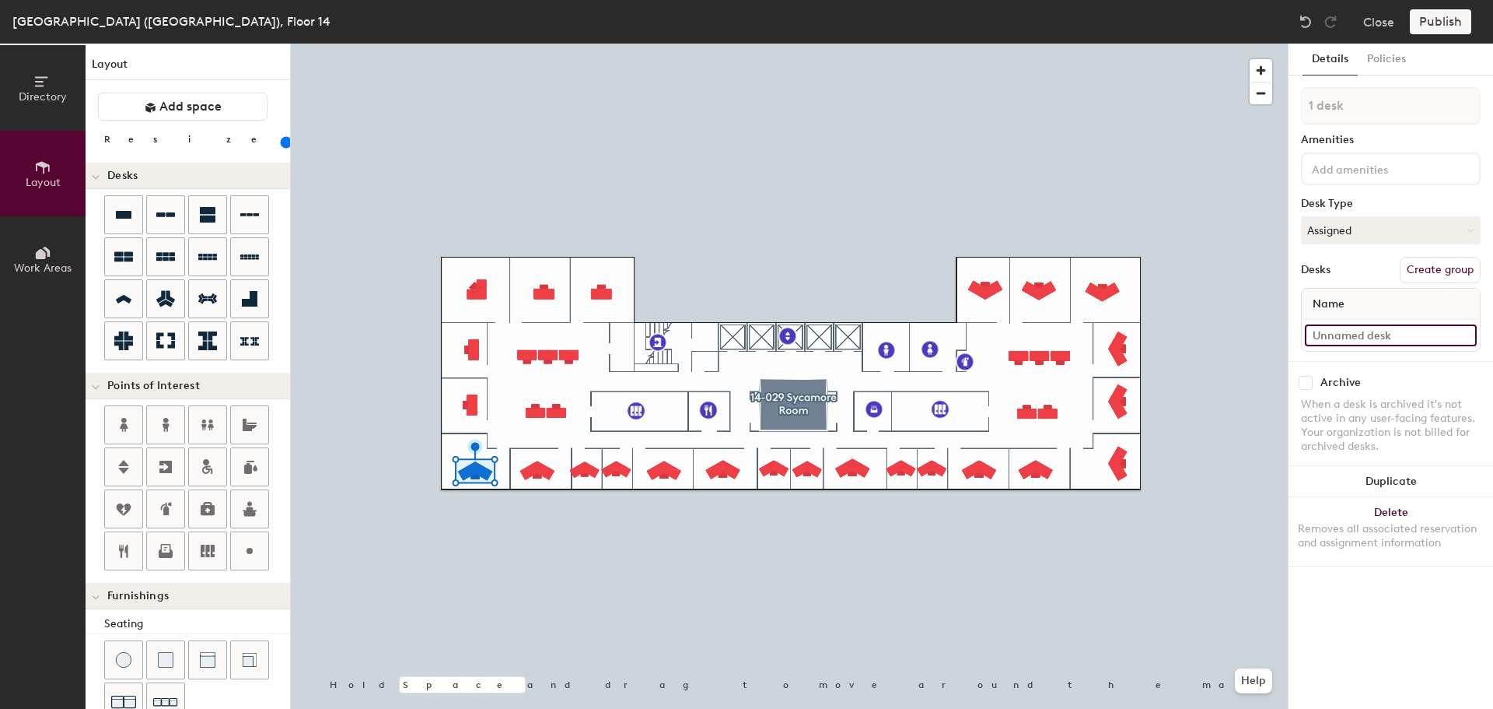
click at [1374, 337] on input at bounding box center [1391, 335] width 172 height 22
paste input "14-019"
type input "14-019"
click at [1404, 478] on button "Duplicate" at bounding box center [1391, 481] width 205 height 31
click at [1356, 334] on input "14-202" at bounding box center [1391, 335] width 172 height 22
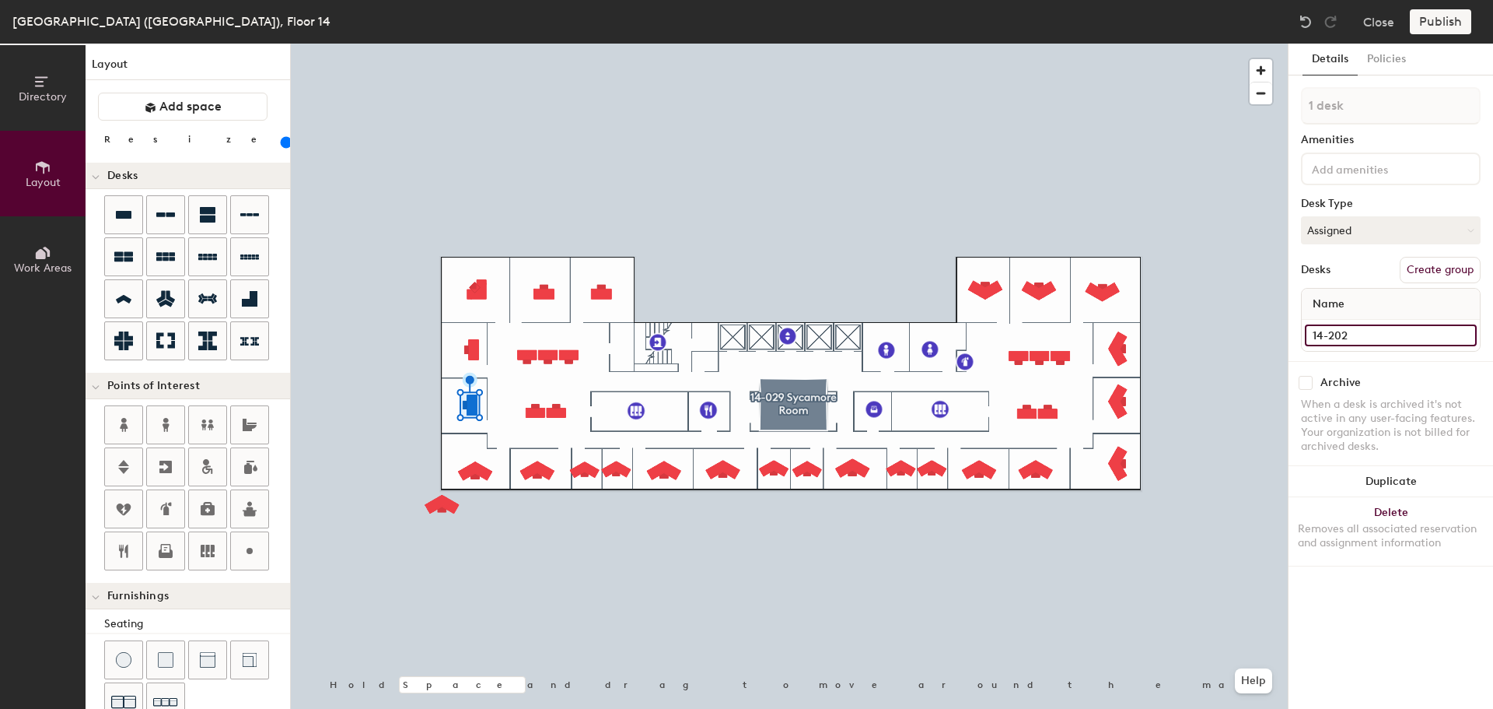
click at [1356, 334] on input "14-202" at bounding box center [1391, 335] width 172 height 22
drag, startPoint x: 1357, startPoint y: 333, endPoint x: 1304, endPoint y: 335, distance: 52.9
click at [1304, 335] on div "14-020" at bounding box center [1391, 335] width 178 height 31
type input "14-020"
click at [1378, 540] on div "Removes all associated reservation and assignment information" at bounding box center [1391, 536] width 186 height 28
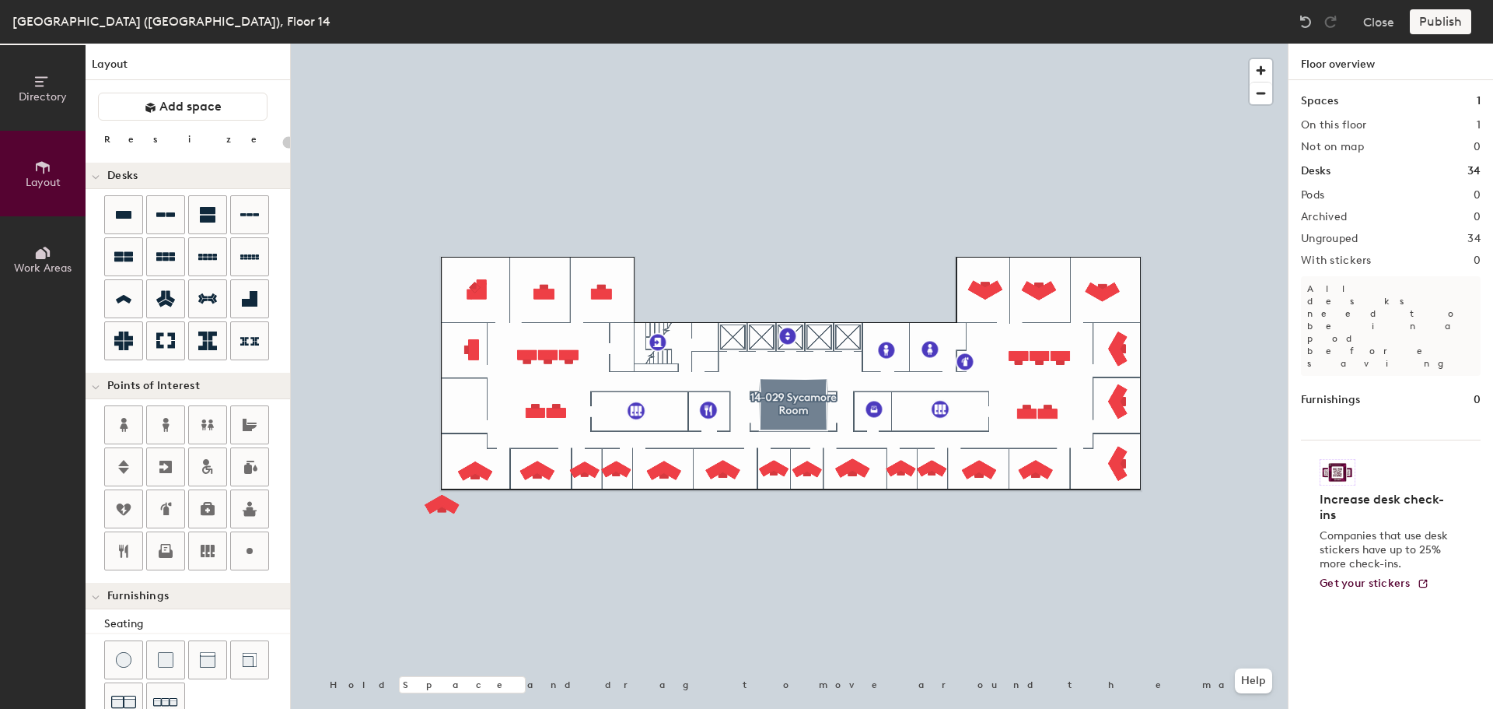
type input "140"
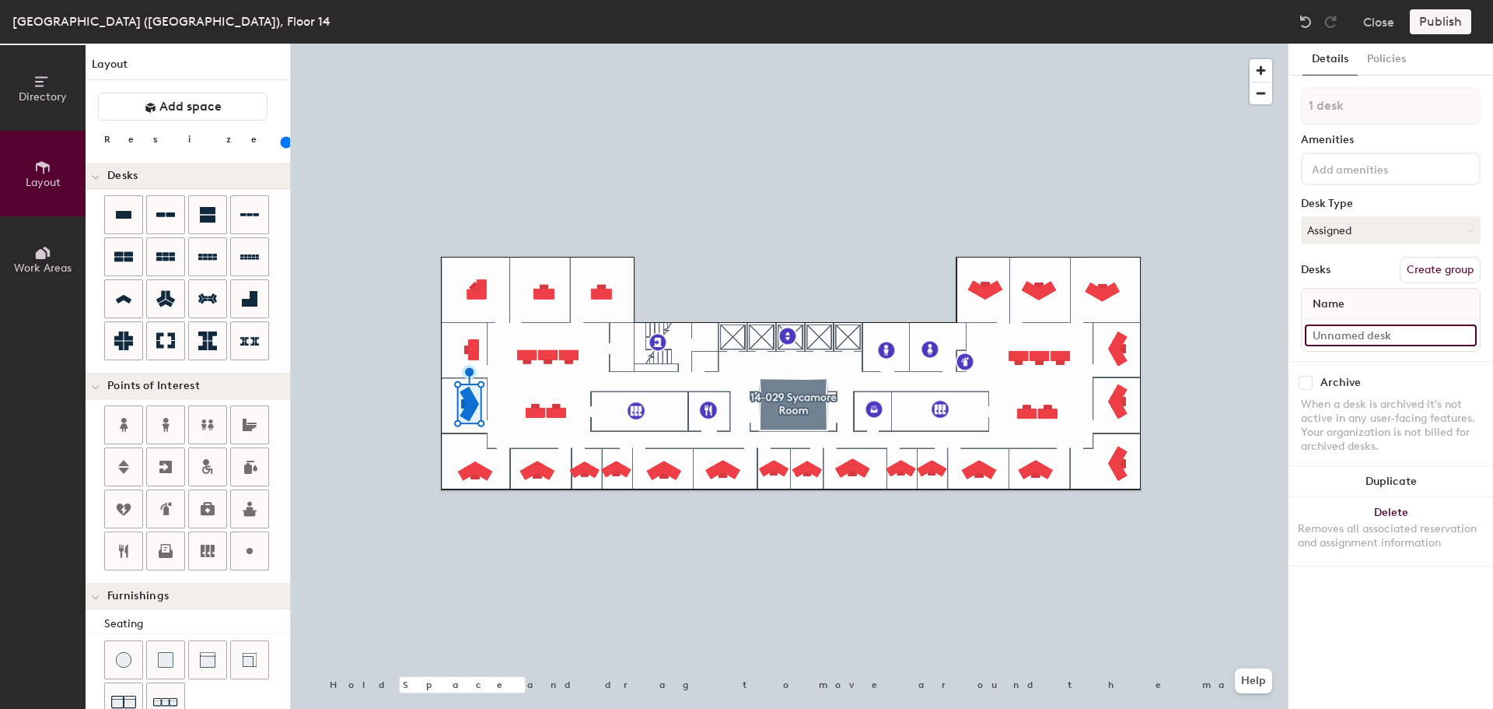
click at [1362, 330] on input at bounding box center [1391, 335] width 172 height 22
paste input "14-020"
type input "14-020"
click at [1371, 334] on input "14-021" at bounding box center [1391, 335] width 172 height 22
click at [1406, 522] on div "Removes all associated reservation and assignment information" at bounding box center [1391, 536] width 186 height 28
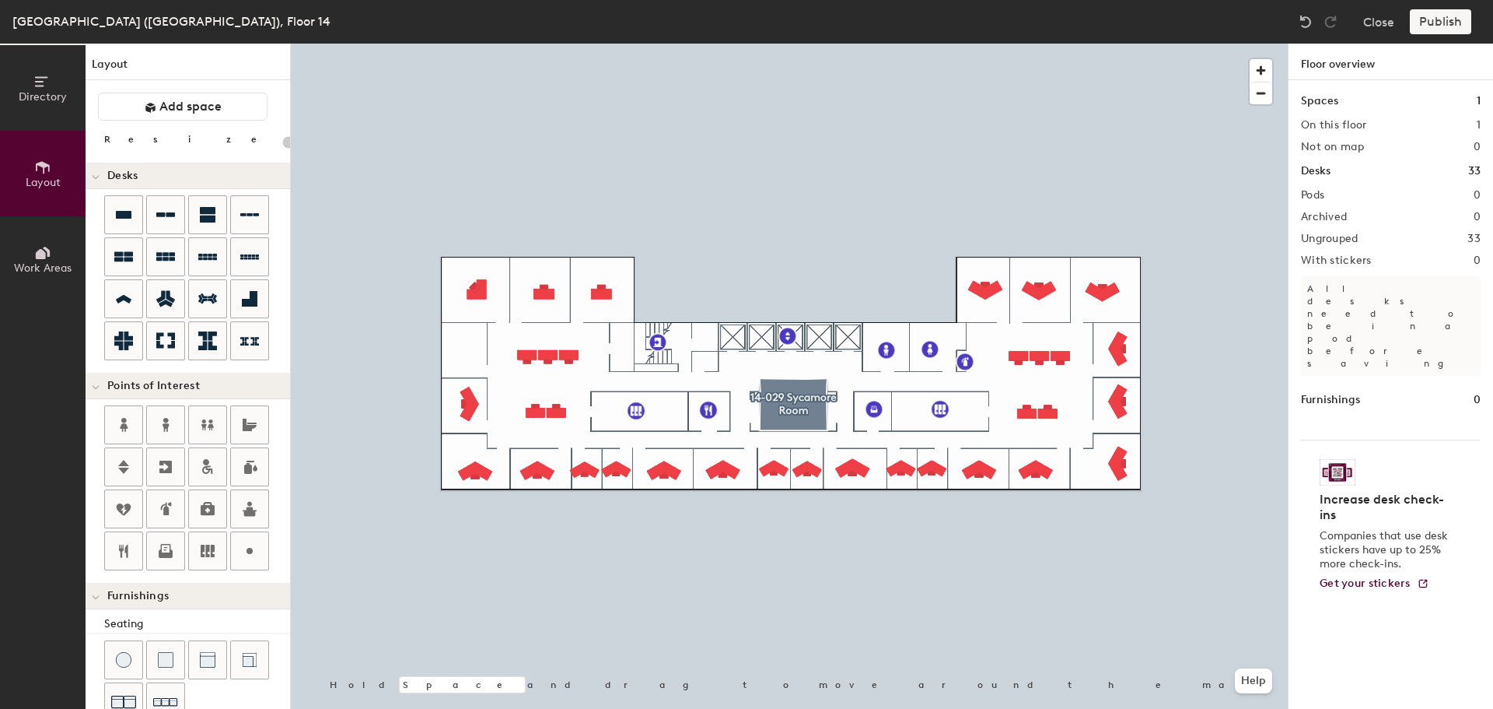
click at [470, 44] on div at bounding box center [789, 44] width 997 height 0
type input "140"
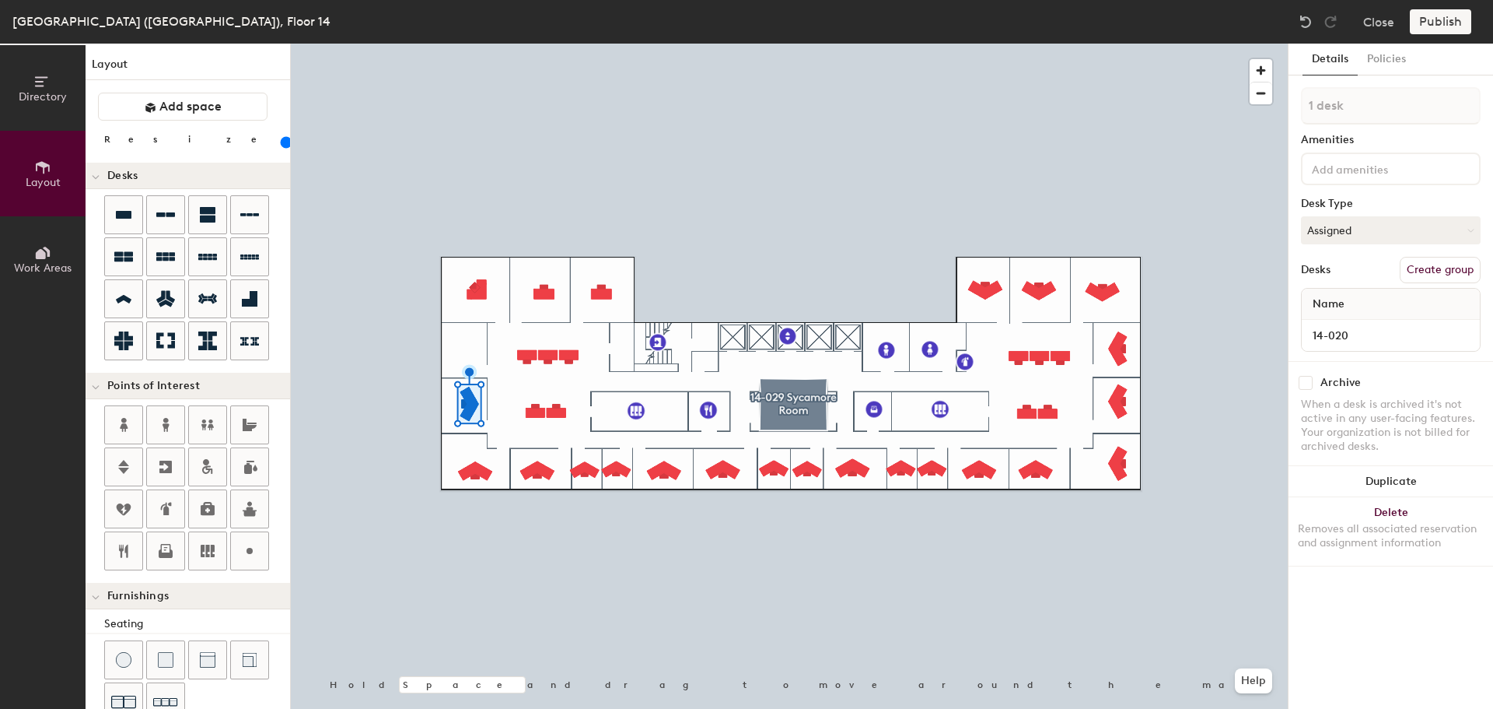
click at [1413, 485] on button "Duplicate" at bounding box center [1391, 481] width 205 height 31
click at [1347, 324] on input at bounding box center [1391, 335] width 172 height 22
paste input "14-021"
type input "14-021"
click at [1385, 481] on button "Duplicate" at bounding box center [1391, 481] width 205 height 31
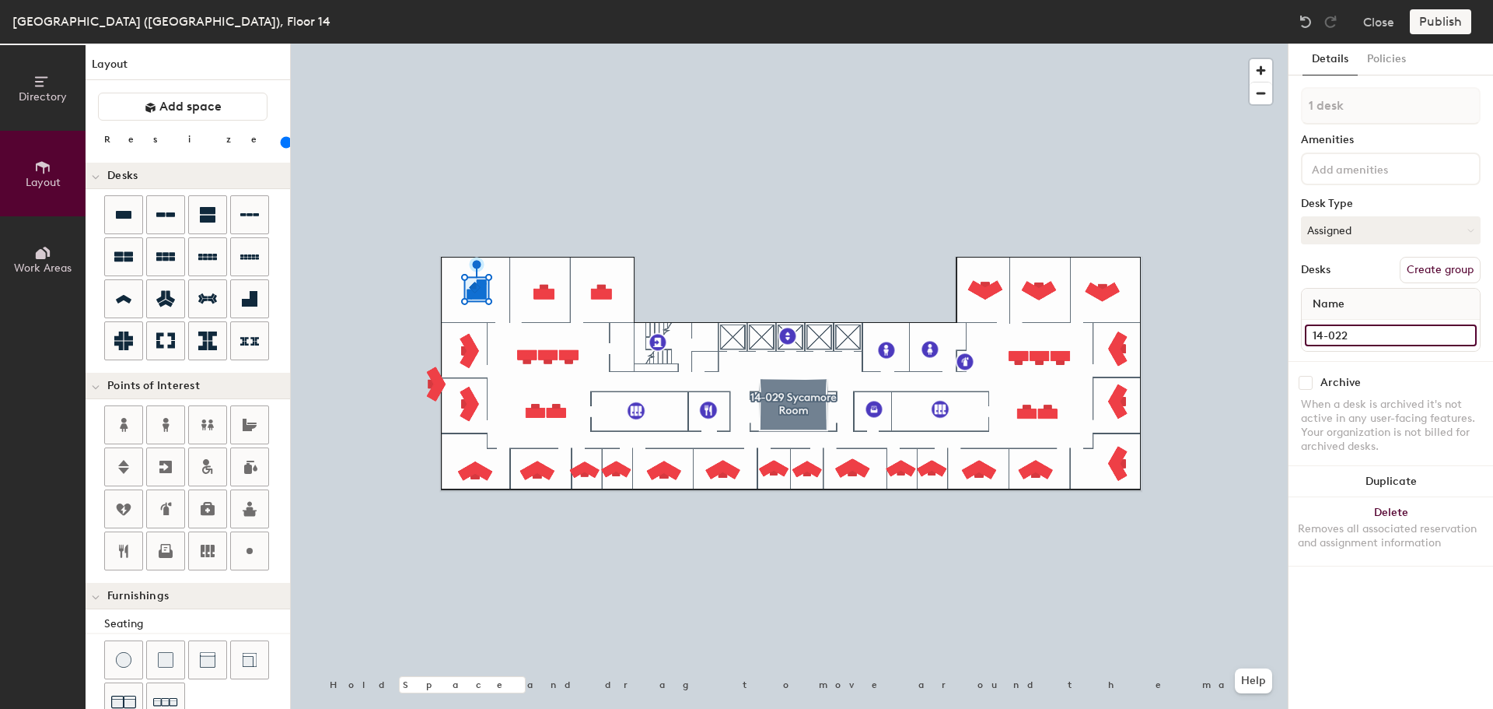
click at [1352, 341] on input "14-022" at bounding box center [1391, 335] width 172 height 22
click at [1423, 527] on div "Removes all associated reservation and assignment information" at bounding box center [1391, 536] width 186 height 28
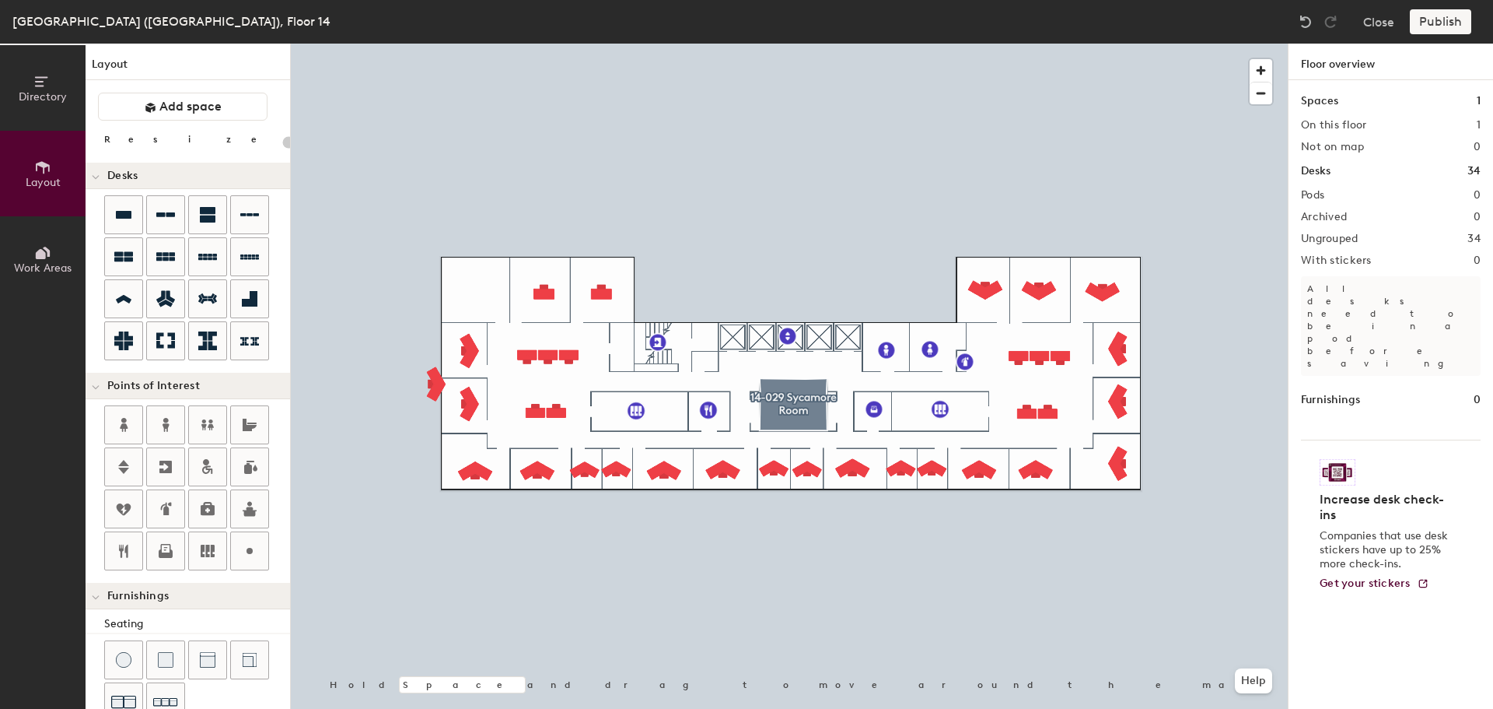
click at [433, 44] on div at bounding box center [789, 44] width 997 height 0
type input "140"
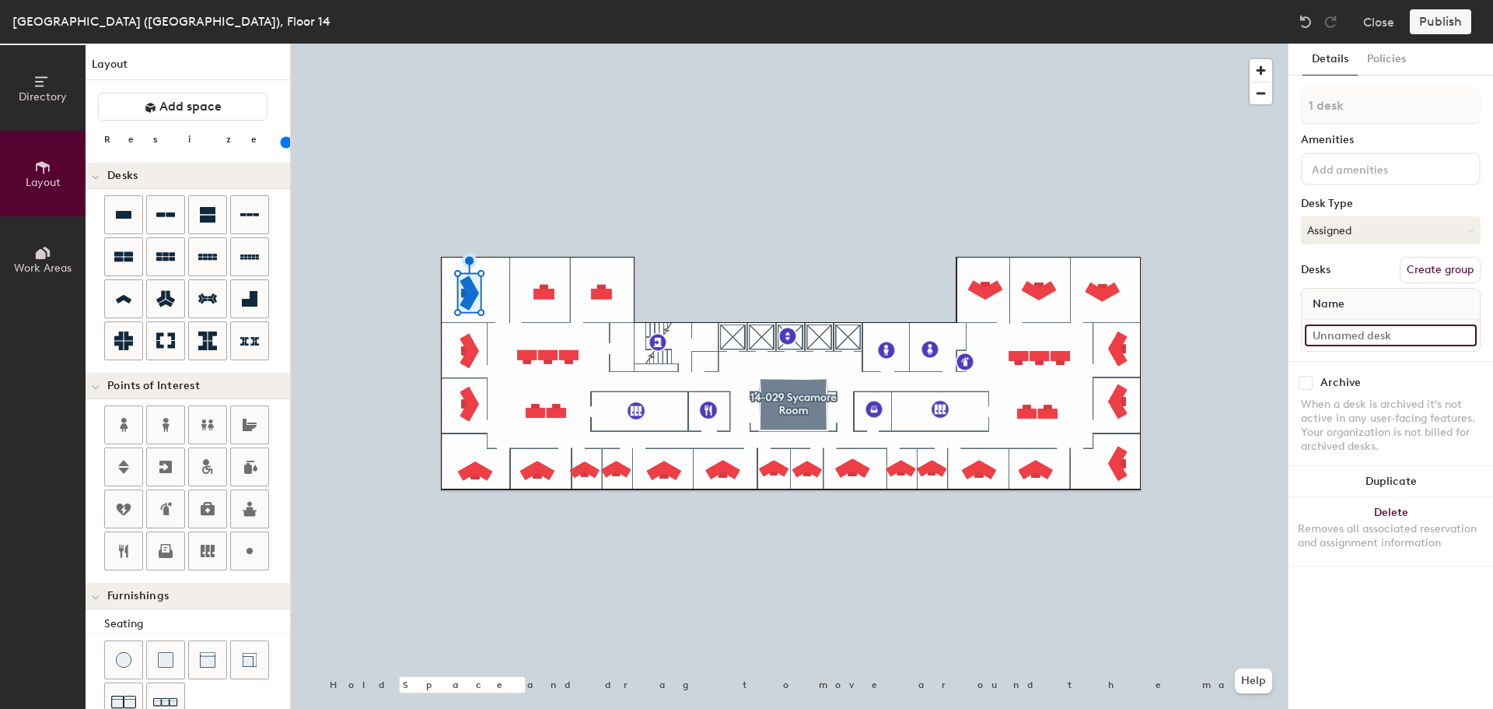
click at [1385, 339] on input at bounding box center [1391, 335] width 172 height 22
paste input "14-022"
type input "14-022"
click at [1384, 474] on button "Duplicate" at bounding box center [1391, 481] width 205 height 31
click at [1346, 331] on input "14-023" at bounding box center [1391, 335] width 172 height 22
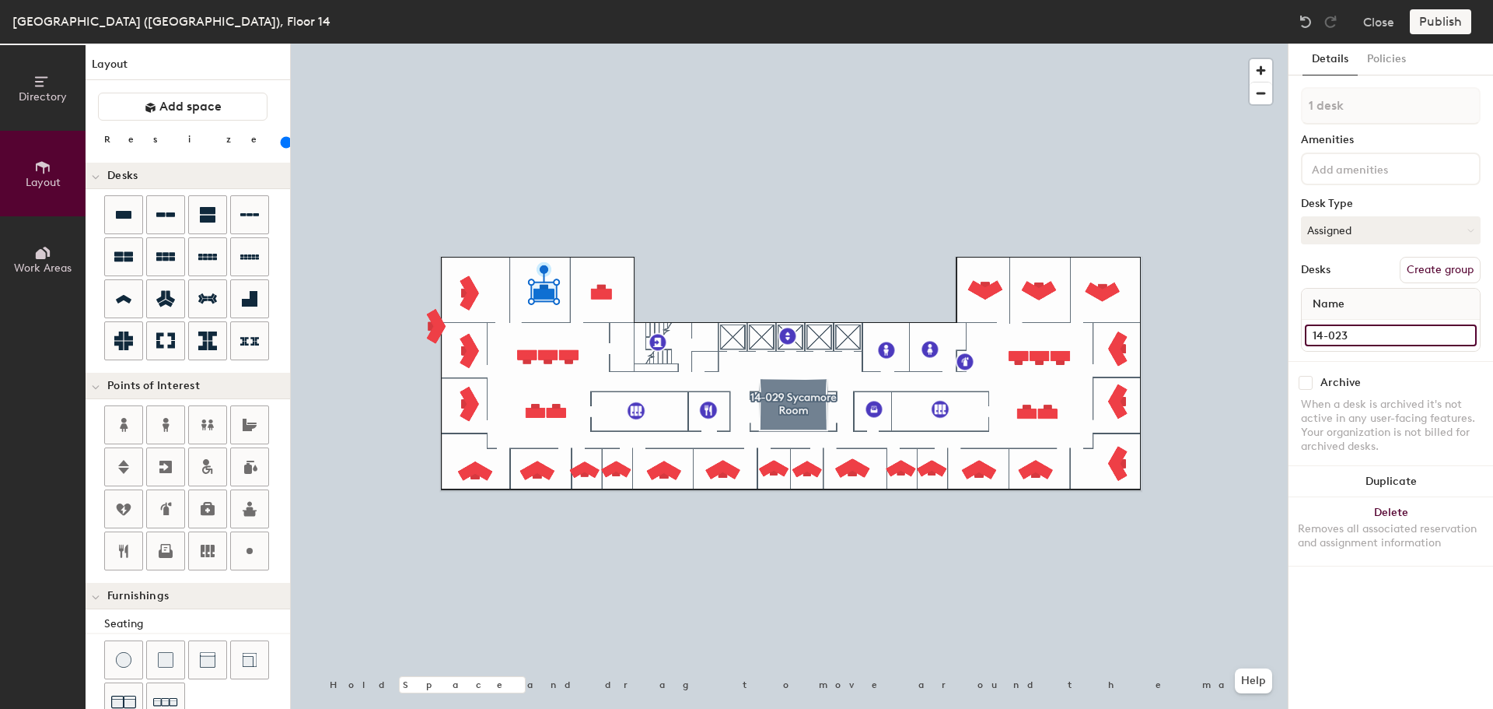
drag, startPoint x: 1346, startPoint y: 336, endPoint x: 1301, endPoint y: 336, distance: 44.3
click at [1301, 336] on div "Name 14-023" at bounding box center [1391, 320] width 180 height 64
click at [473, 44] on div at bounding box center [789, 44] width 997 height 0
click at [1353, 338] on input "14-023" at bounding box center [1391, 335] width 172 height 22
click at [1397, 529] on div "Removes all associated reservation and assignment information" at bounding box center [1391, 536] width 186 height 28
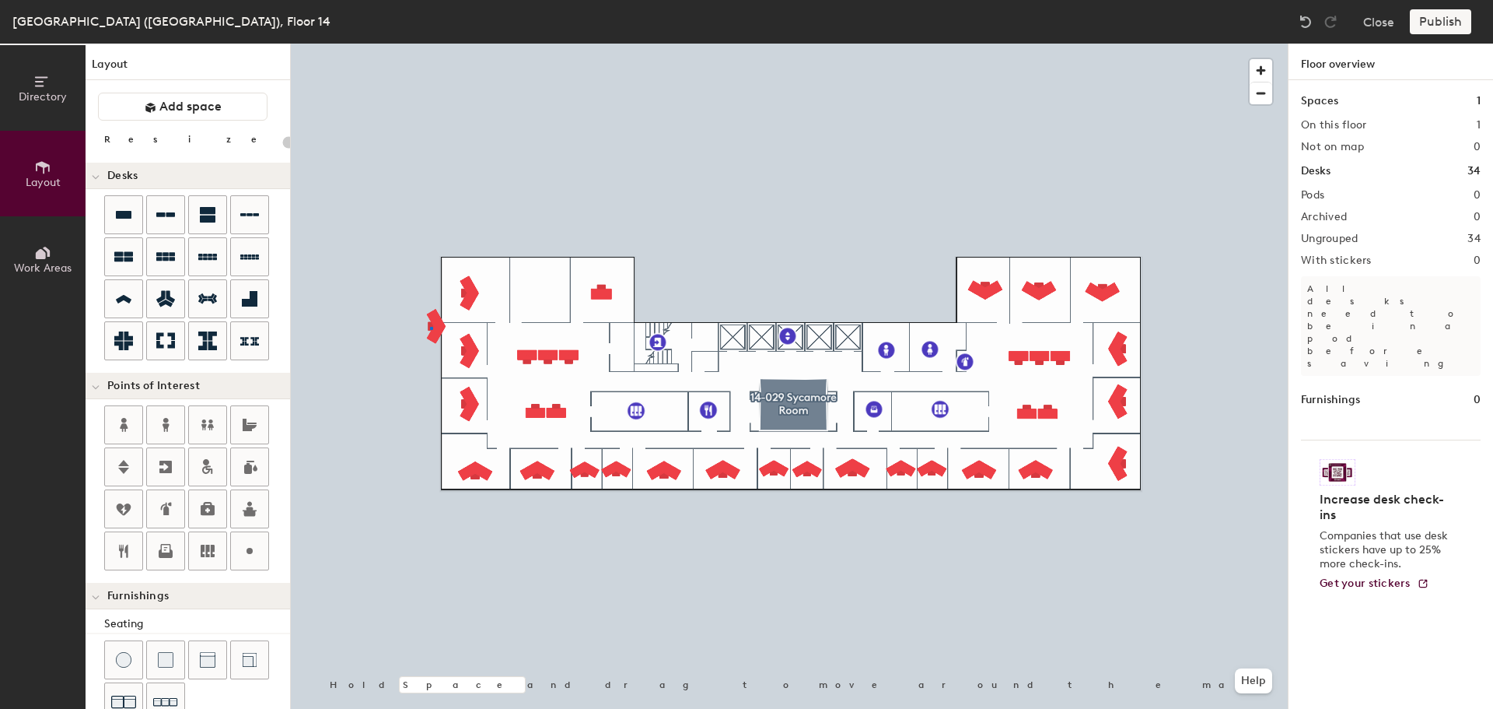
click at [430, 44] on div at bounding box center [789, 44] width 997 height 0
type input "140"
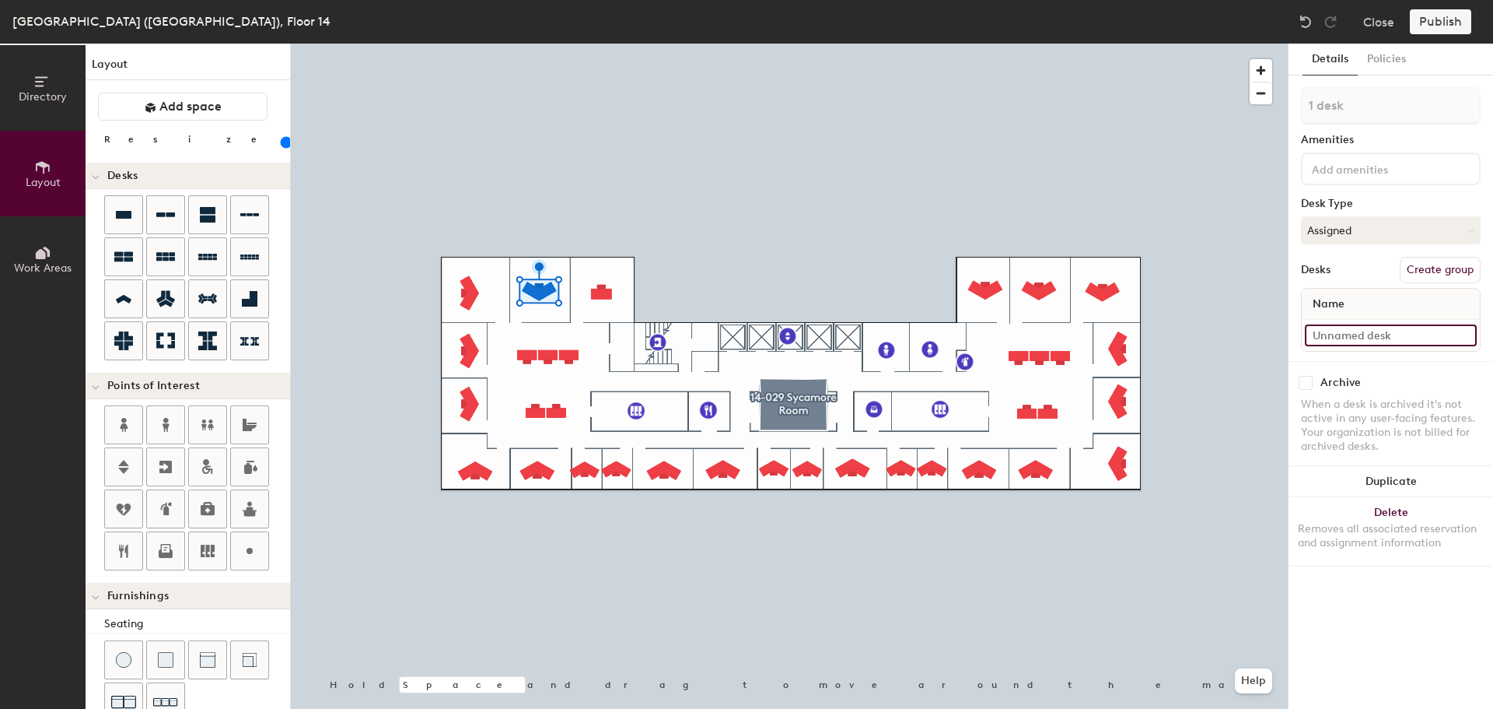
click at [1335, 338] on input at bounding box center [1391, 335] width 172 height 22
paste input "14-023"
type input "14-023"
click at [1395, 485] on button "Duplicate" at bounding box center [1391, 481] width 205 height 31
click at [600, 44] on div at bounding box center [789, 44] width 997 height 0
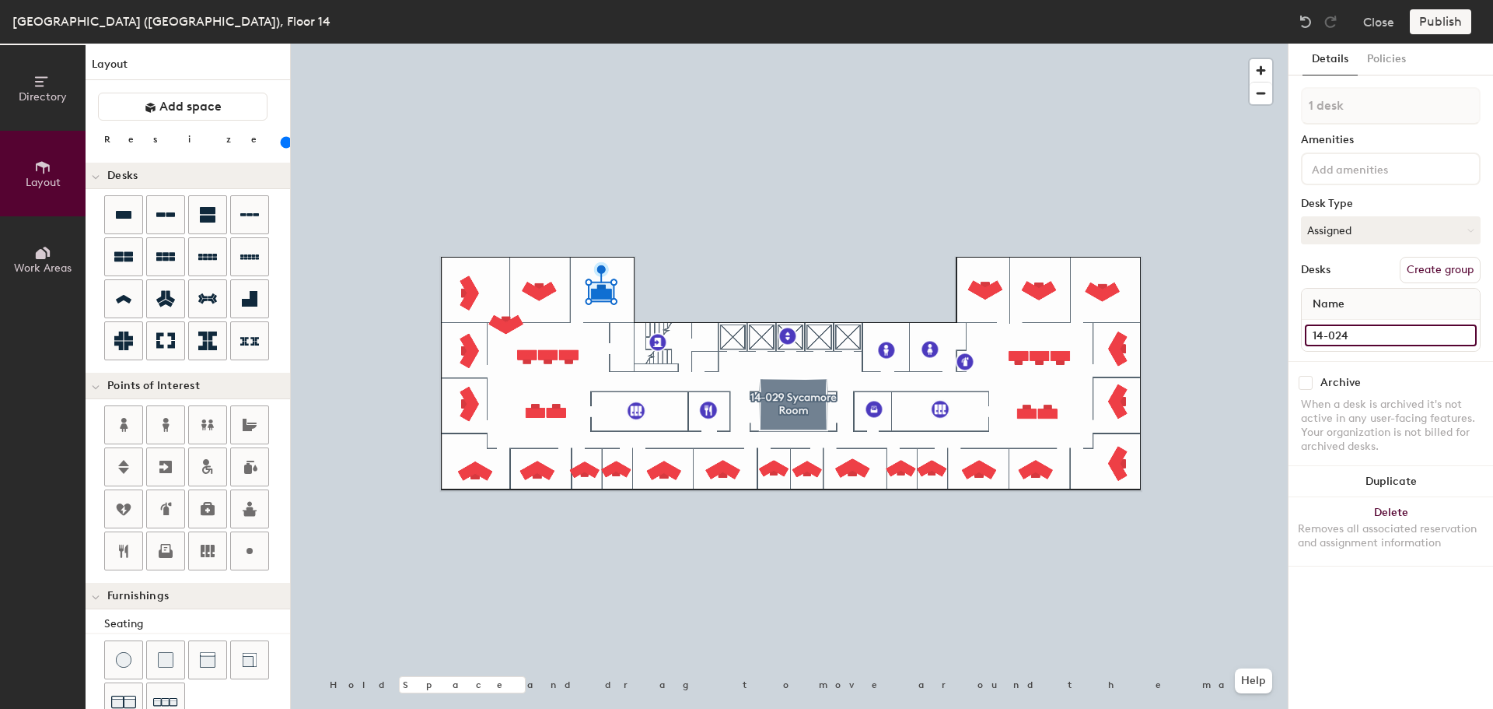
click at [1376, 331] on input "14-024" at bounding box center [1391, 335] width 172 height 22
click at [1404, 514] on button "Delete Removes all associated reservation and assignment information" at bounding box center [1391, 531] width 205 height 68
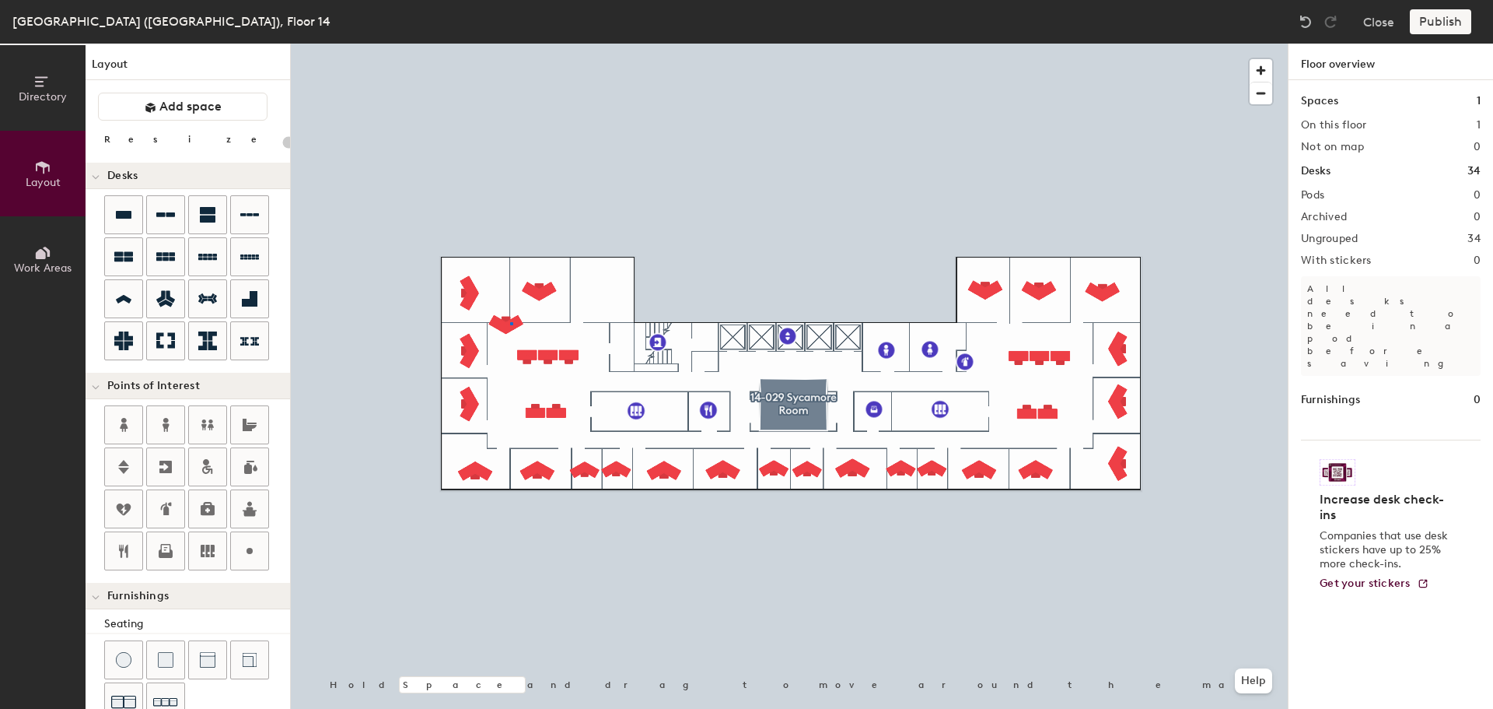
click at [510, 44] on div at bounding box center [789, 44] width 997 height 0
type input "140"
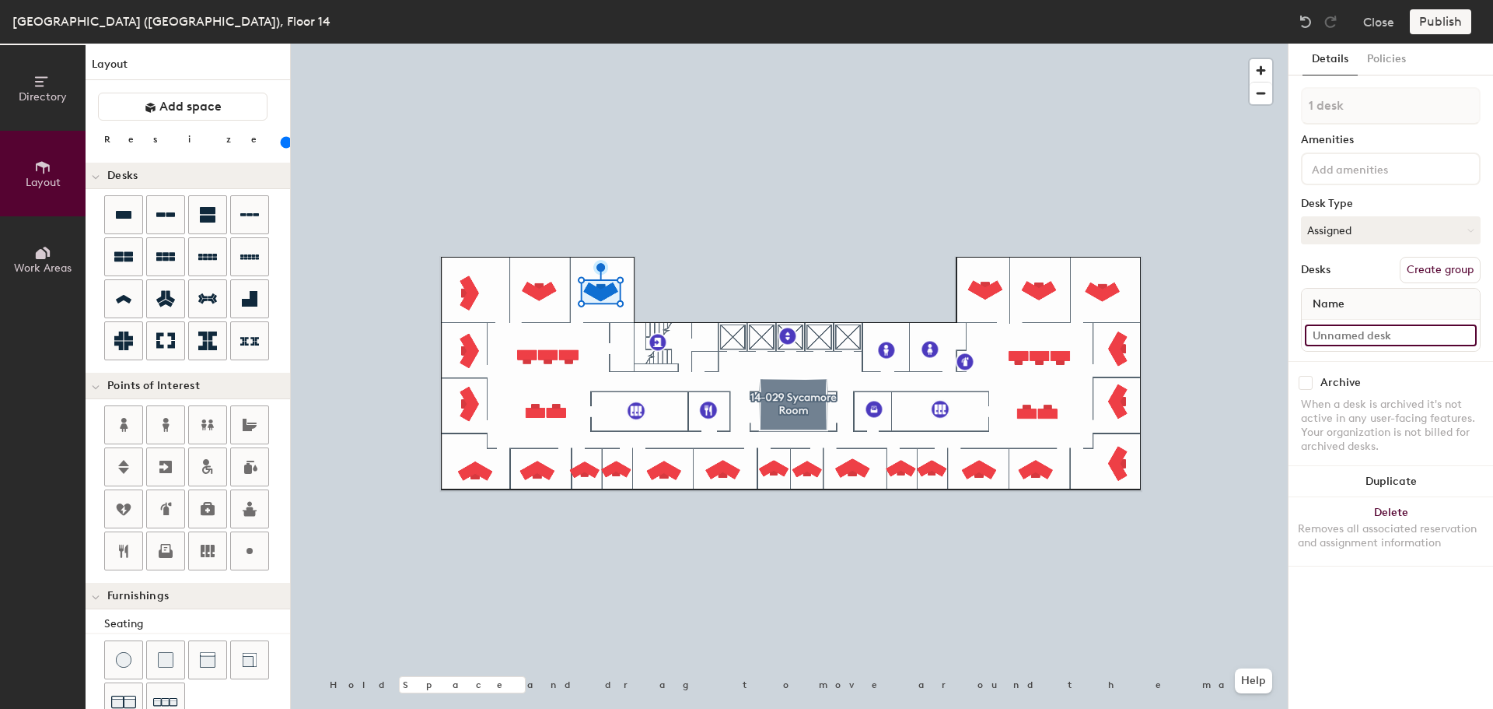
click at [1387, 337] on input at bounding box center [1391, 335] width 172 height 22
paste input "14-024"
type input "14-024"
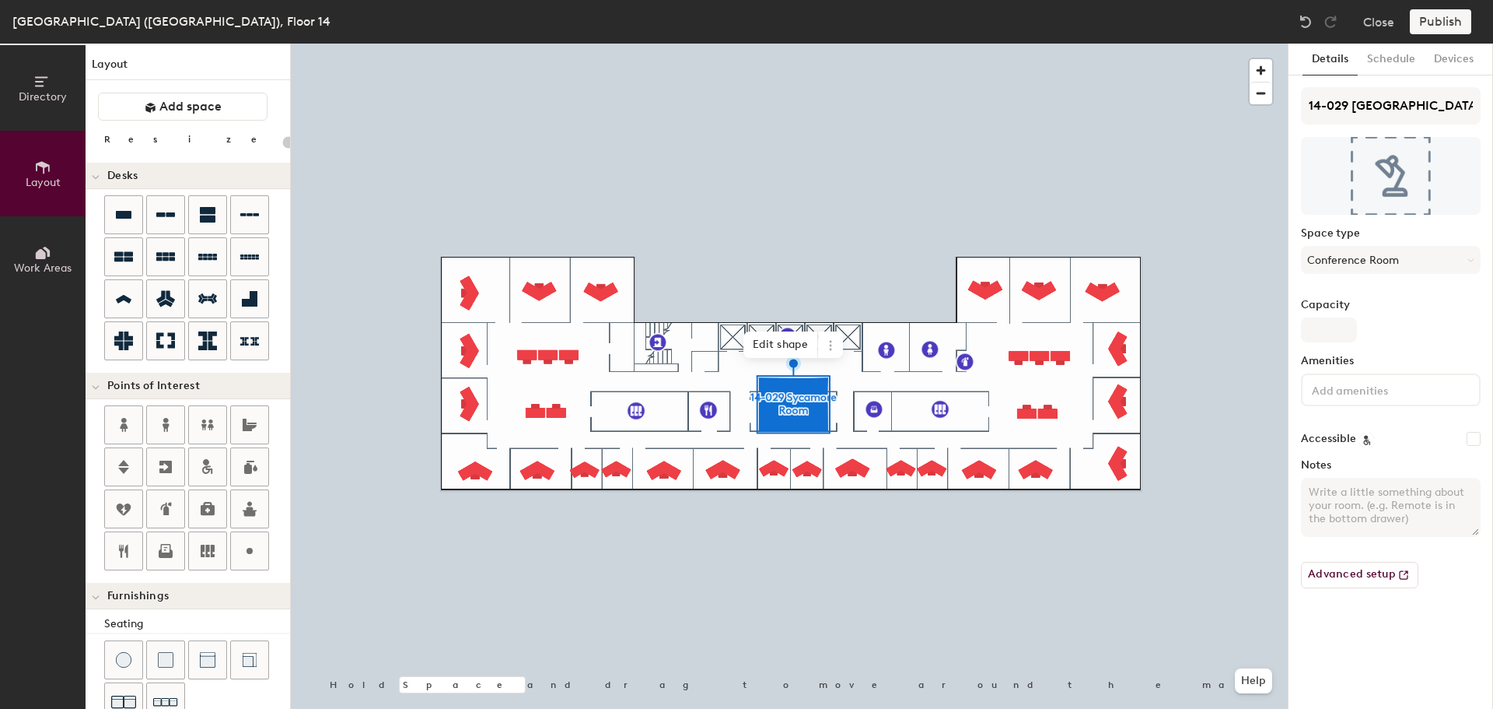
click at [832, 346] on icon at bounding box center [830, 345] width 12 height 12
click at [851, 374] on span "Remove from map" at bounding box center [886, 381] width 138 height 26
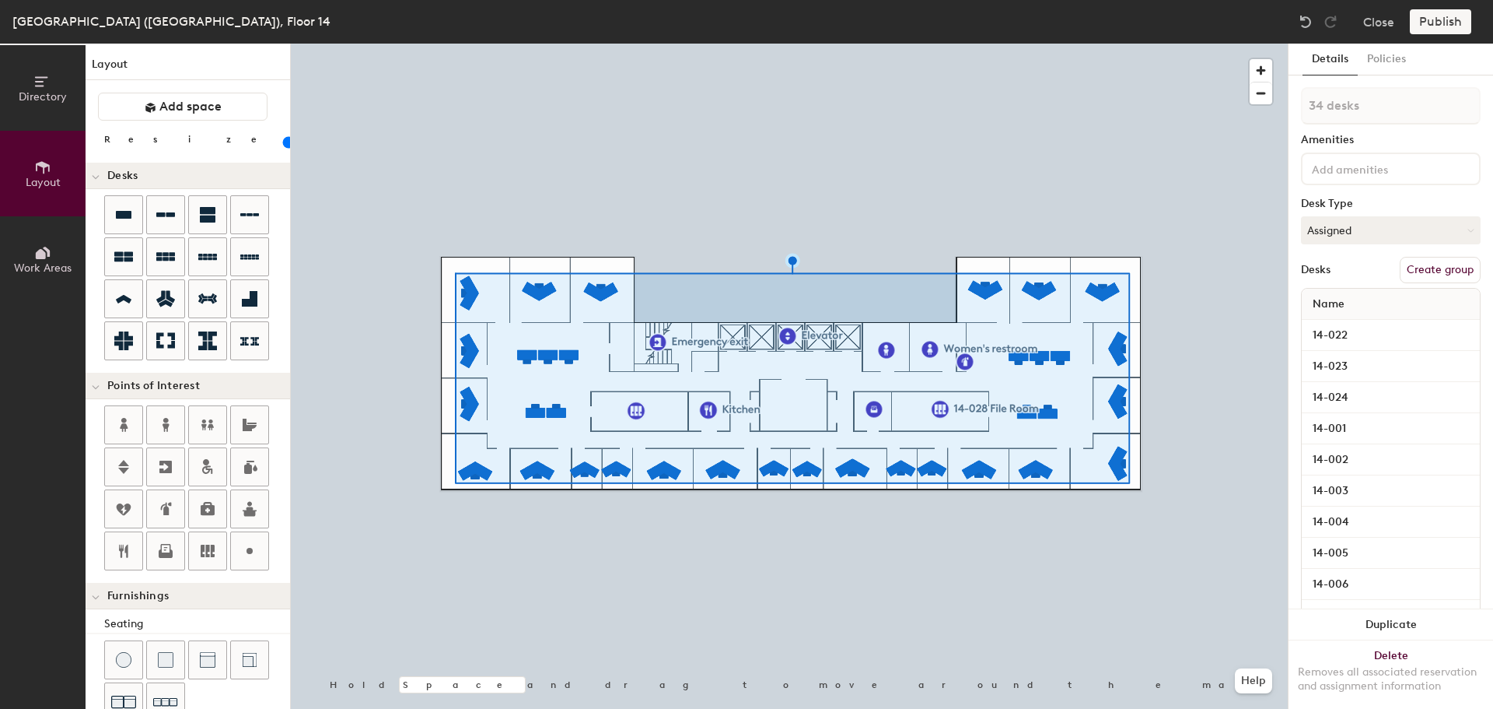
click at [1435, 271] on button "Create group" at bounding box center [1440, 270] width 81 height 26
type input "20"
drag, startPoint x: 1357, startPoint y: 98, endPoint x: 1260, endPoint y: 95, distance: 96.5
click at [1263, 97] on div "Directory Layout Work Areas Layout Add space Resize Desks Points of Interest Fu…" at bounding box center [746, 376] width 1493 height 665
type input "O"
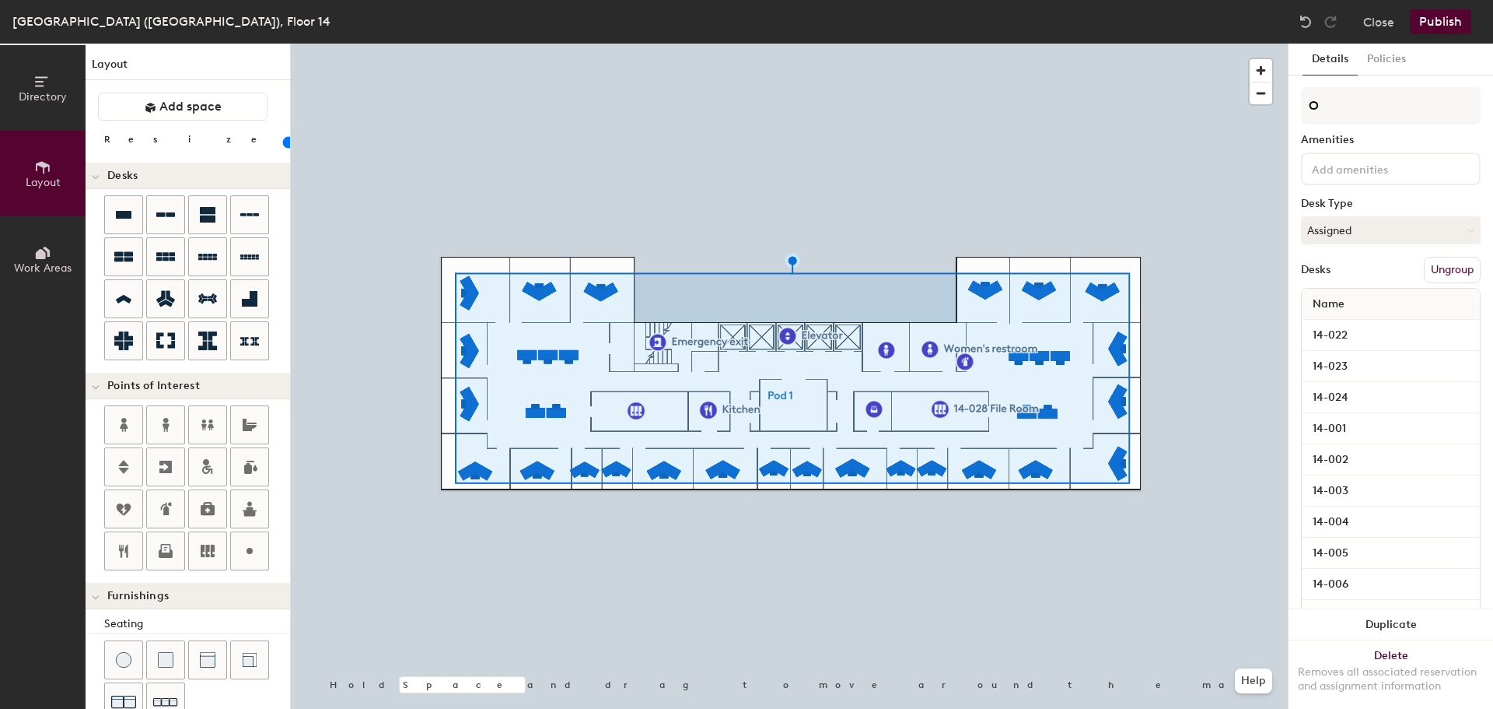
type input "20"
type input "Of"
type input "20"
type input "Office"
type input "20"
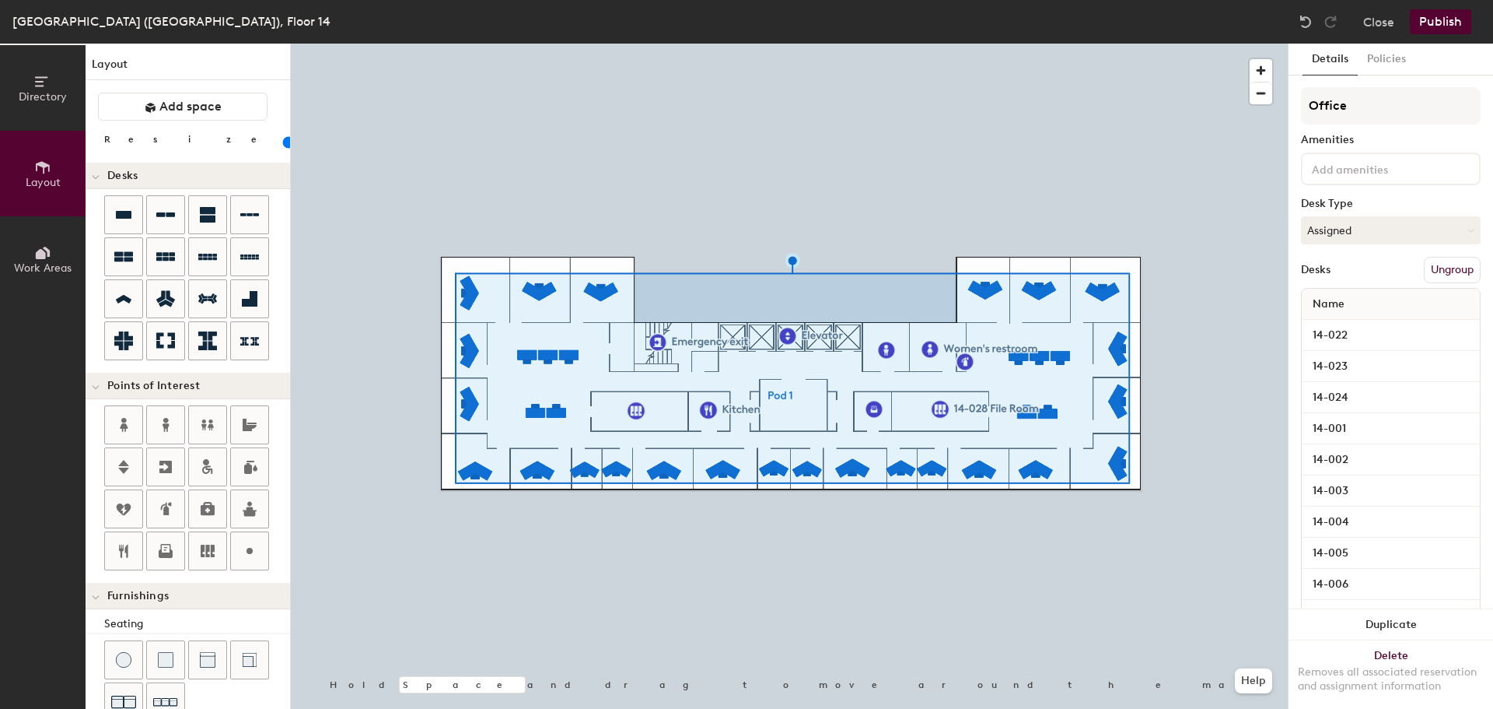
type input "Offices"
type input "20"
type input "Offices"
click at [1433, 19] on button "Publish" at bounding box center [1440, 21] width 61 height 25
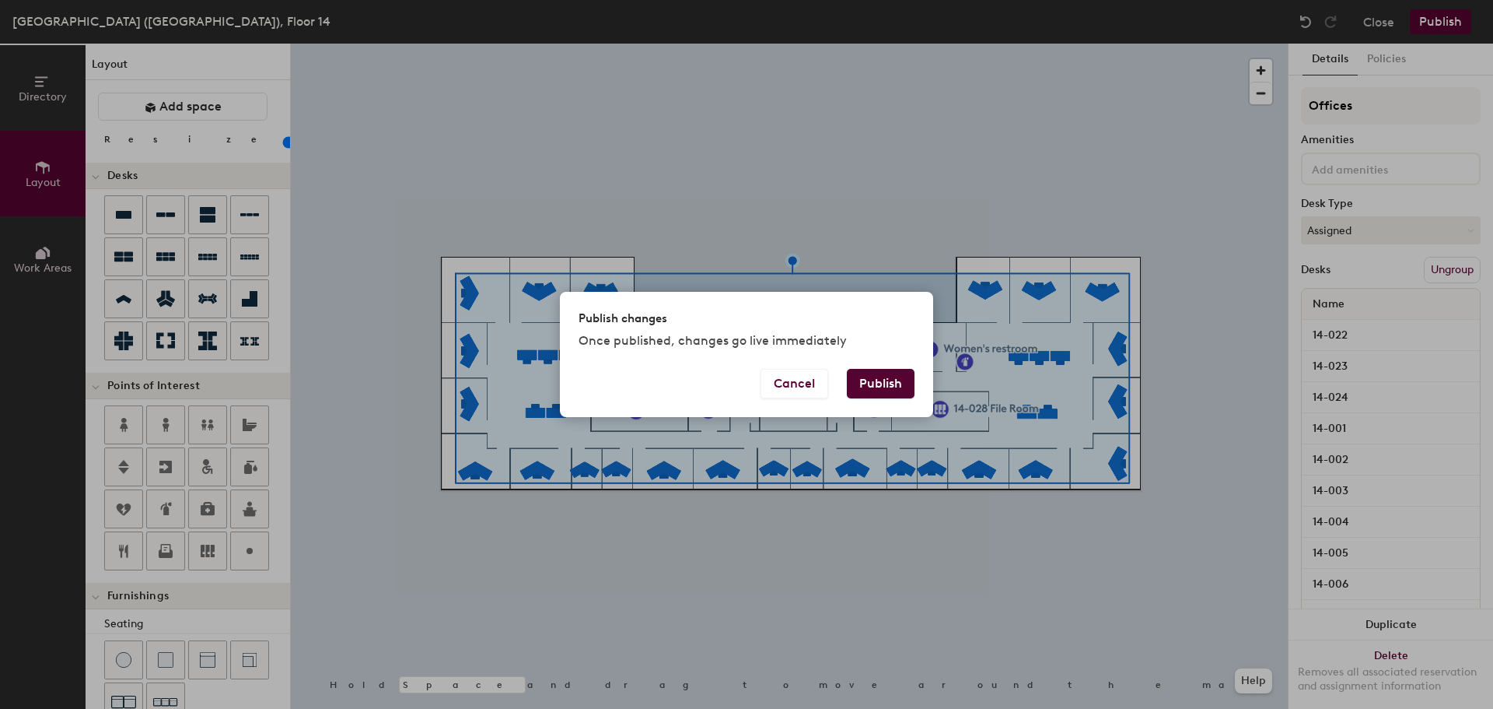
click at [894, 385] on button "Publish" at bounding box center [881, 384] width 68 height 30
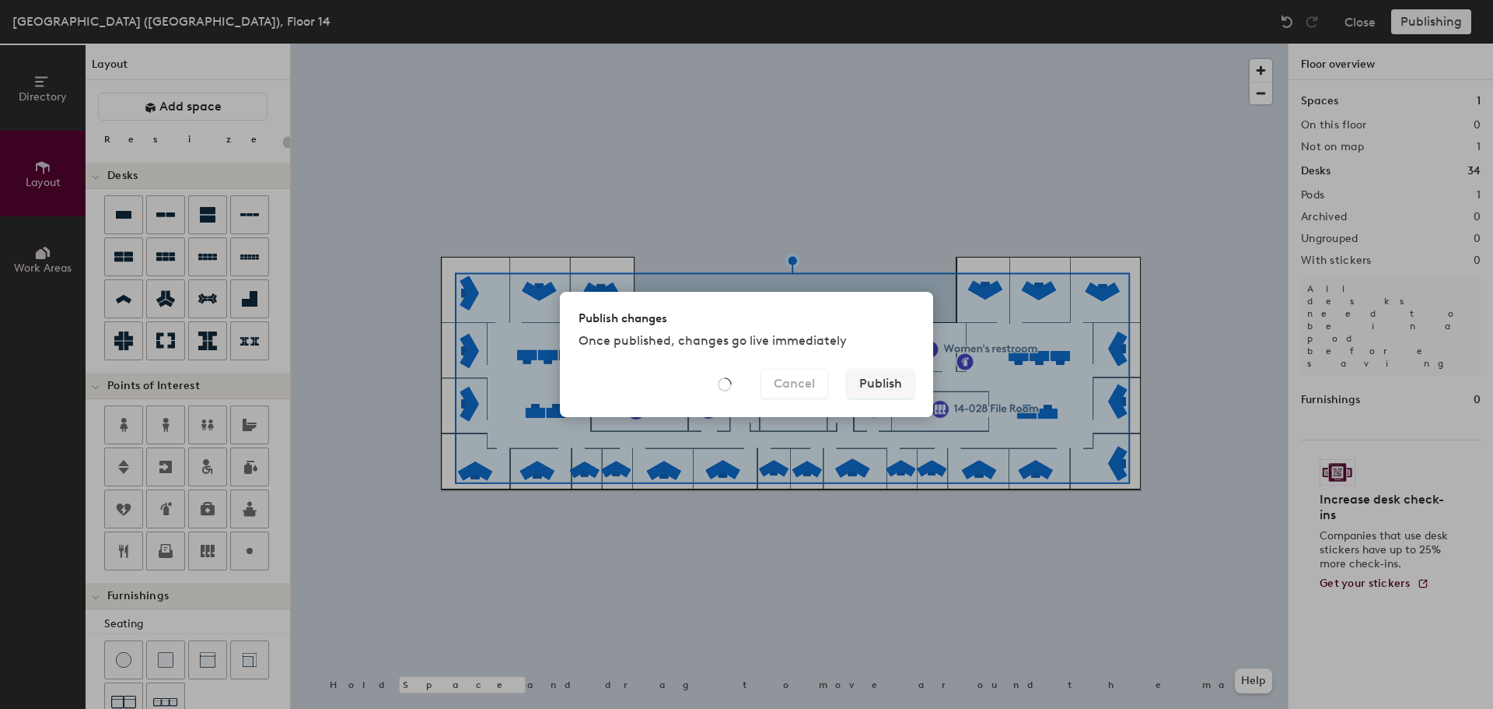
type input "20"
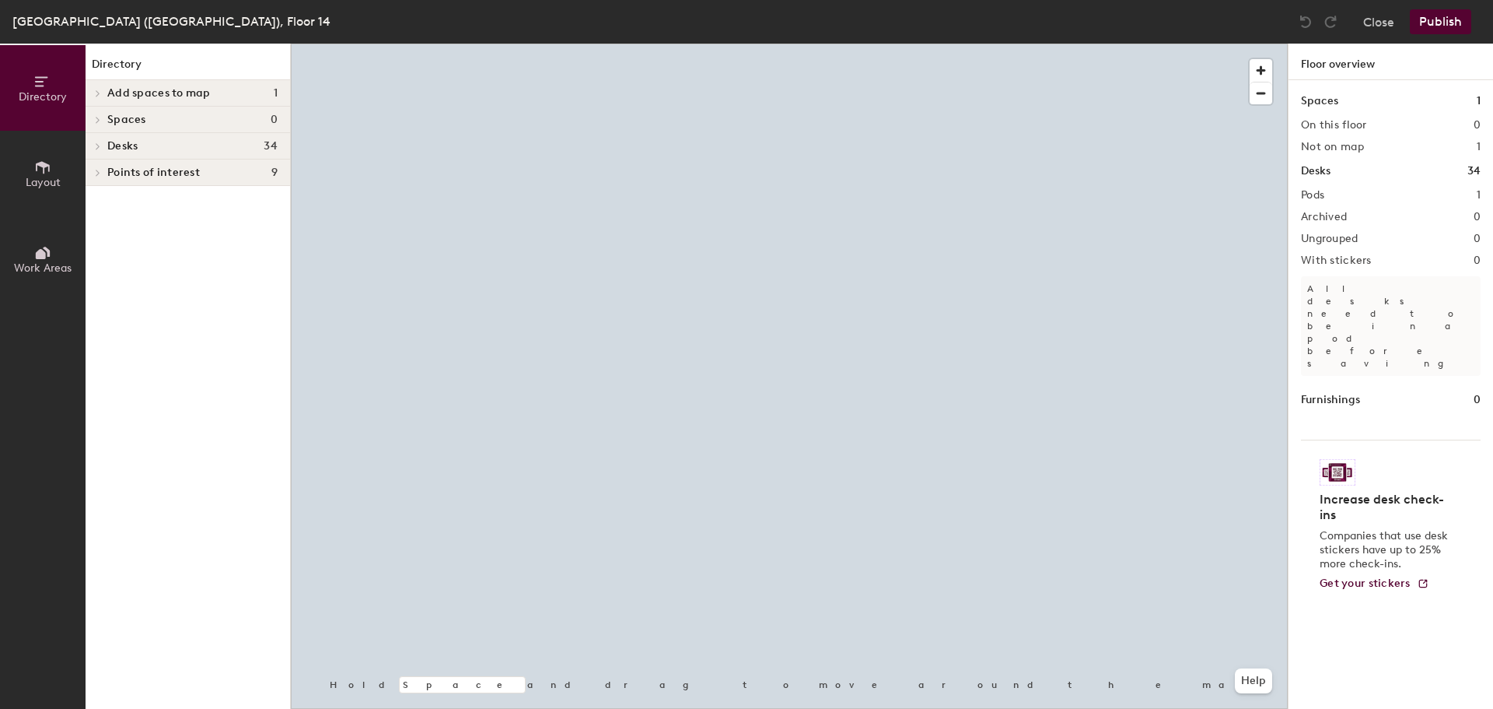
click at [156, 93] on span "Add spaces to map" at bounding box center [158, 93] width 103 height 12
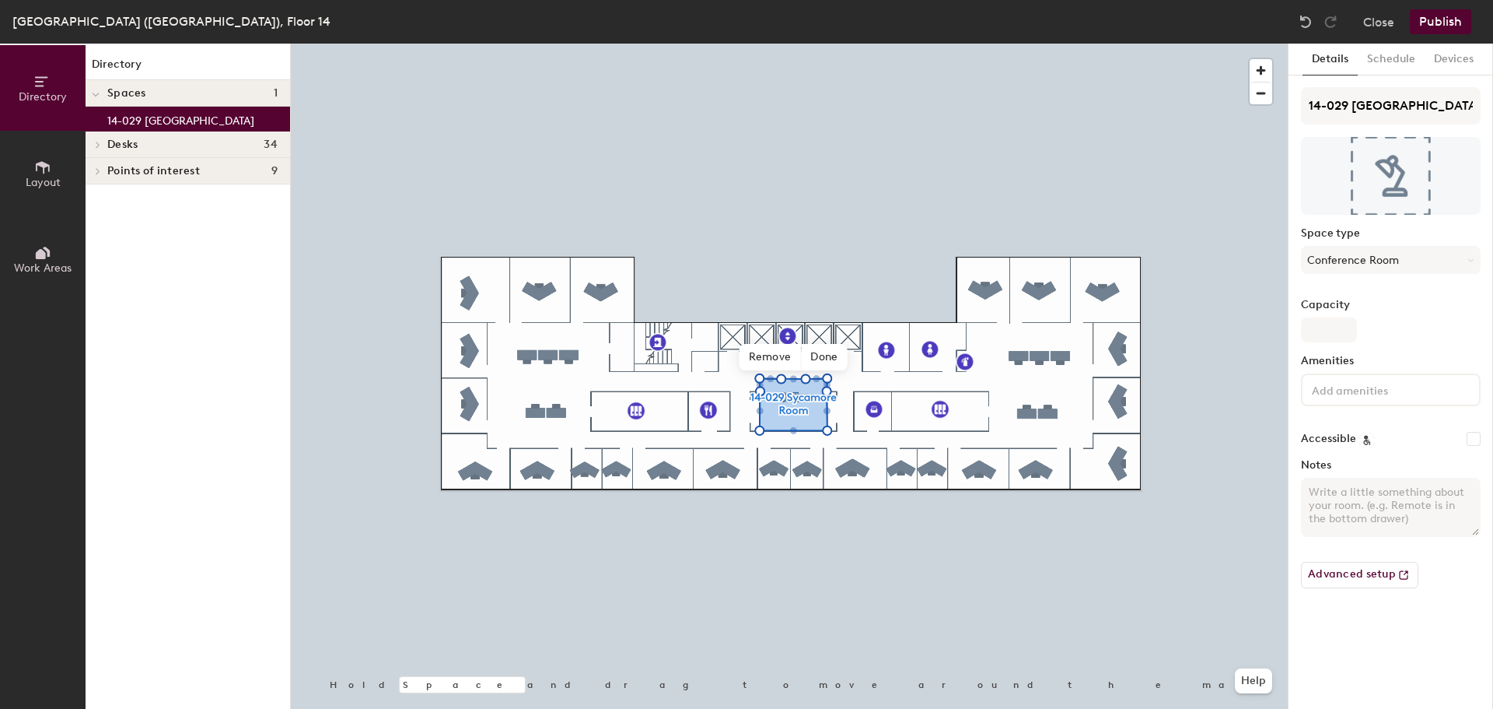
click at [840, 359] on span "Done" at bounding box center [824, 357] width 46 height 26
click at [1428, 26] on button "Publish" at bounding box center [1440, 21] width 61 height 25
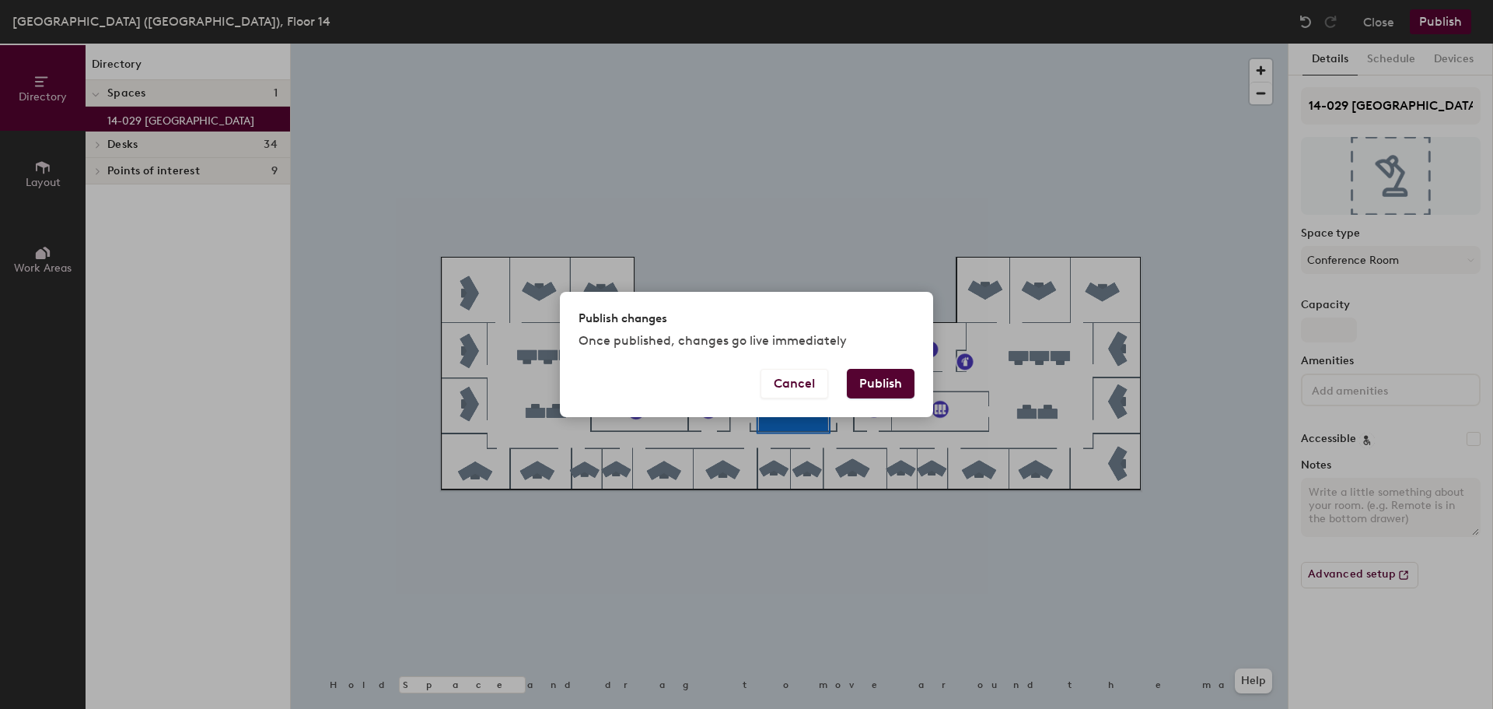
click at [872, 381] on button "Publish" at bounding box center [881, 384] width 68 height 30
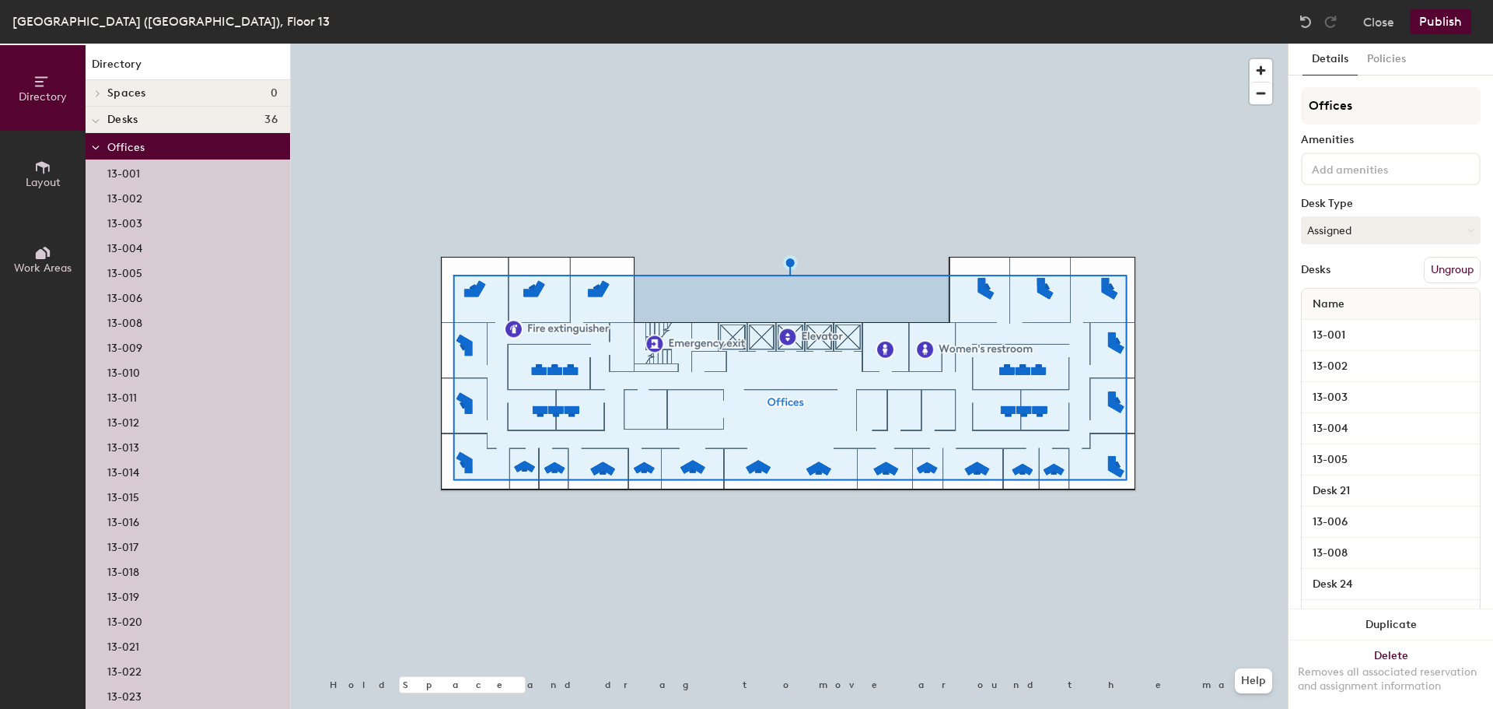
click at [1444, 267] on button "Ungroup" at bounding box center [1452, 270] width 57 height 26
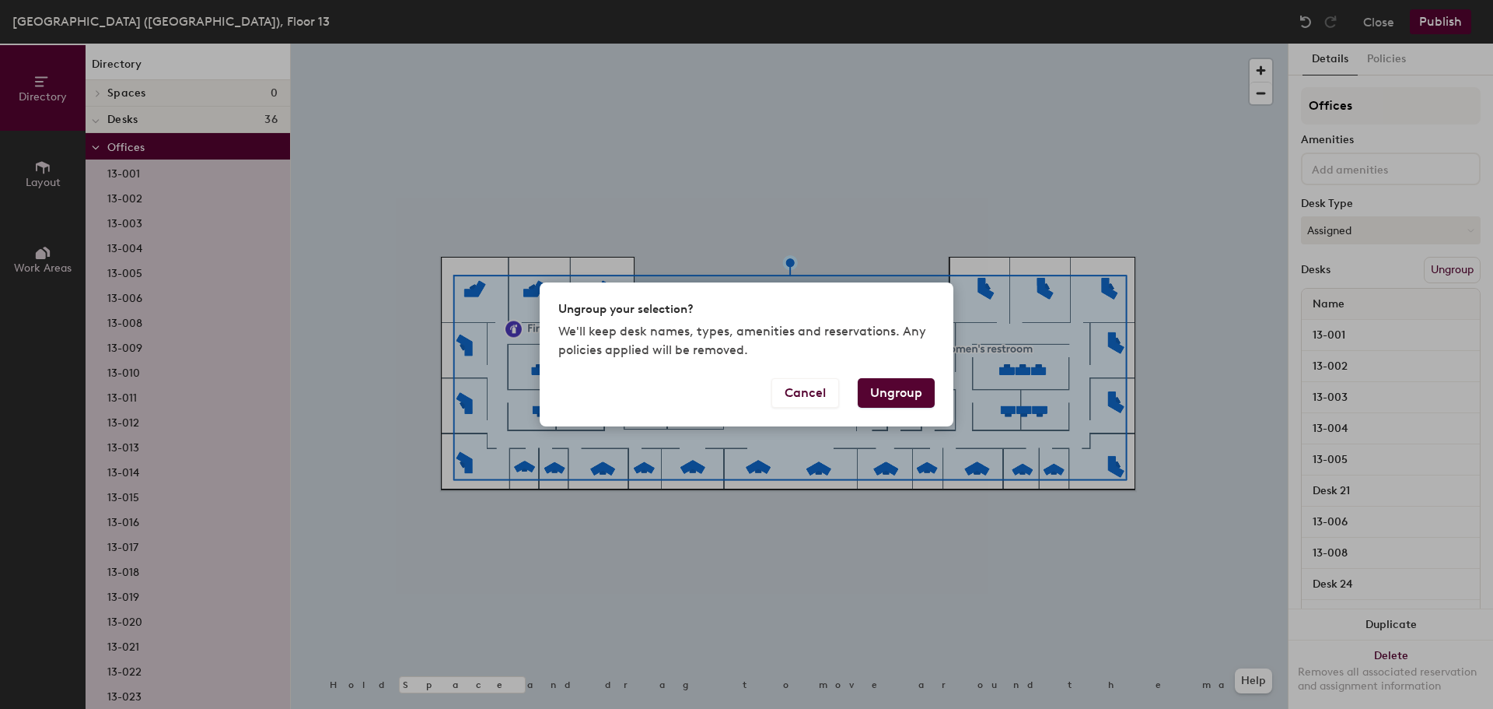
click at [923, 393] on button "Ungroup" at bounding box center [896, 393] width 77 height 30
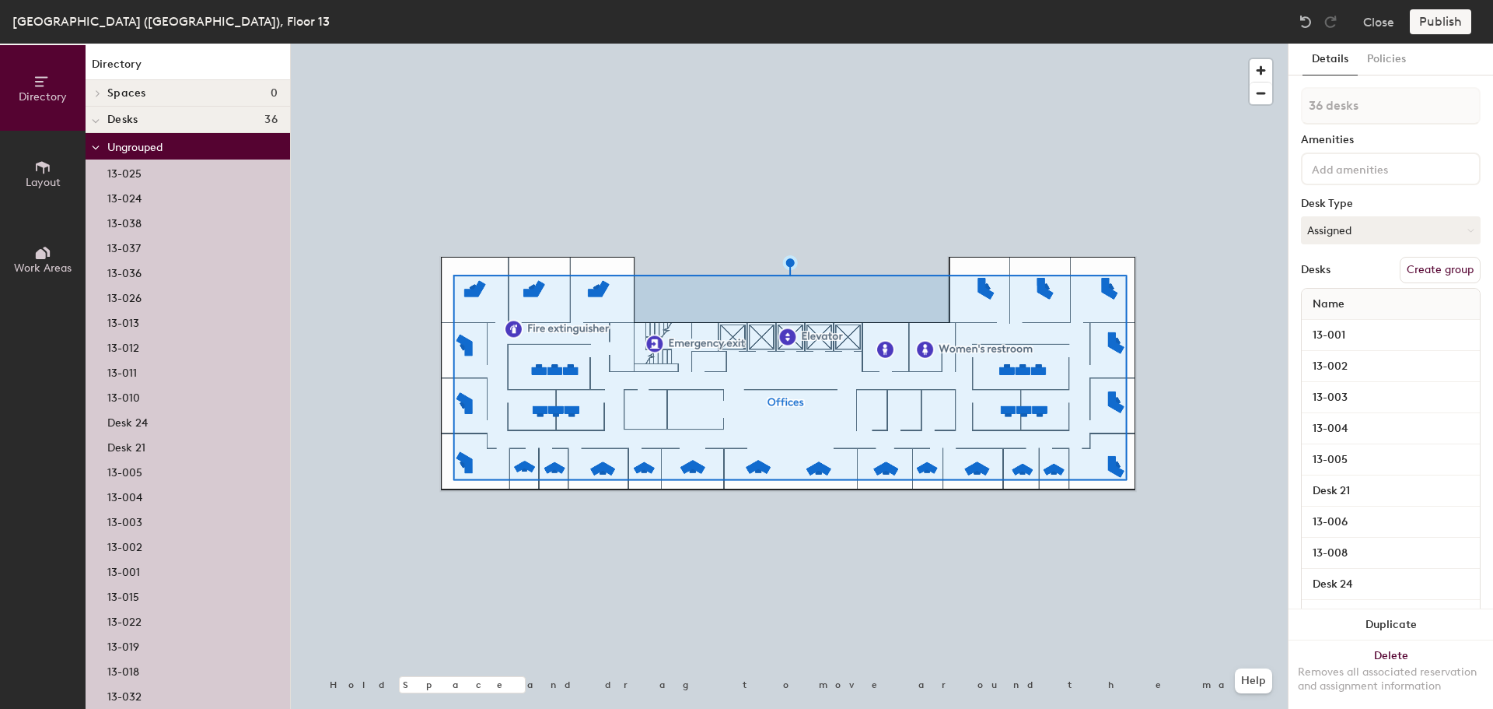
click at [924, 44] on div at bounding box center [789, 44] width 997 height 0
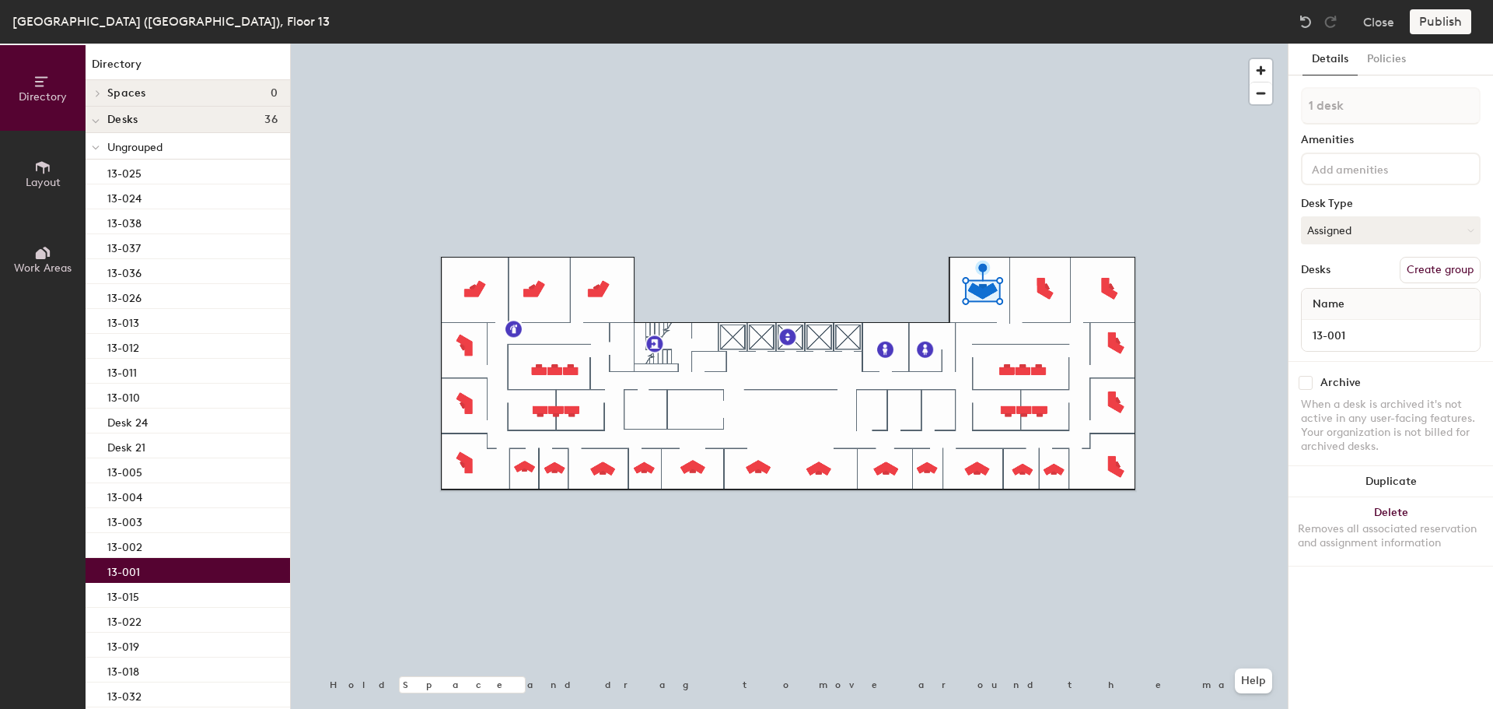
click at [1046, 44] on div at bounding box center [789, 44] width 997 height 0
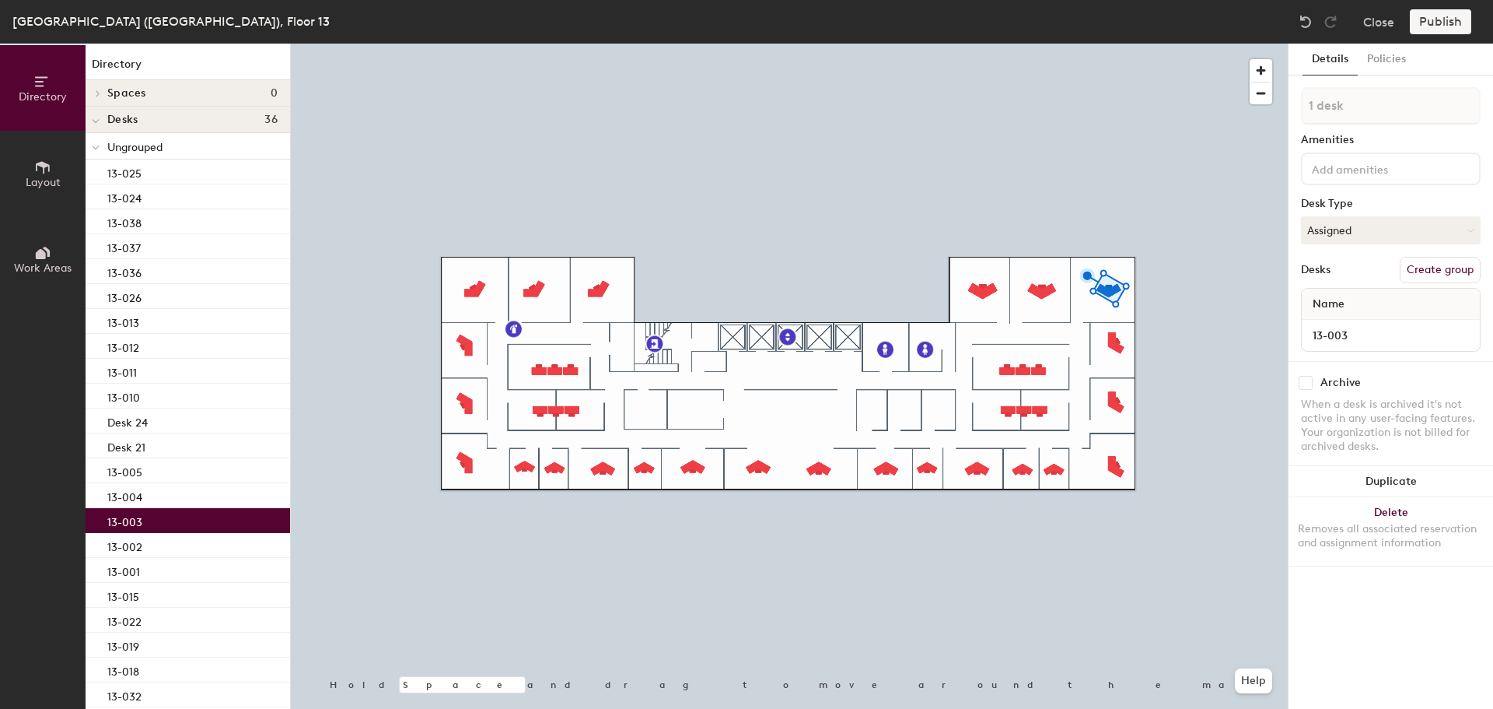
click at [1157, 44] on div at bounding box center [789, 44] width 997 height 0
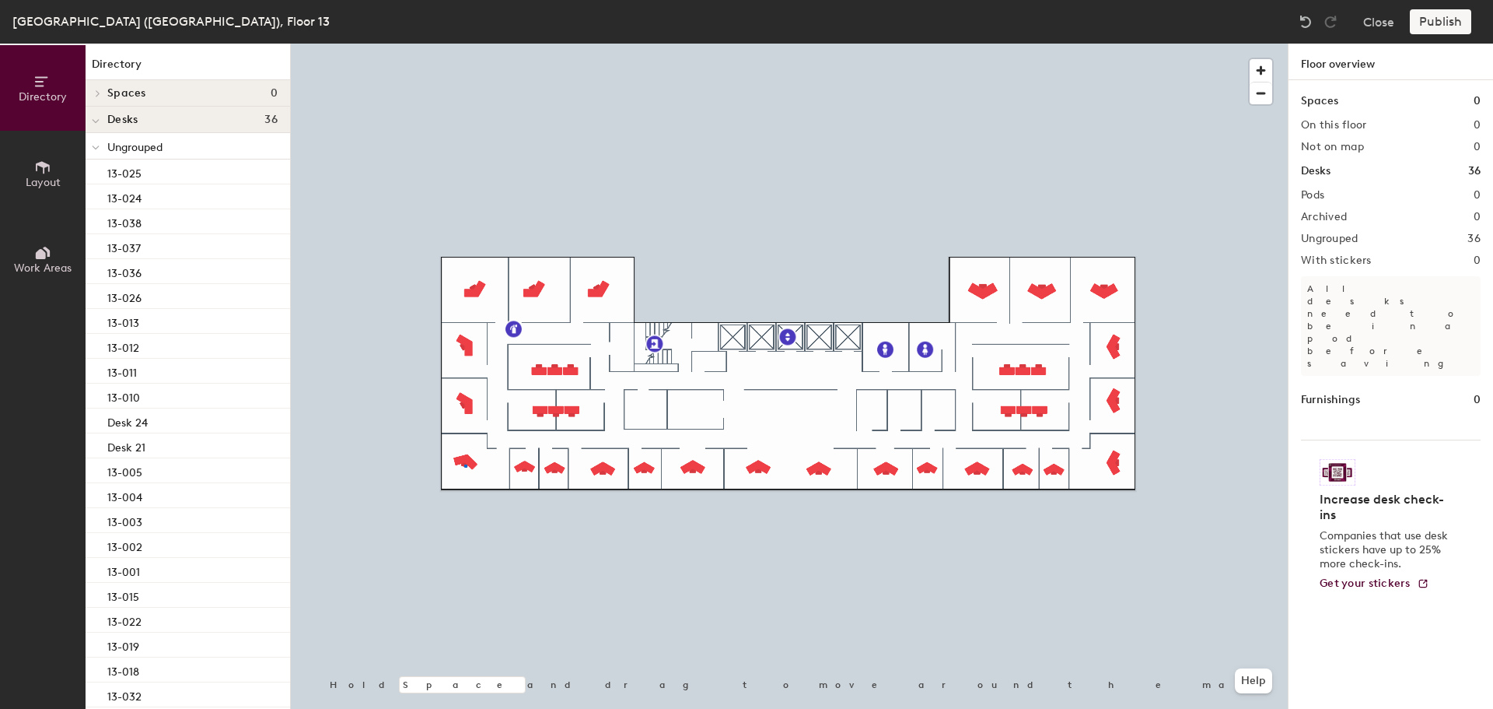
click at [464, 44] on div at bounding box center [789, 44] width 997 height 0
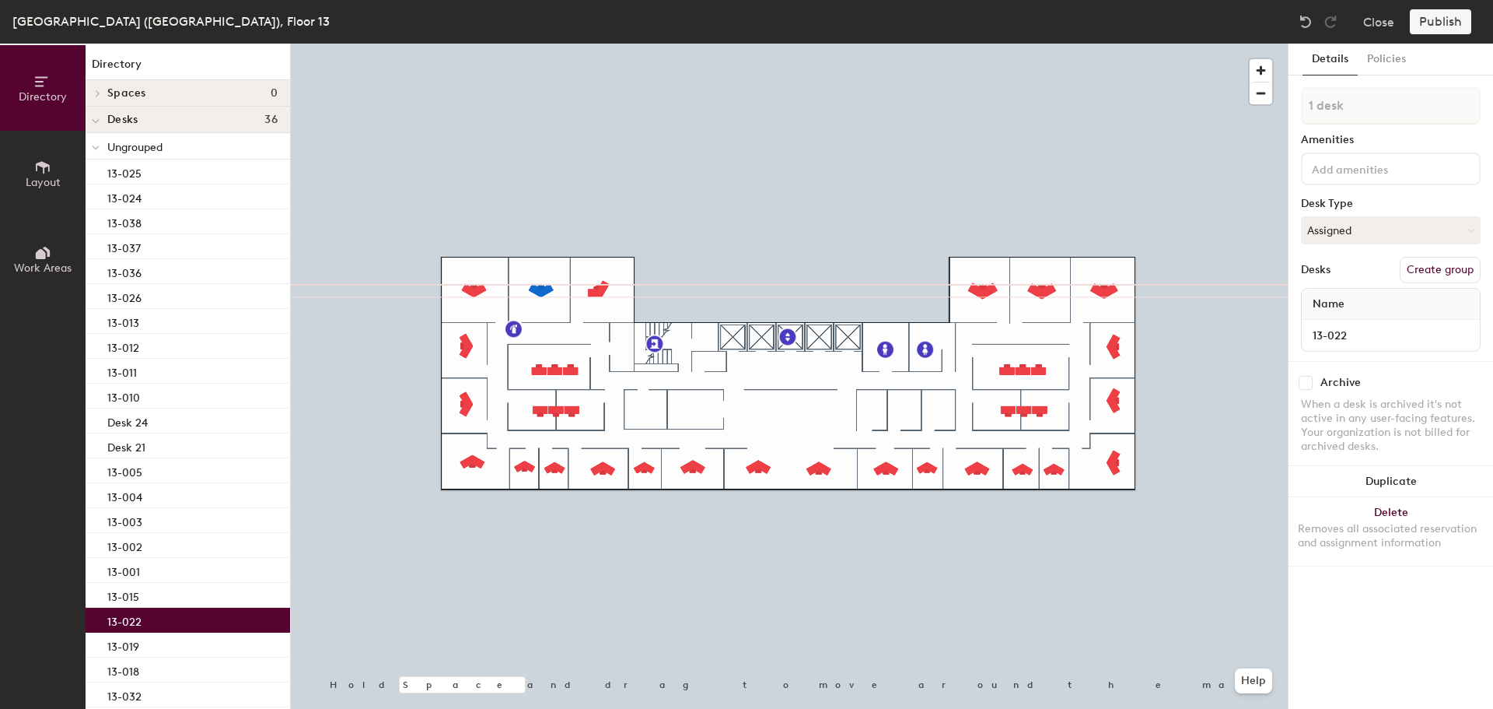
click at [600, 44] on div at bounding box center [789, 44] width 997 height 0
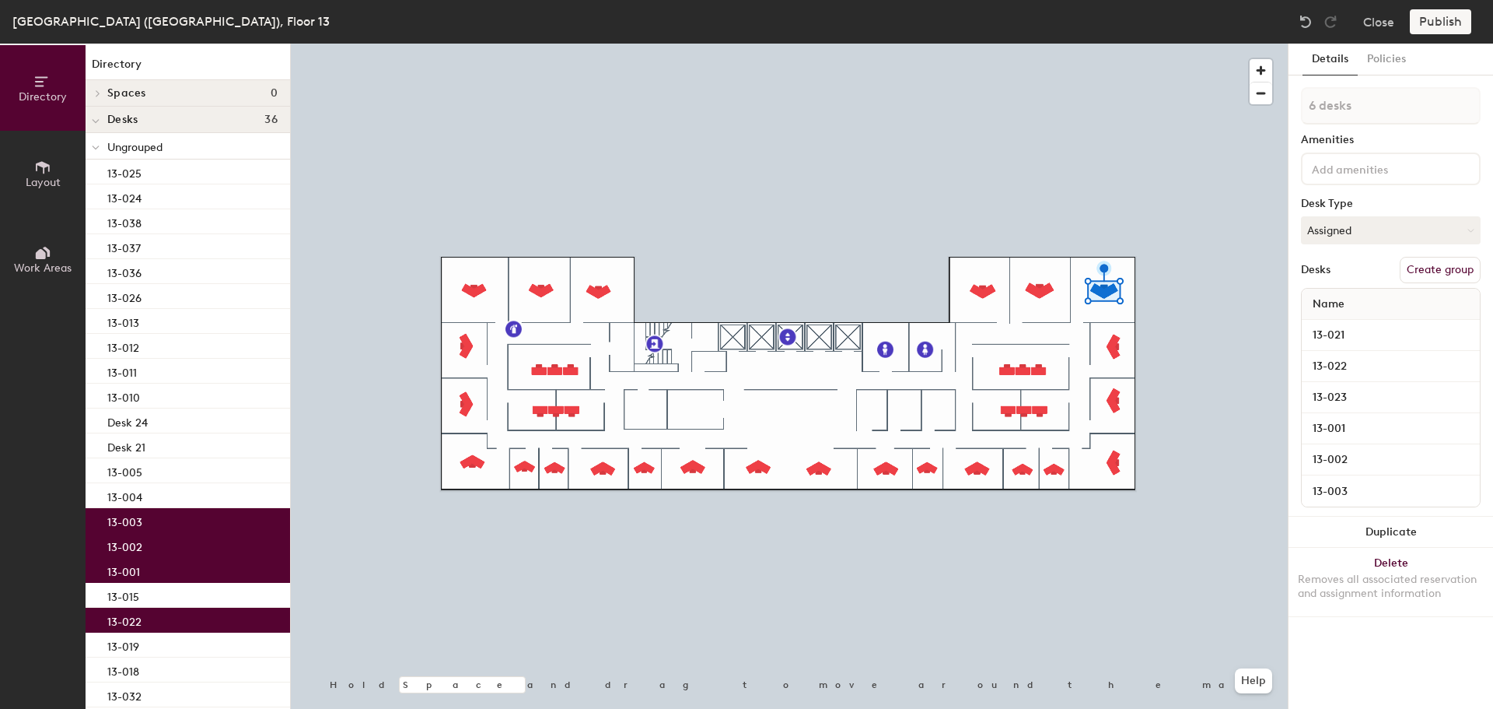
type input "6 desks"
